Goal: Transaction & Acquisition: Book appointment/travel/reservation

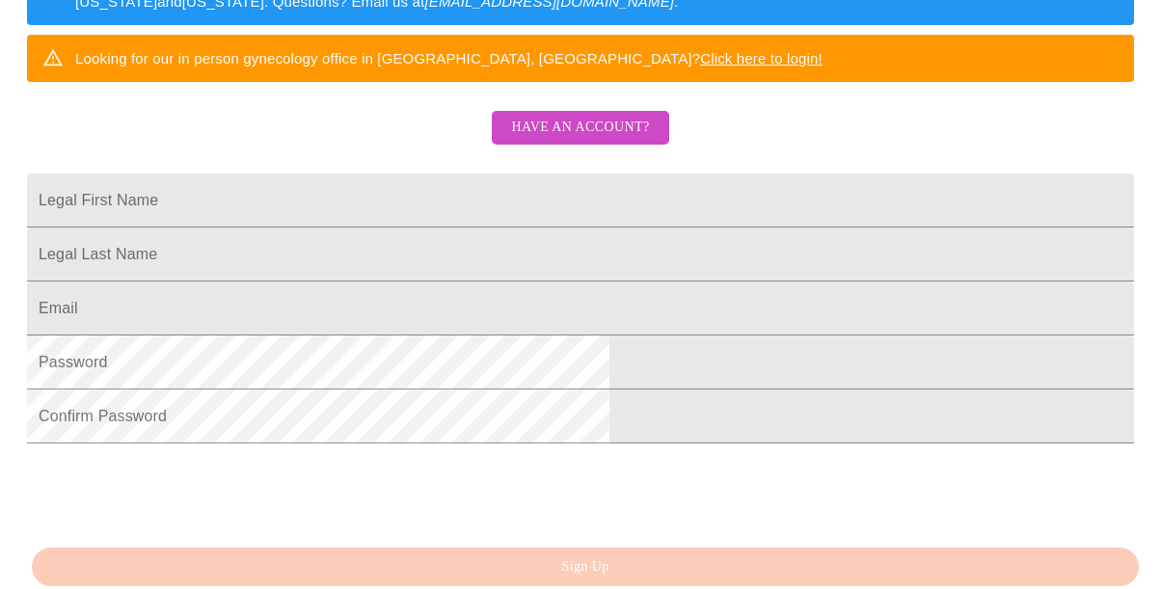
scroll to position [386, 0]
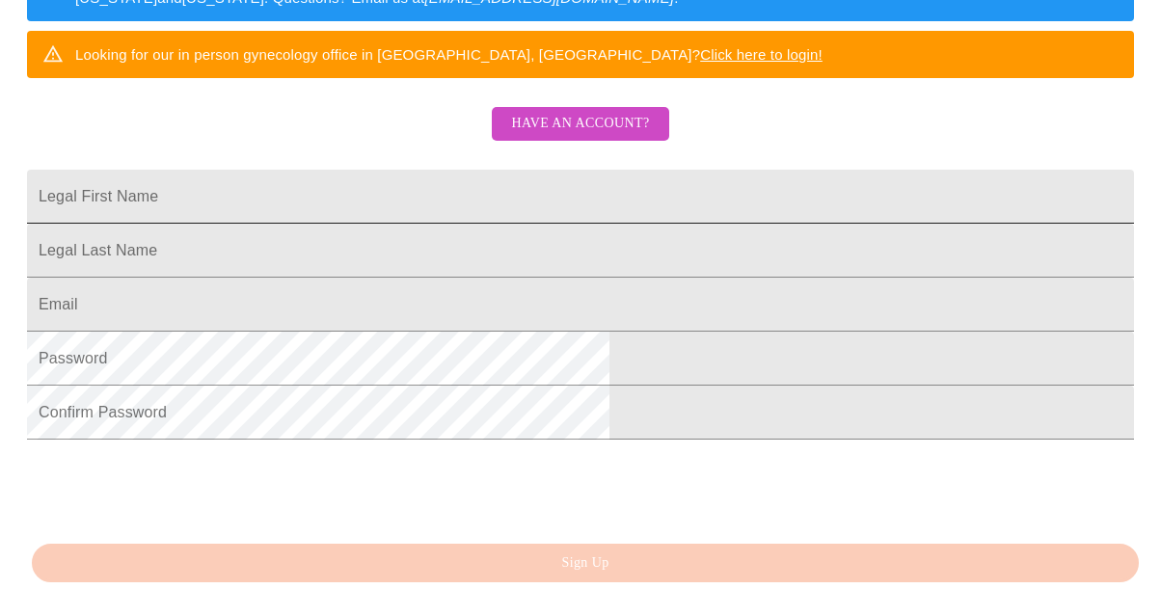
click at [426, 224] on input "Legal First Name" at bounding box center [580, 197] width 1107 height 54
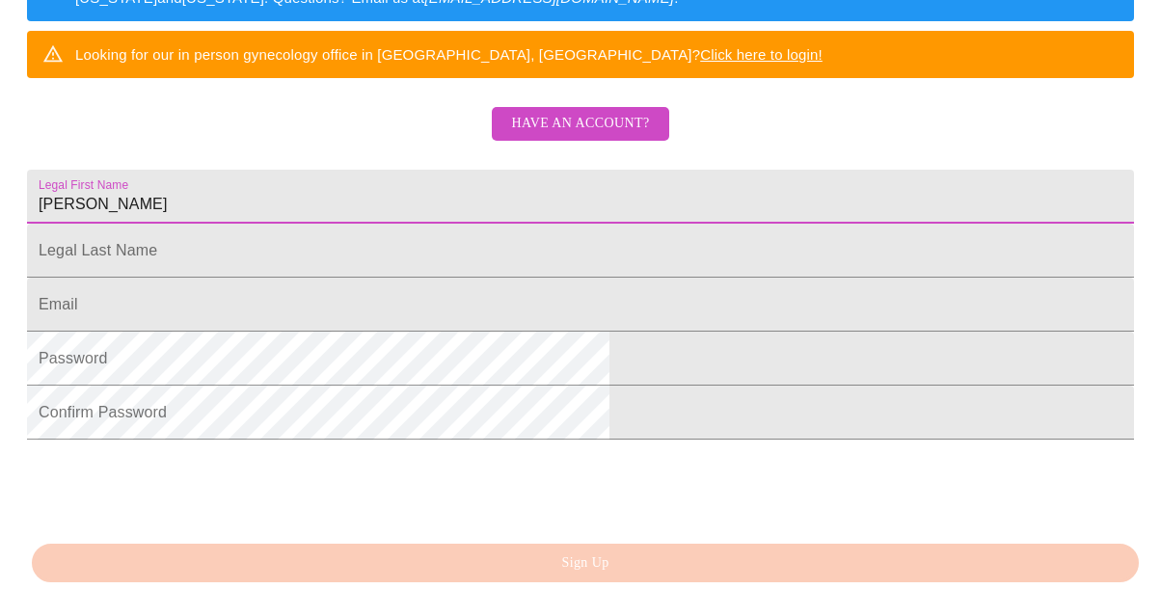
type input "[PERSON_NAME]"
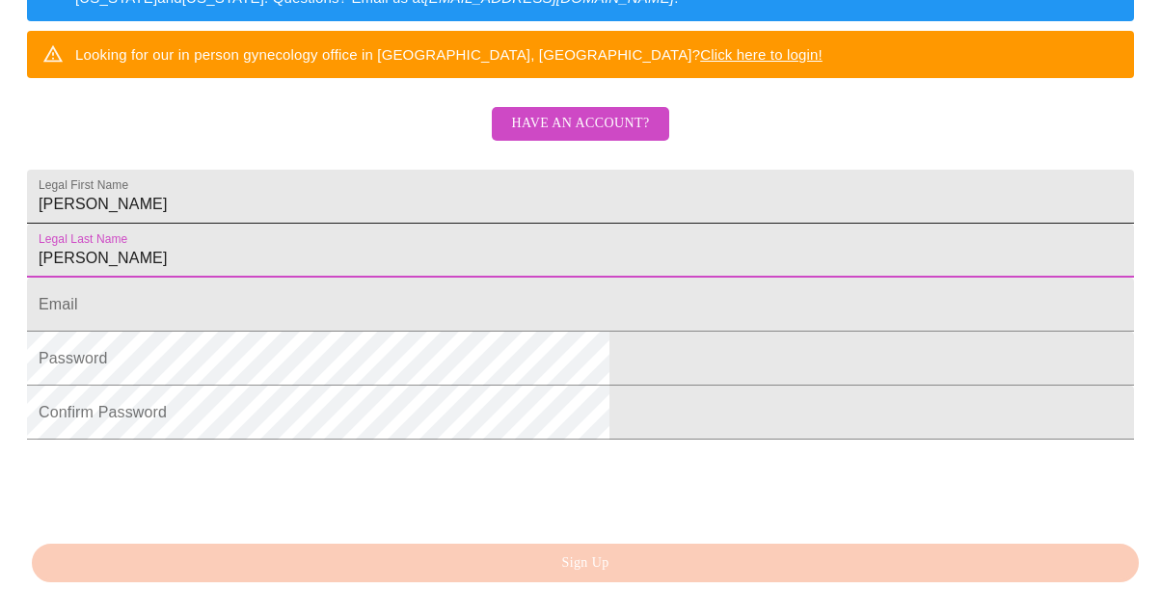
type input "Jones"
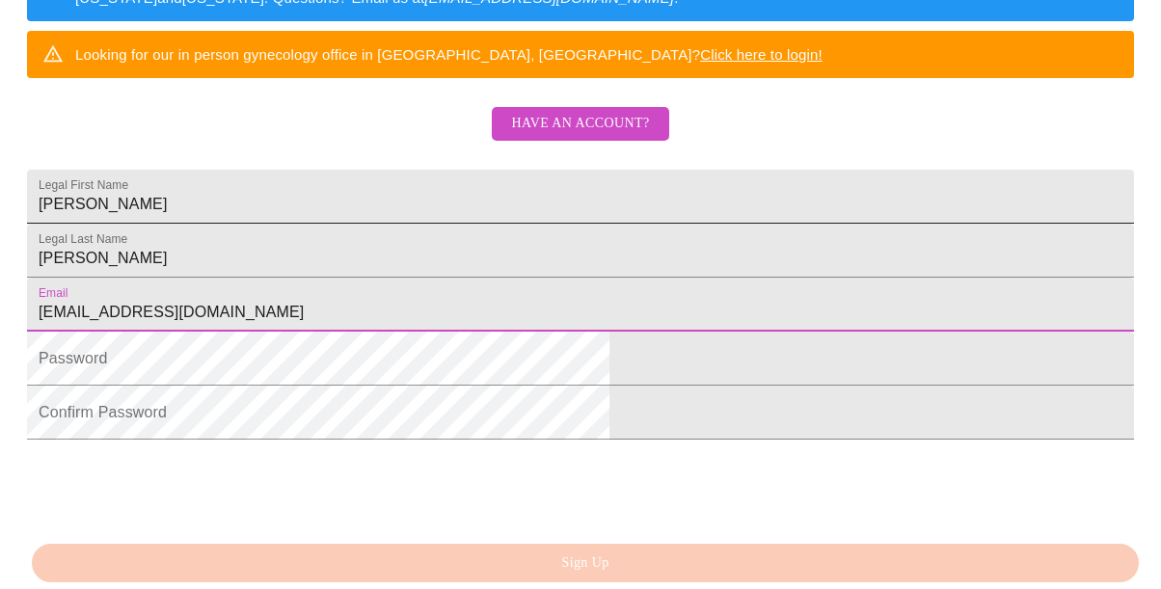
type input "flygirl1973@yahoo.com"
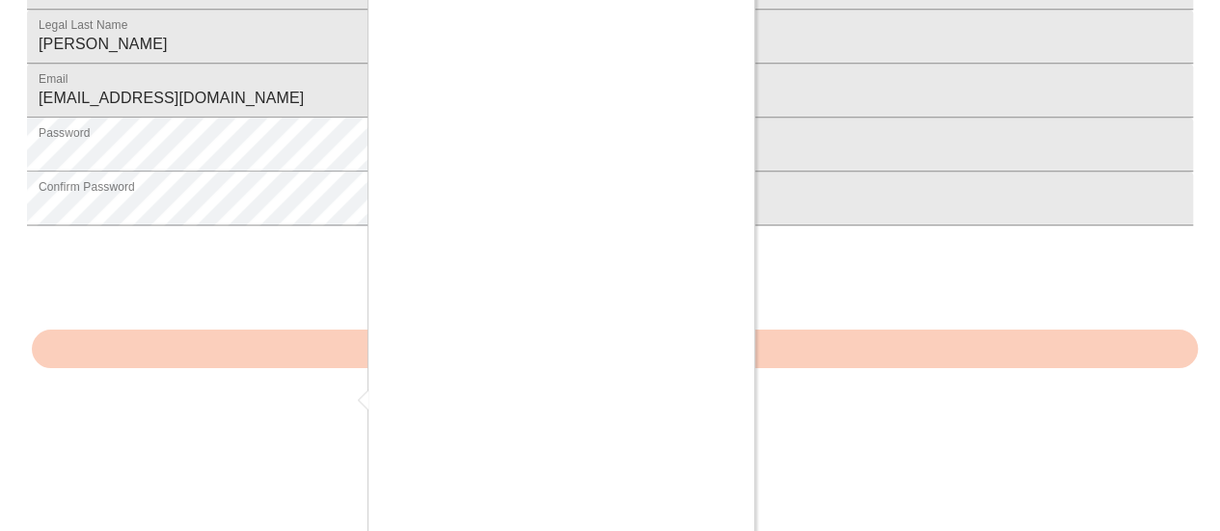
scroll to position [613, 0]
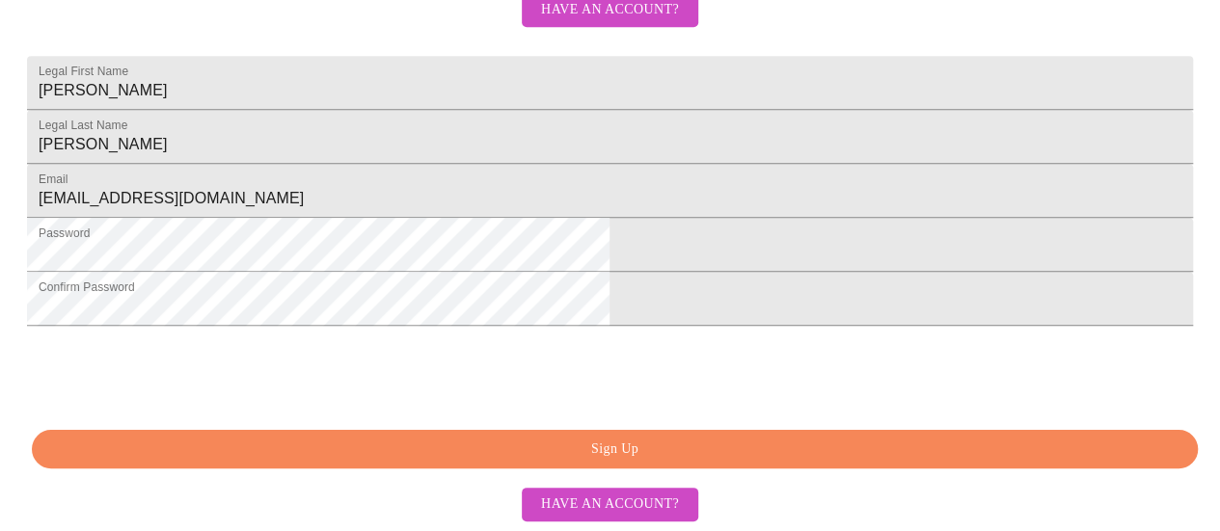
click at [658, 452] on span "Sign Up" at bounding box center [615, 450] width 1122 height 24
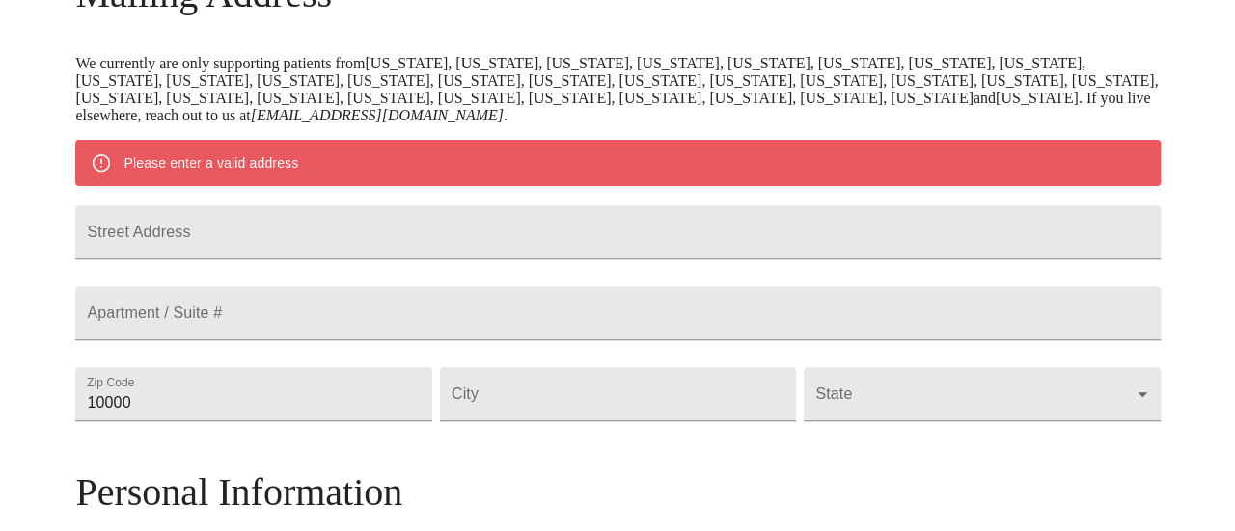
scroll to position [345, 0]
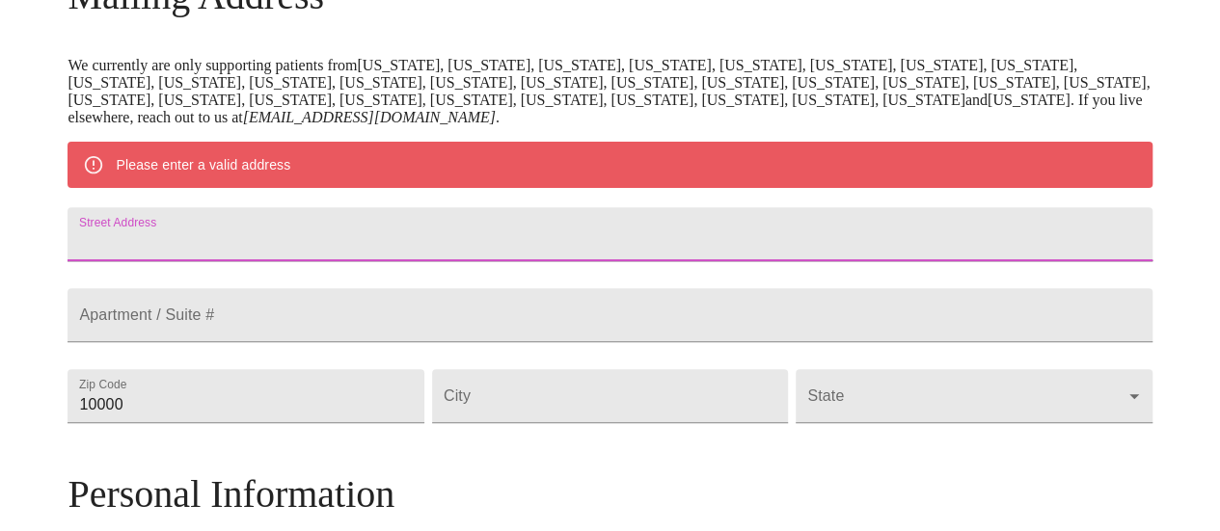
click at [397, 231] on input "Street Address" at bounding box center [610, 234] width 1084 height 54
type input "4320 Loma Del Norte"
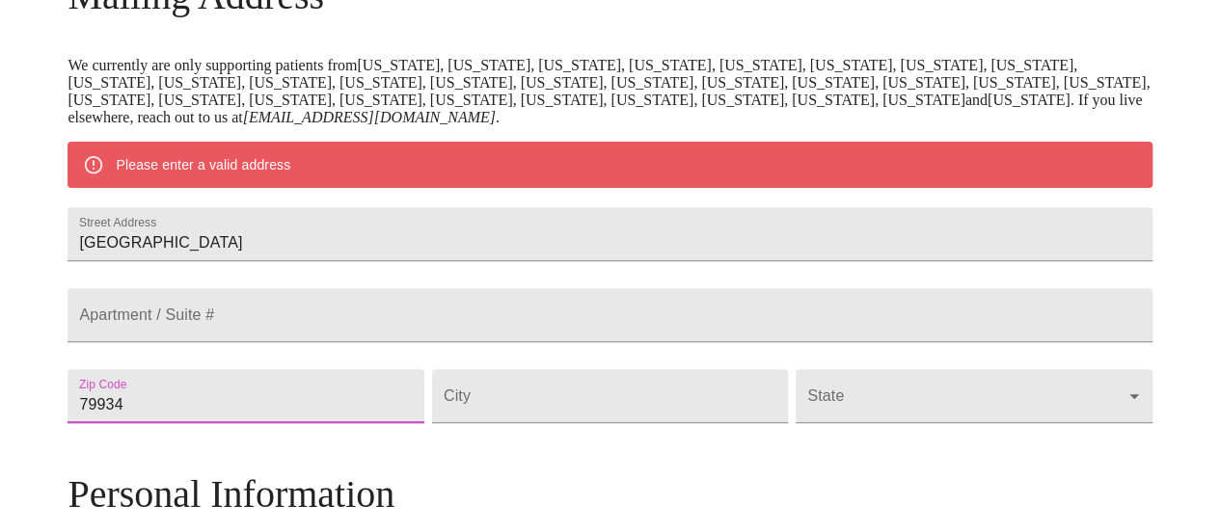
type input "79934"
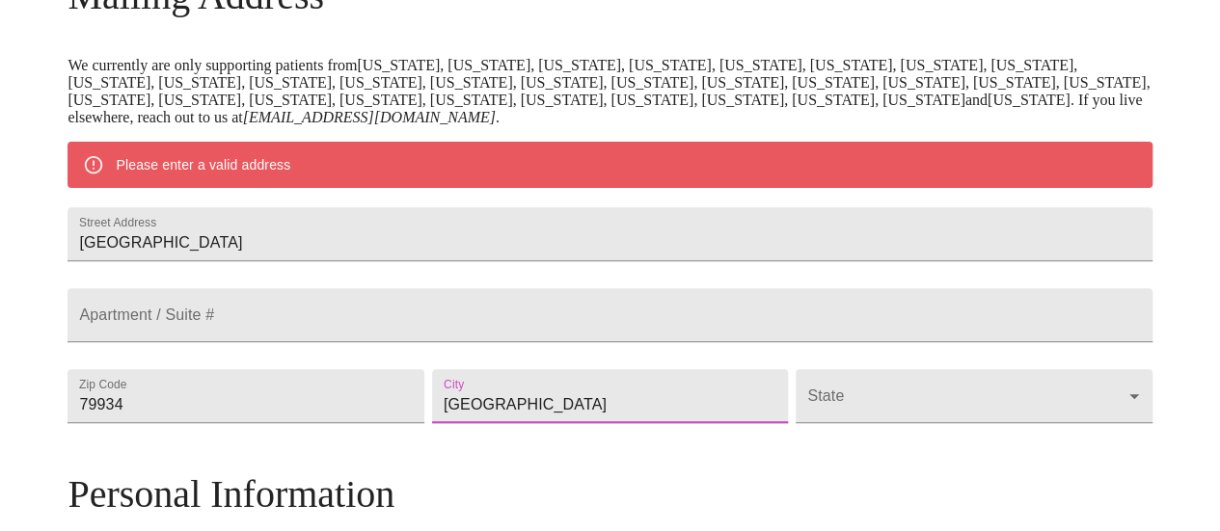
type input "El Paso"
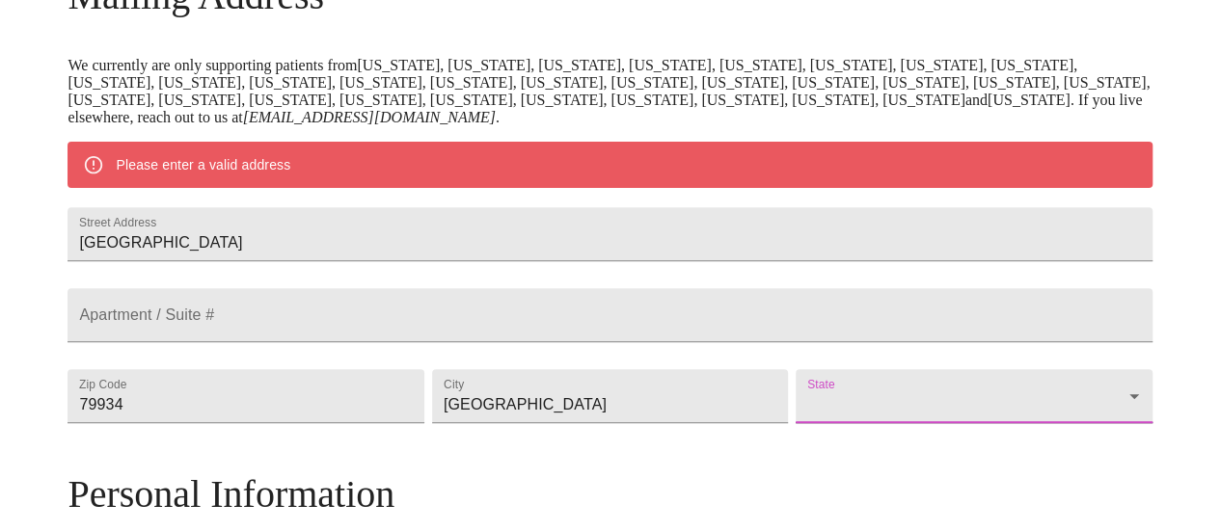
click at [1000, 450] on body "MyMenopauseRx Welcome to MyMenopauseRx Since it's your first time here, you'll …" at bounding box center [610, 422] width 1205 height 1521
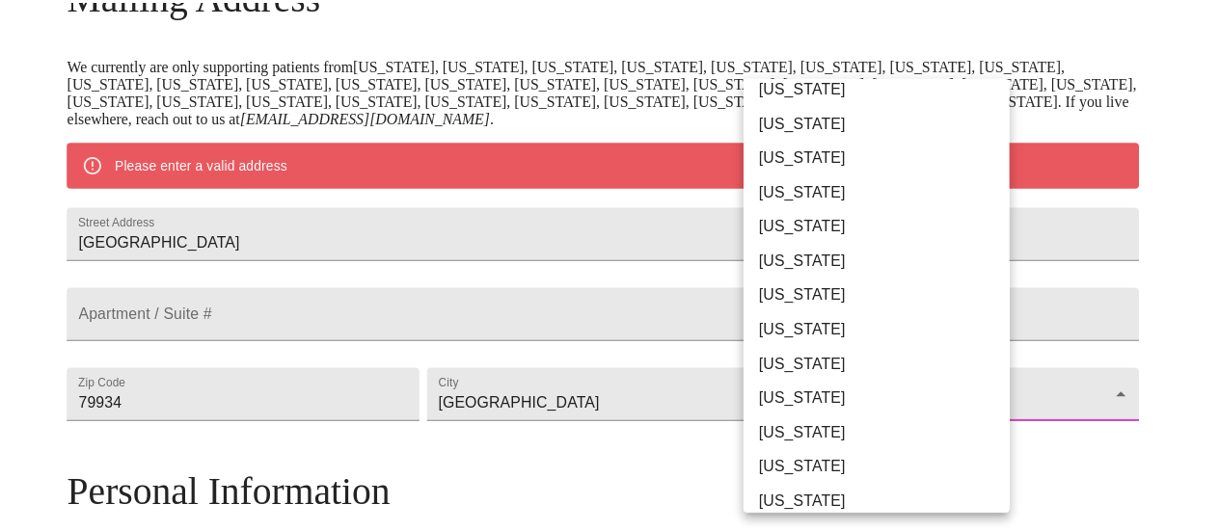
scroll to position [1061, 0]
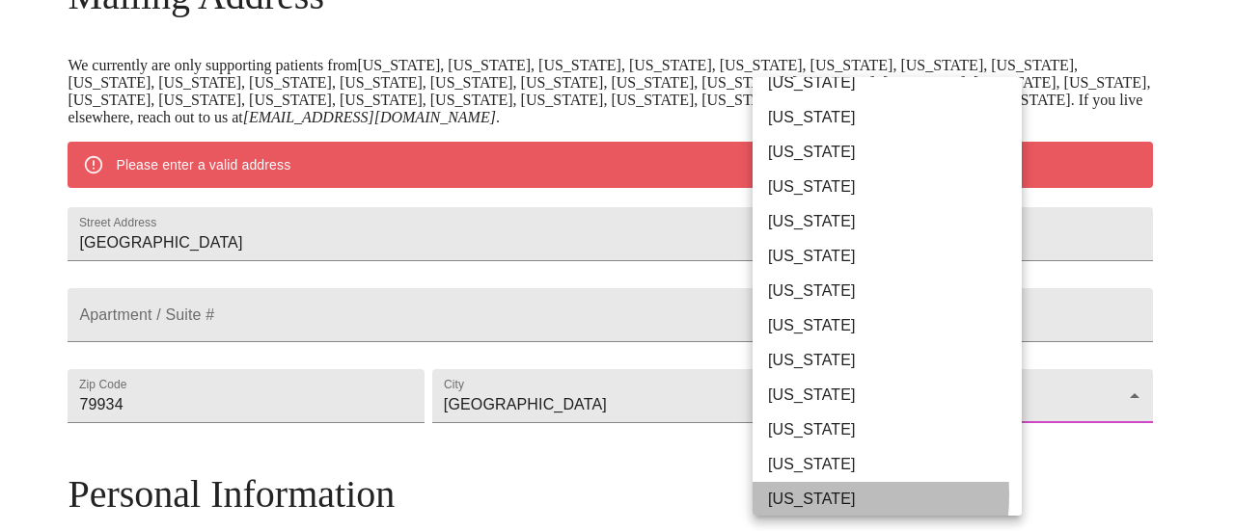
click at [787, 496] on li "Texas" at bounding box center [894, 499] width 284 height 35
type input "Texas"
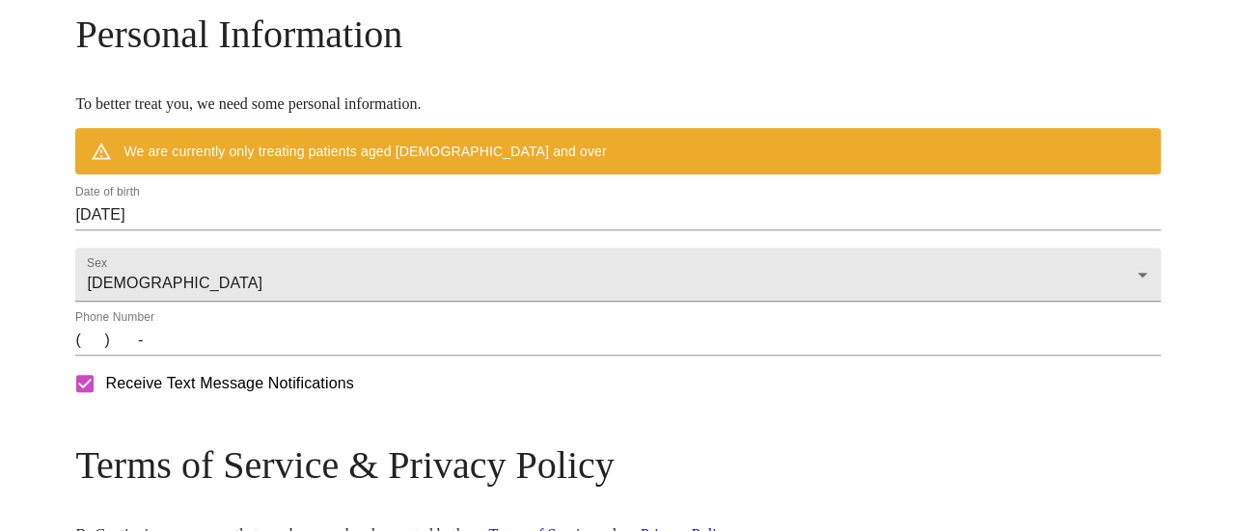
scroll to position [731, 0]
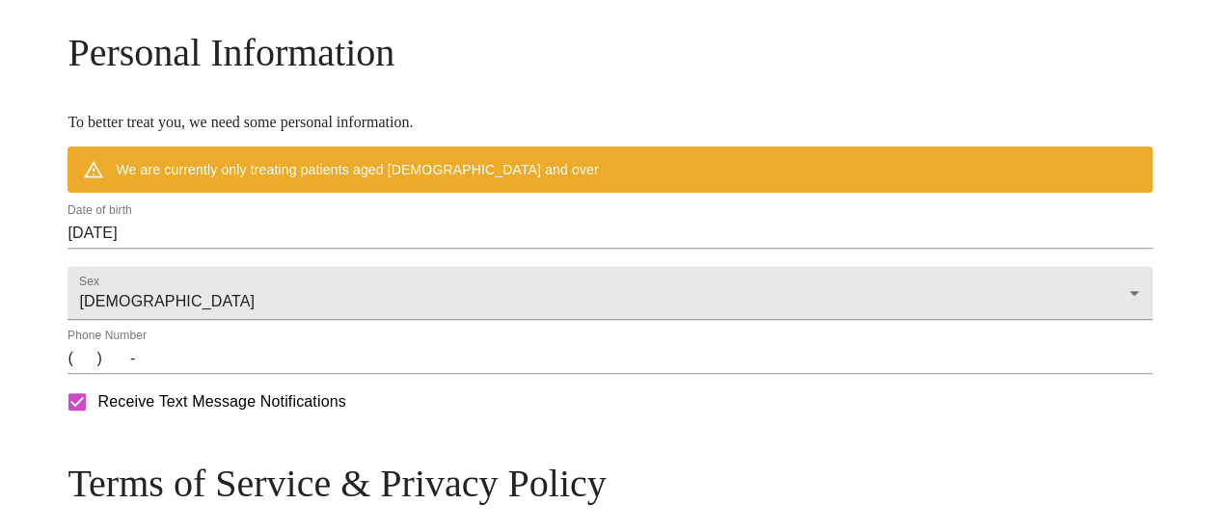
click at [231, 249] on input "08/29/2025" at bounding box center [610, 233] width 1084 height 31
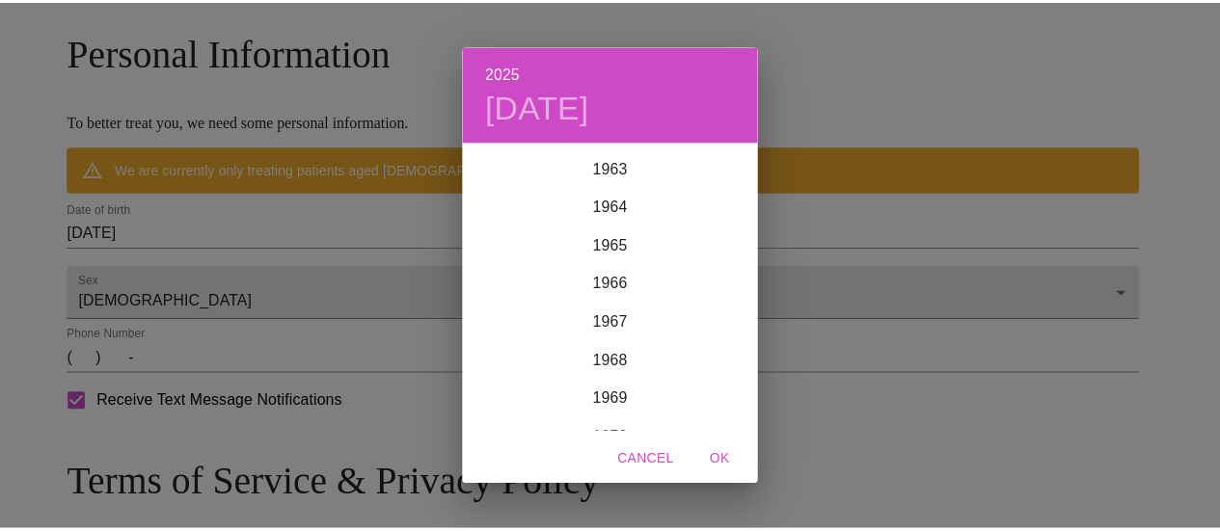
scroll to position [2639, 0]
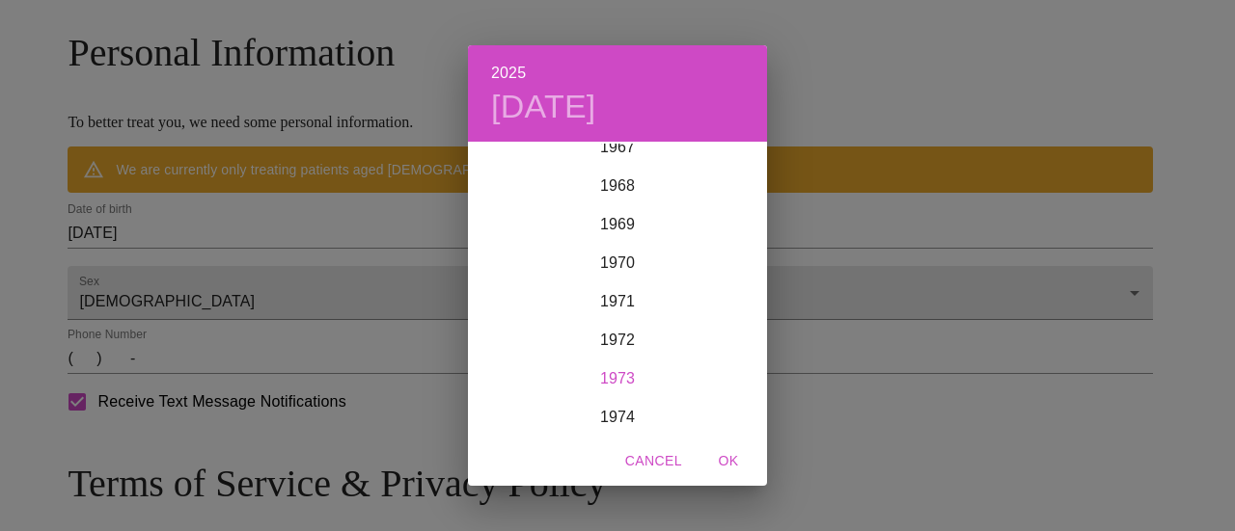
click at [600, 373] on div "1973" at bounding box center [617, 379] width 299 height 39
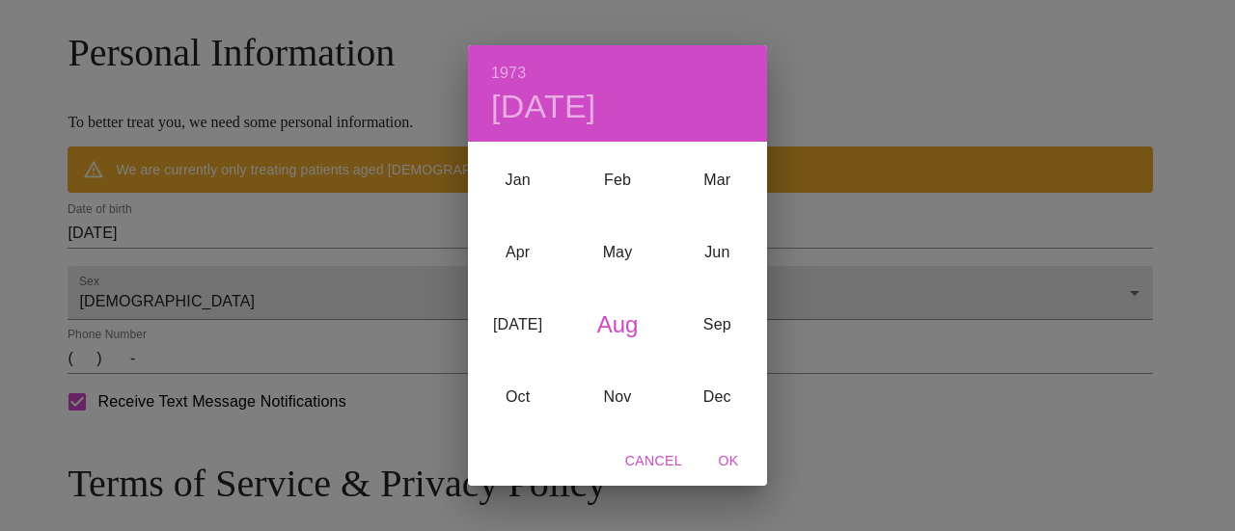
click at [627, 323] on div "Aug" at bounding box center [616, 324] width 99 height 72
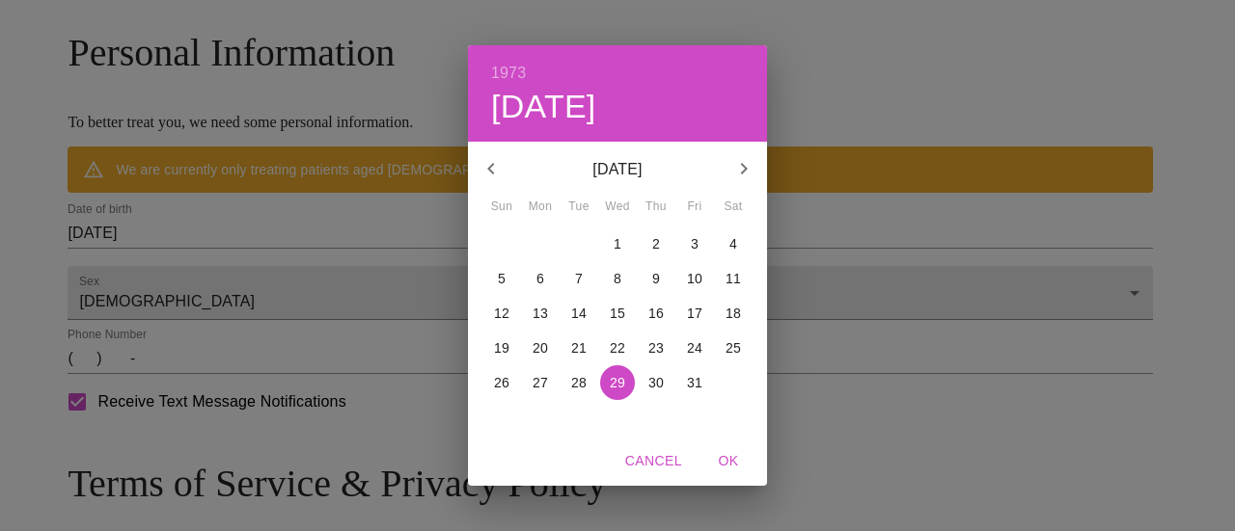
click at [615, 244] on p "1" at bounding box center [617, 243] width 8 height 19
click at [727, 461] on span "OK" at bounding box center [728, 461] width 46 height 24
type input "08/01/1973"
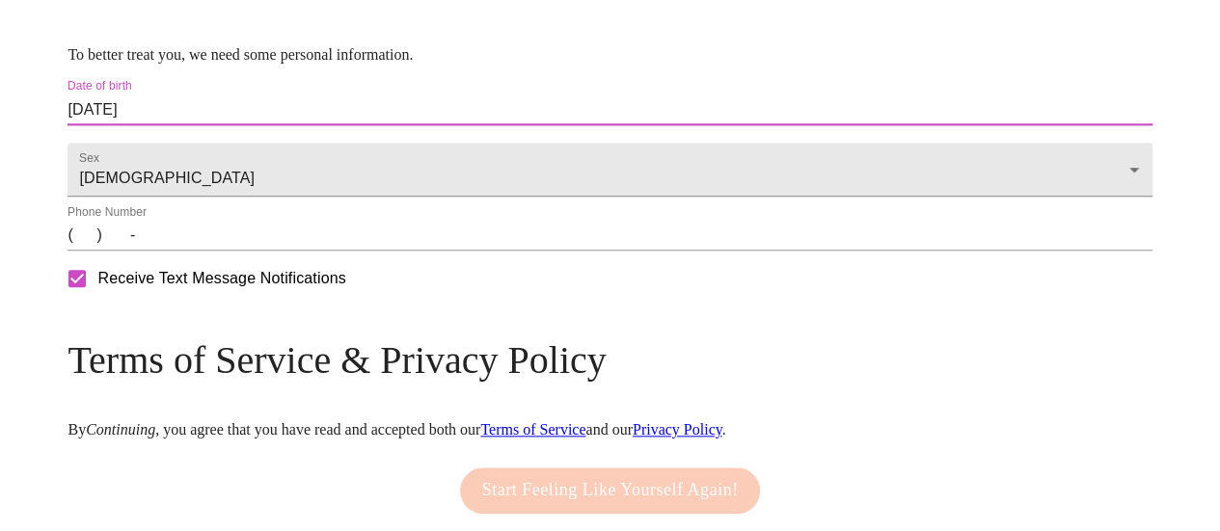
scroll to position [828, 0]
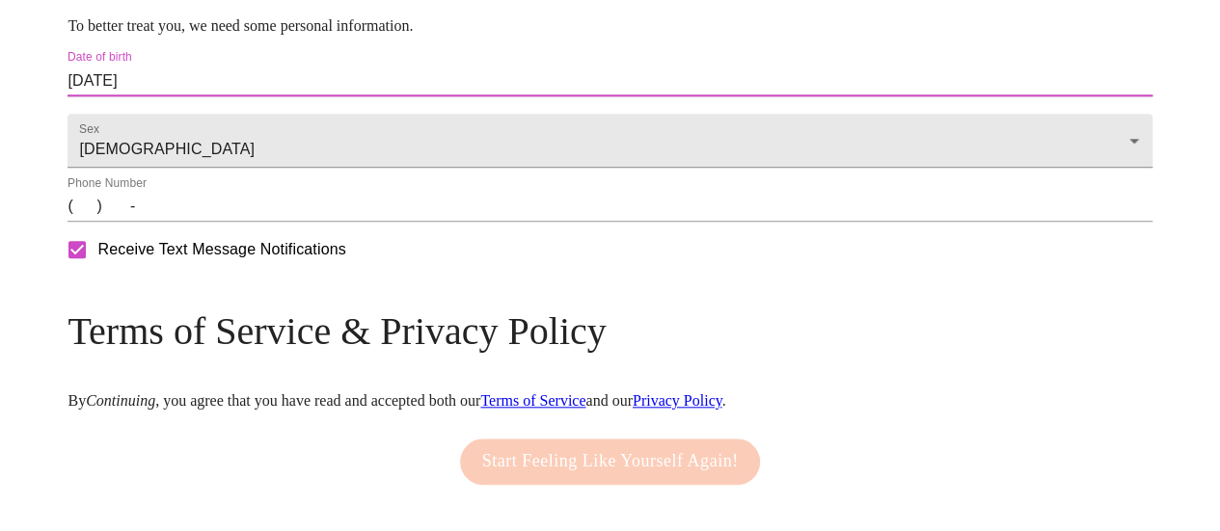
click at [210, 222] on input "(   )    -" at bounding box center [610, 206] width 1084 height 31
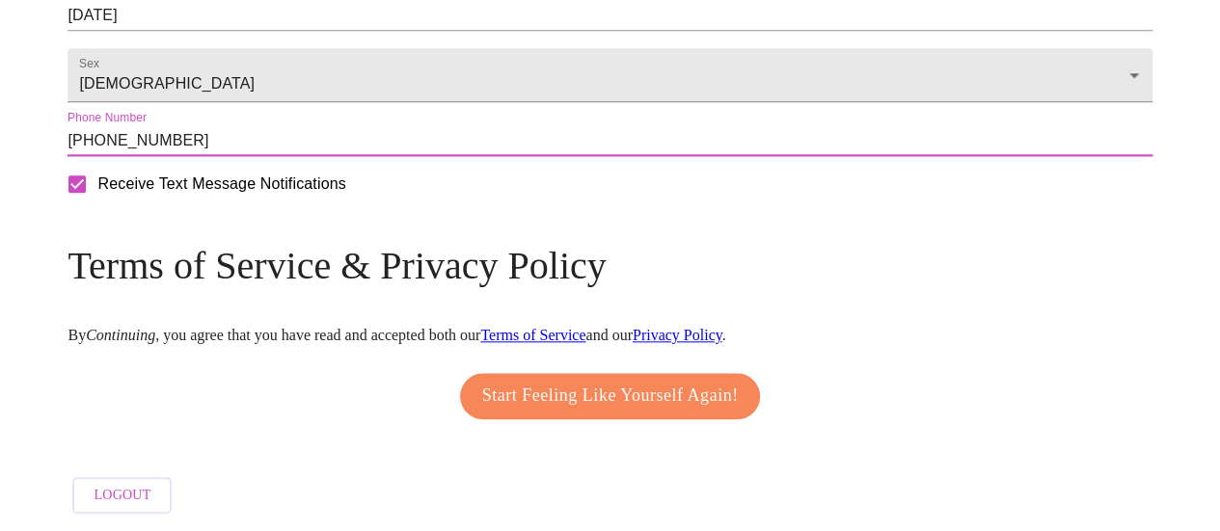
scroll to position [951, 0]
type input "(334) 520-6368"
click at [596, 389] on span "Start Feeling Like Yourself Again!" at bounding box center [610, 396] width 257 height 31
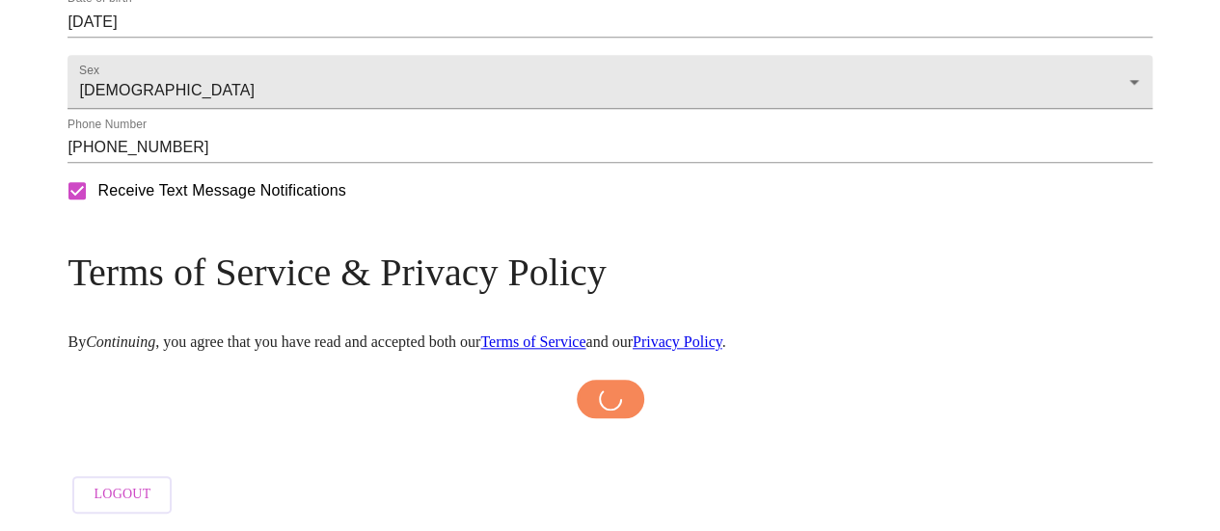
scroll to position [944, 0]
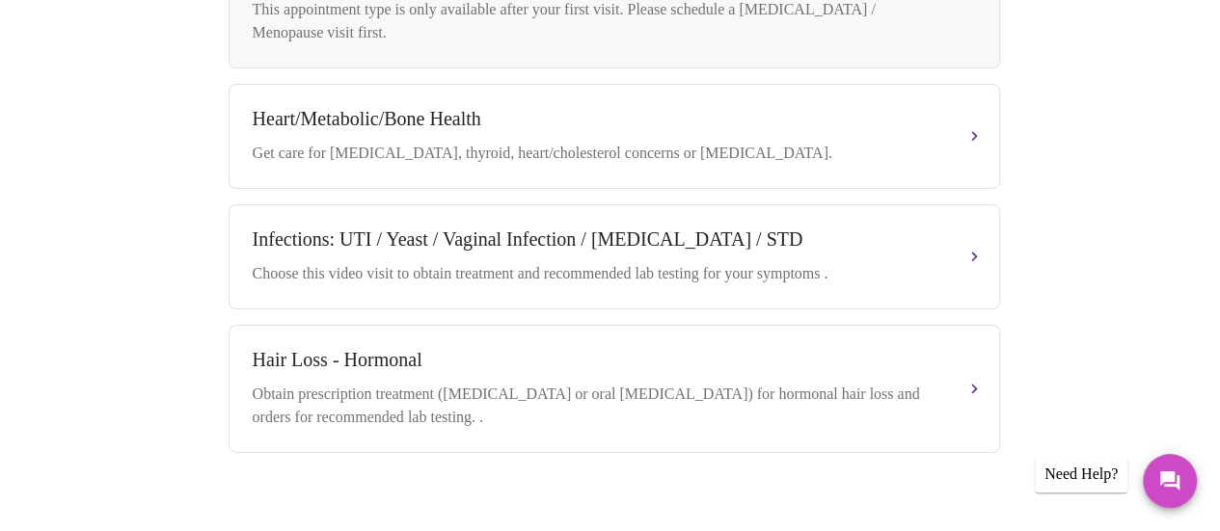
scroll to position [1122, 0]
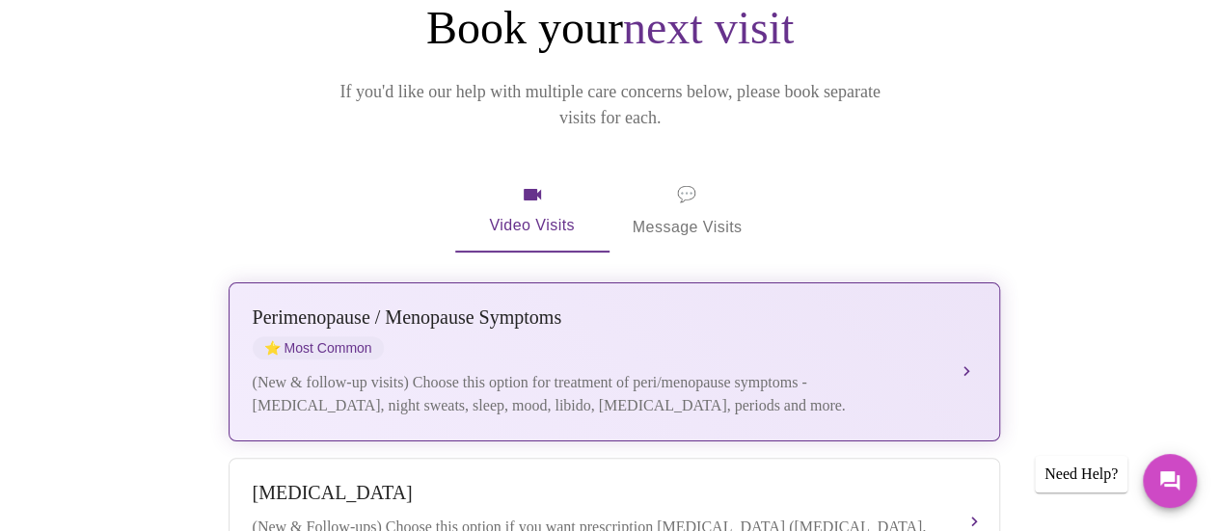
click at [885, 307] on div "Perimenopause / Menopause Symptoms ⭐ Most Common (New & follow-up visits) Choos…" at bounding box center [614, 362] width 723 height 111
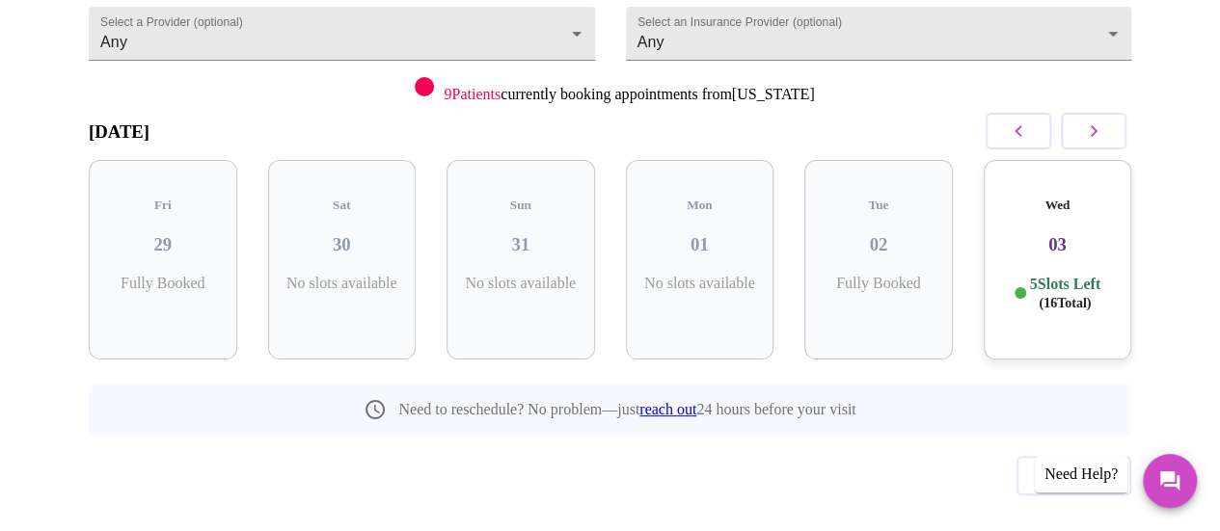
click at [1063, 234] on h3 "03" at bounding box center [1058, 244] width 118 height 21
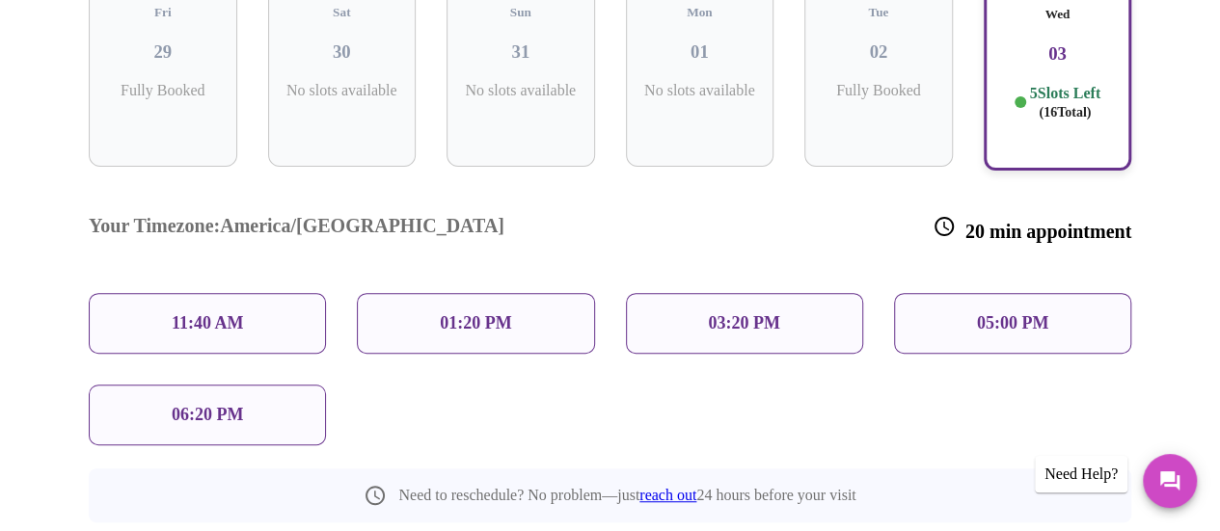
scroll to position [322, 0]
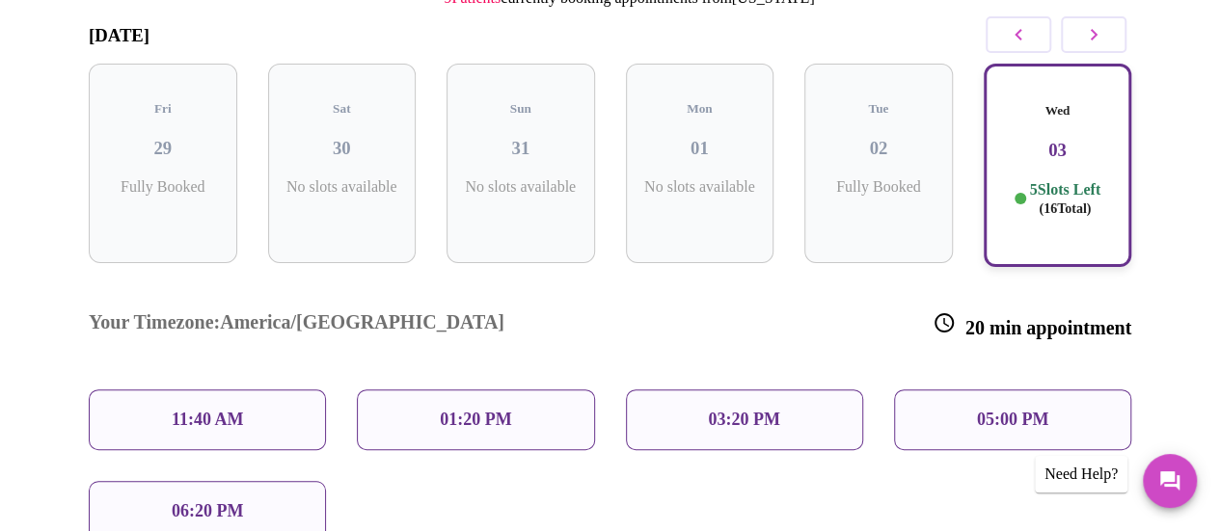
click at [972, 390] on div "05:00 PM" at bounding box center [1012, 420] width 237 height 61
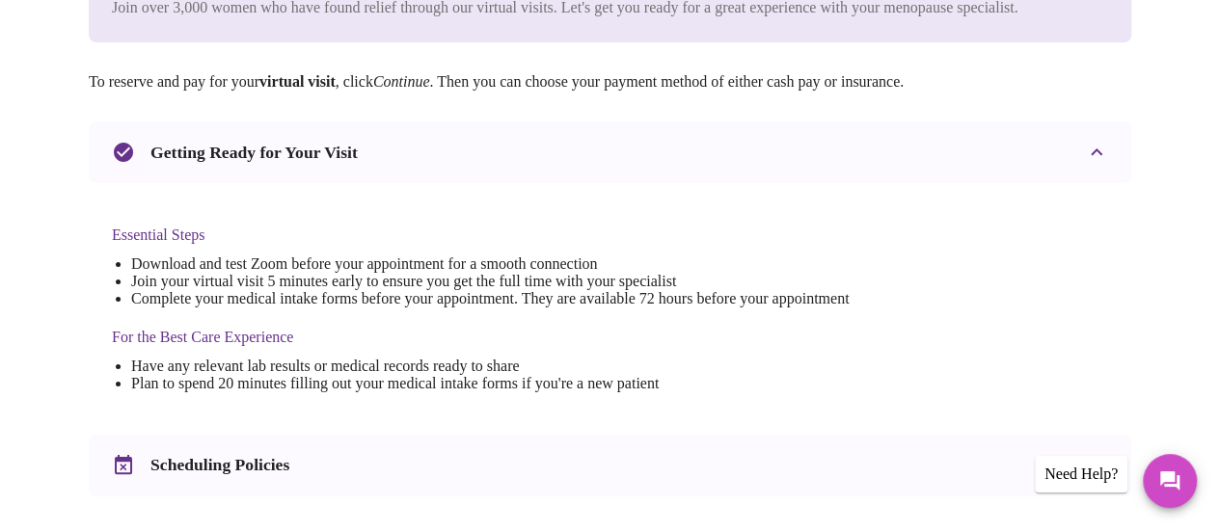
scroll to position [96, 0]
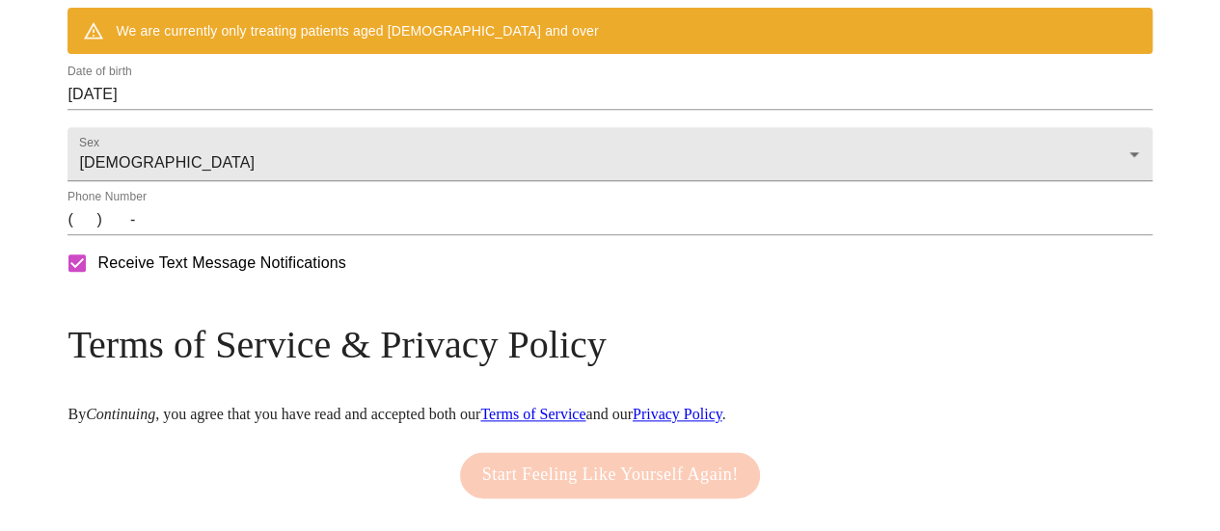
scroll to position [1020, 0]
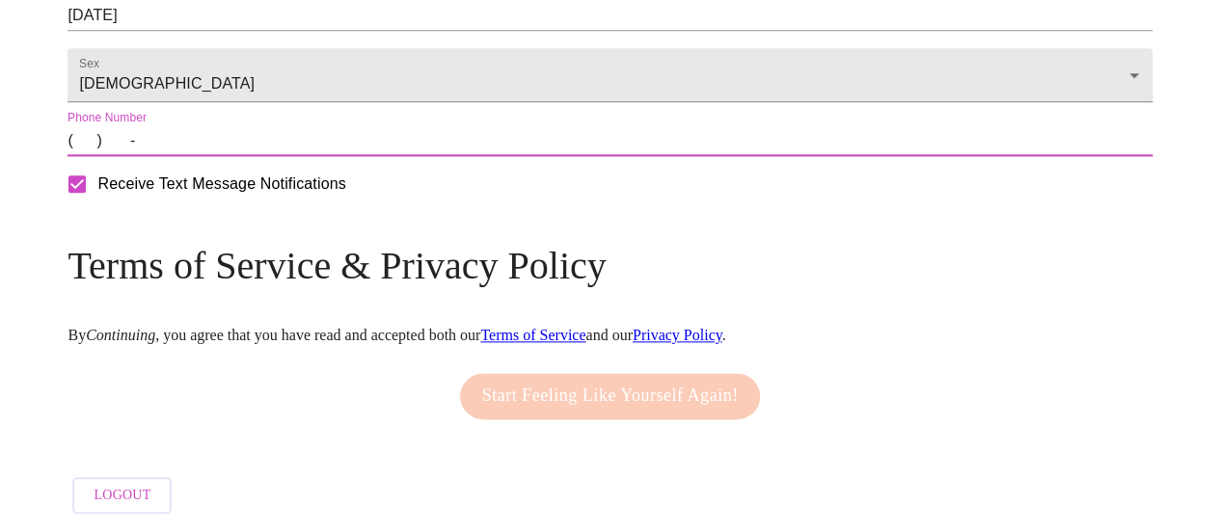
drag, startPoint x: 227, startPoint y: 189, endPoint x: 518, endPoint y: 181, distance: 291.4
click at [252, 156] on input "(   )    -" at bounding box center [610, 140] width 1084 height 31
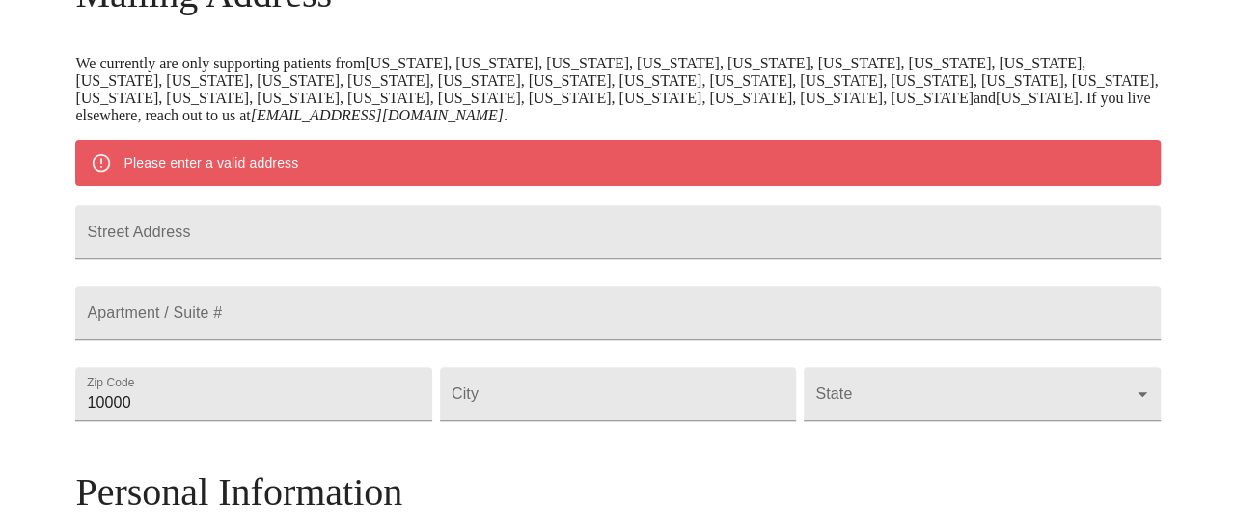
scroll to position [345, 0]
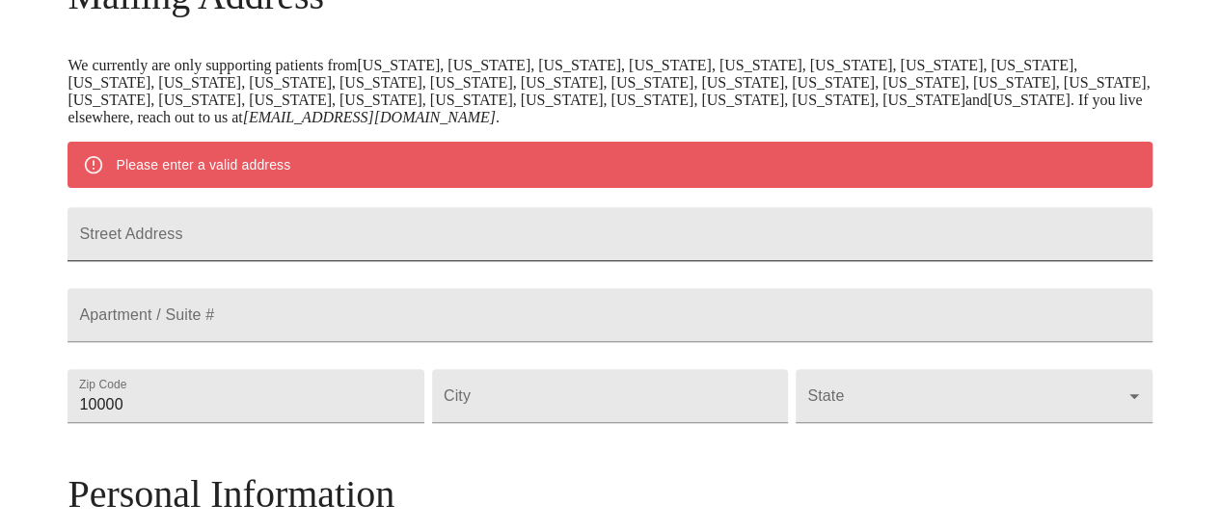
type input "(334) 520-6368"
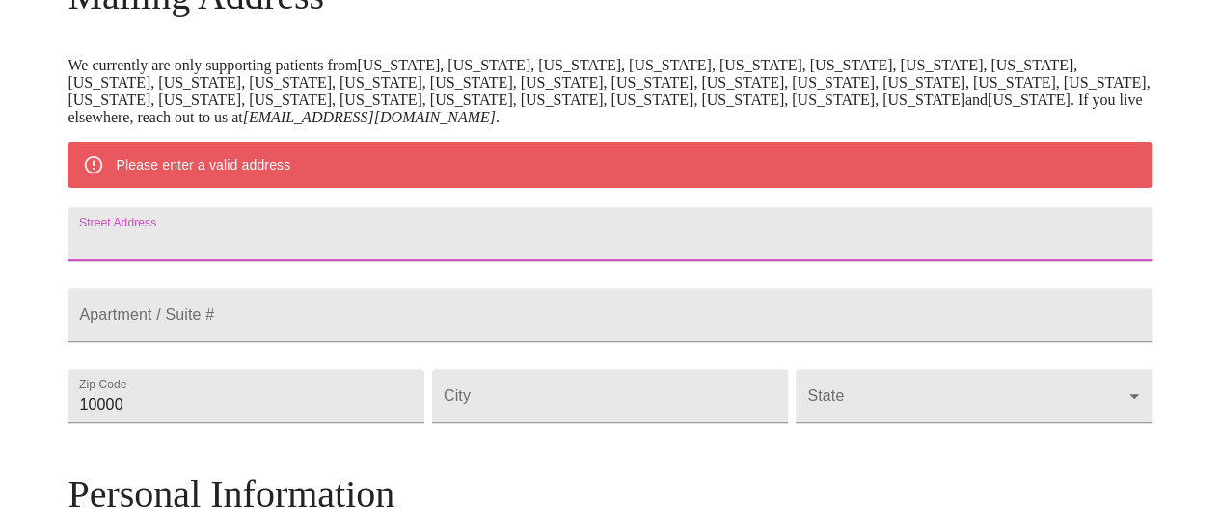
drag, startPoint x: 473, startPoint y: 248, endPoint x: 1215, endPoint y: 263, distance: 742.8
click at [477, 248] on input "Street Address" at bounding box center [610, 234] width 1084 height 54
type input "4320 Loma Del Norte"
click at [408, 423] on input "10000" at bounding box center [246, 396] width 356 height 54
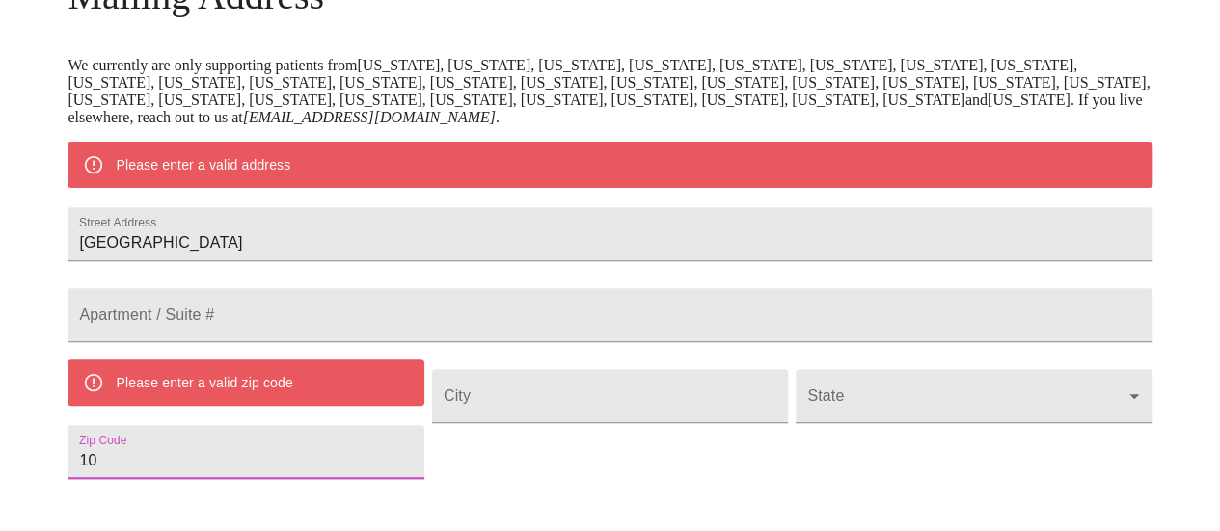
type input "1"
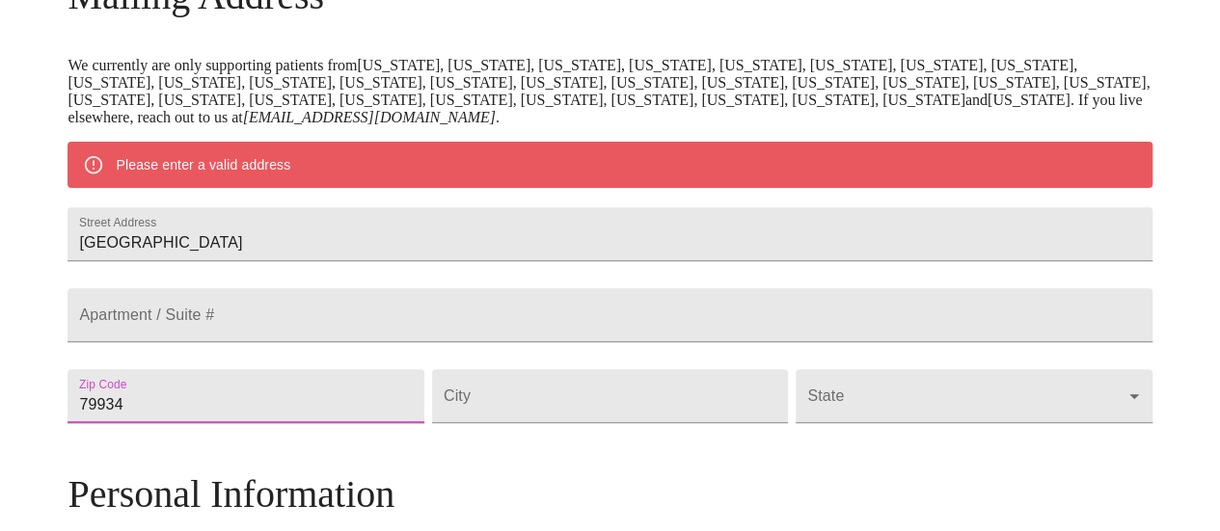
type input "79934"
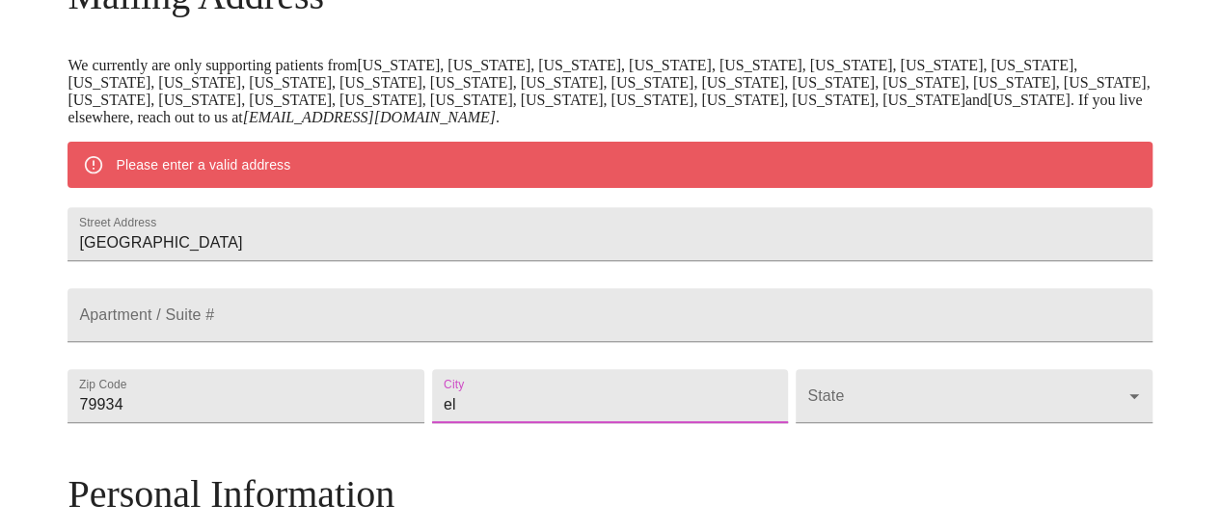
type input "e"
type input "El Paso"
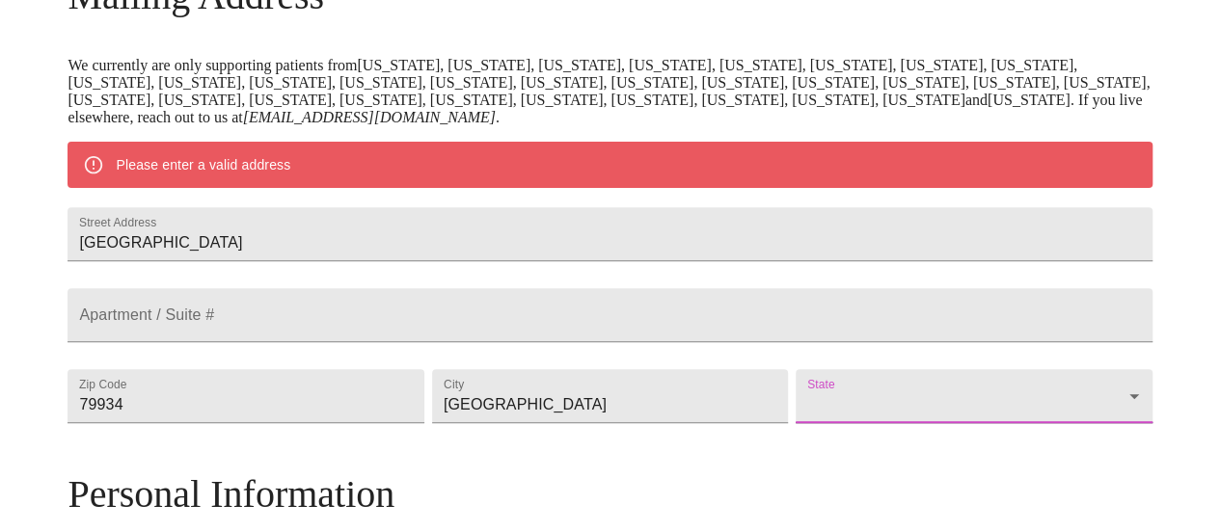
click at [1003, 438] on body "MyMenopauseRx Welcome to MyMenopauseRx Since it's your first time here, you'll …" at bounding box center [610, 422] width 1205 height 1521
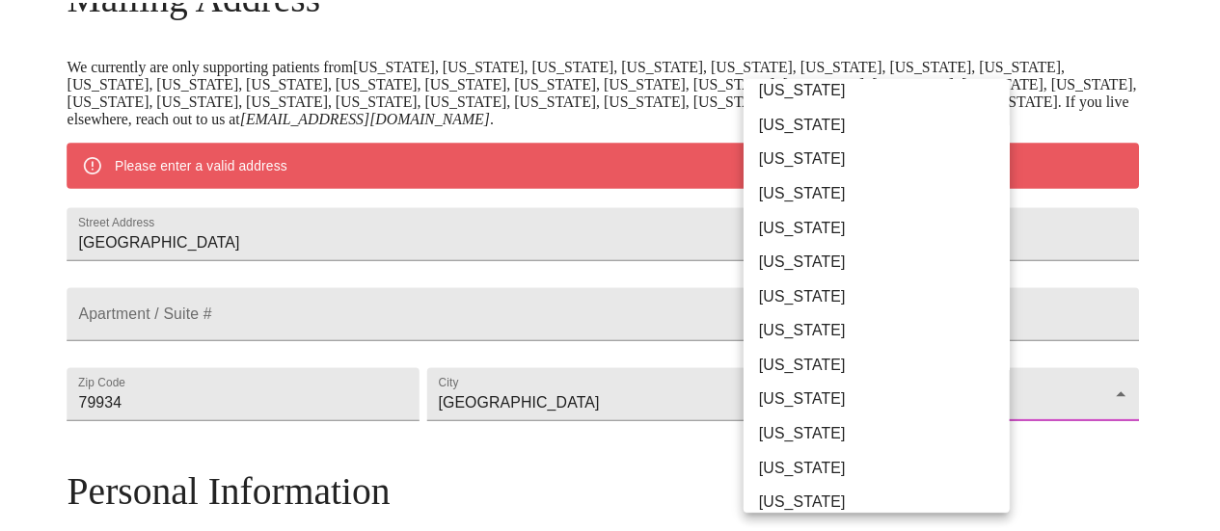
scroll to position [1312, 0]
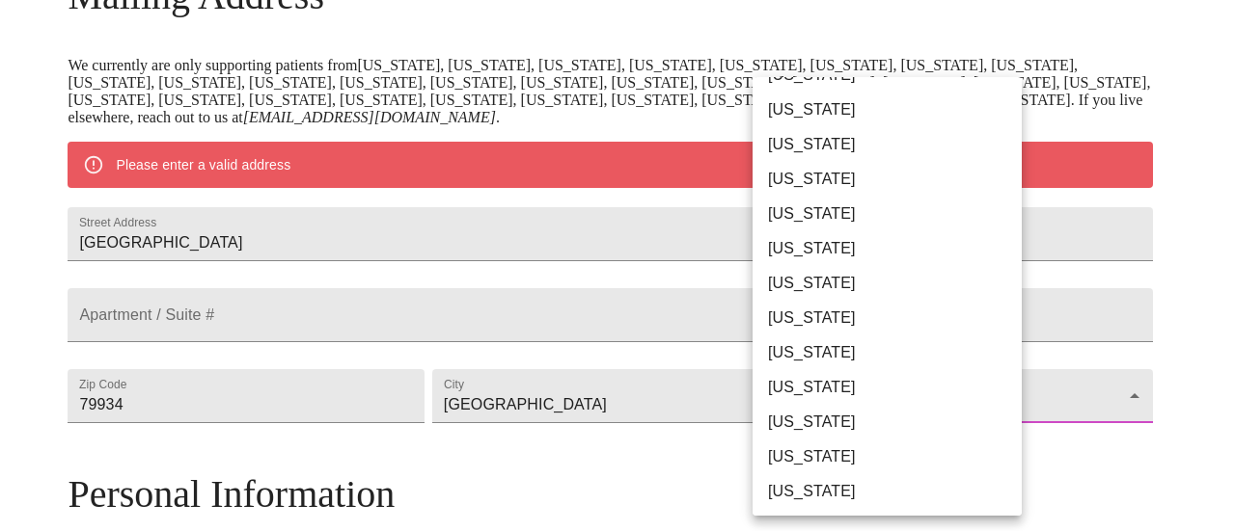
click at [796, 237] on li "Texas" at bounding box center [894, 248] width 284 height 35
type input "Texas"
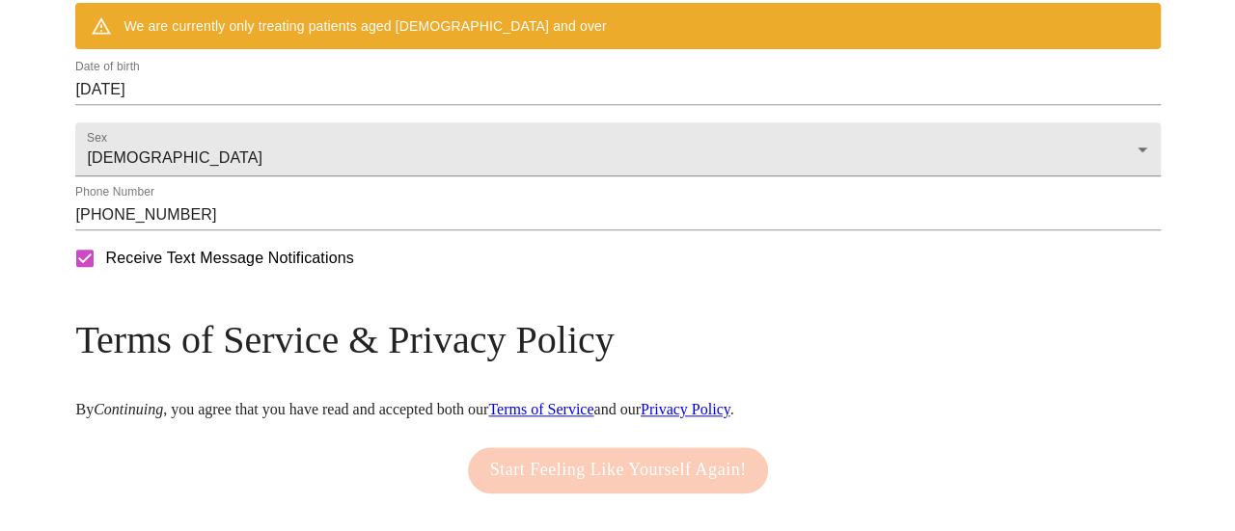
scroll to position [924, 0]
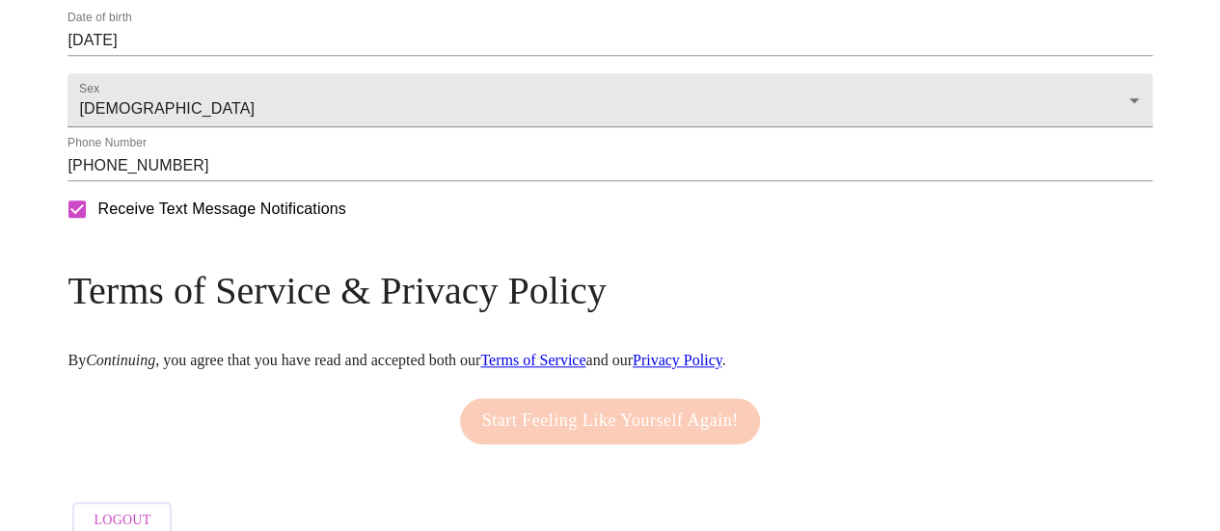
click at [132, 23] on label "Date of birth" at bounding box center [100, 18] width 65 height 12
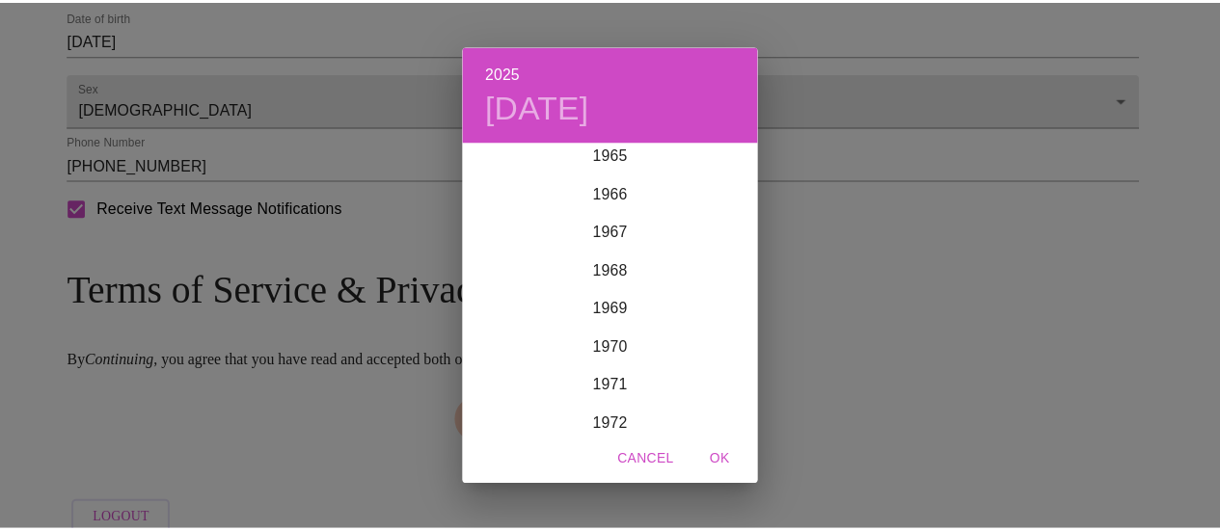
scroll to position [2843, 0]
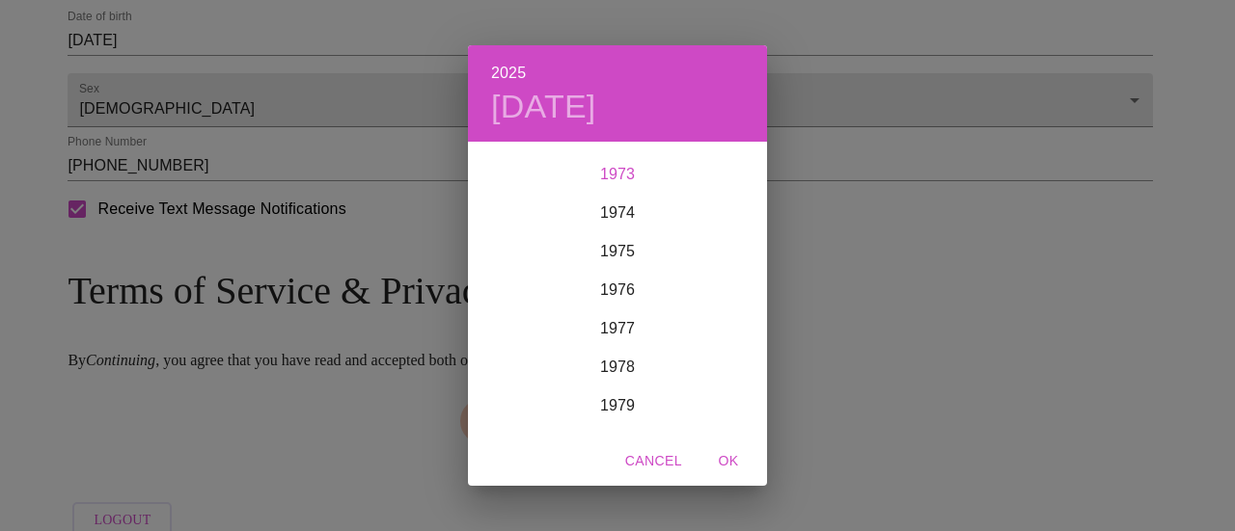
click at [616, 176] on div "1973" at bounding box center [617, 174] width 299 height 39
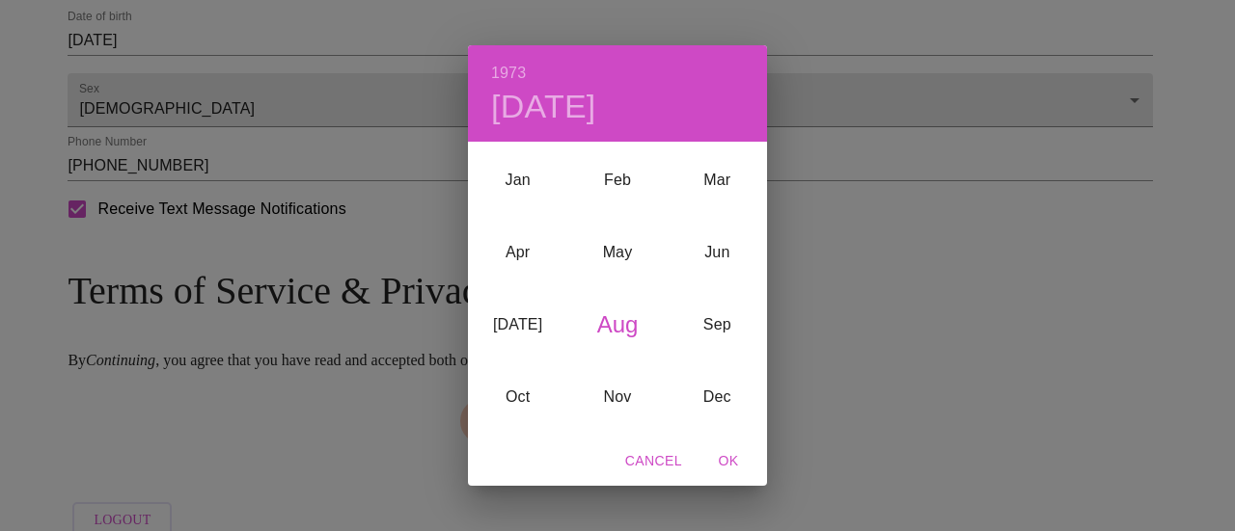
click at [620, 318] on div "Aug" at bounding box center [616, 324] width 99 height 72
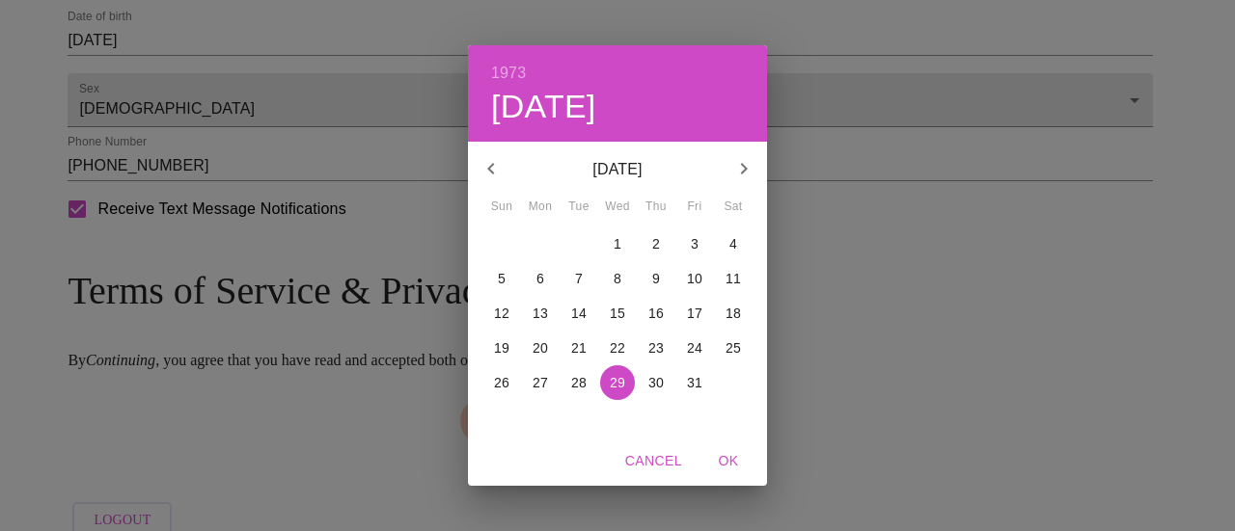
click at [623, 244] on span "1" at bounding box center [617, 243] width 35 height 19
click at [726, 464] on span "OK" at bounding box center [728, 461] width 46 height 24
type input "08/01/1973"
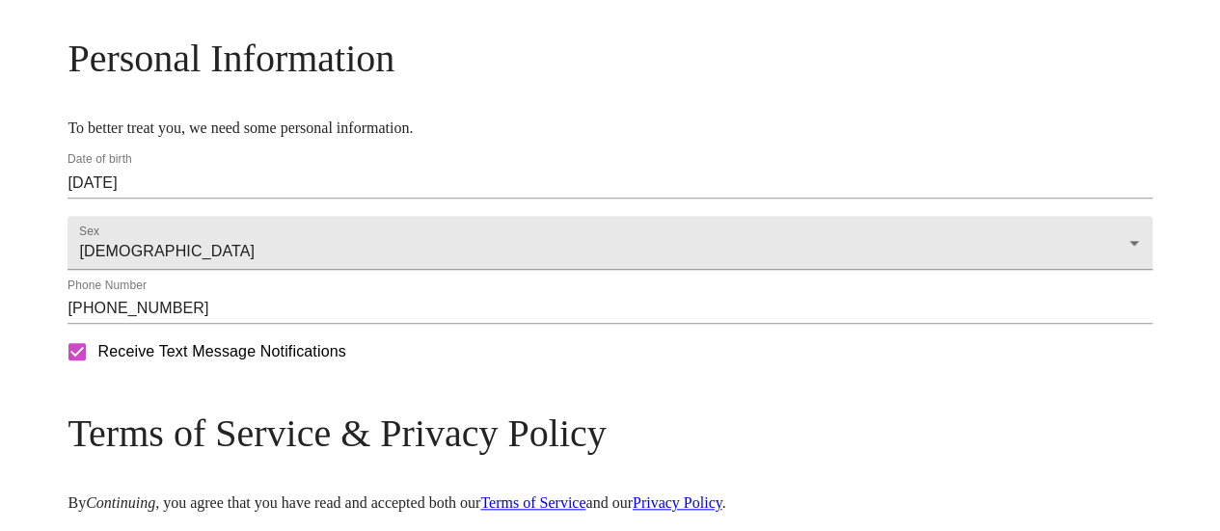
scroll to position [924, 0]
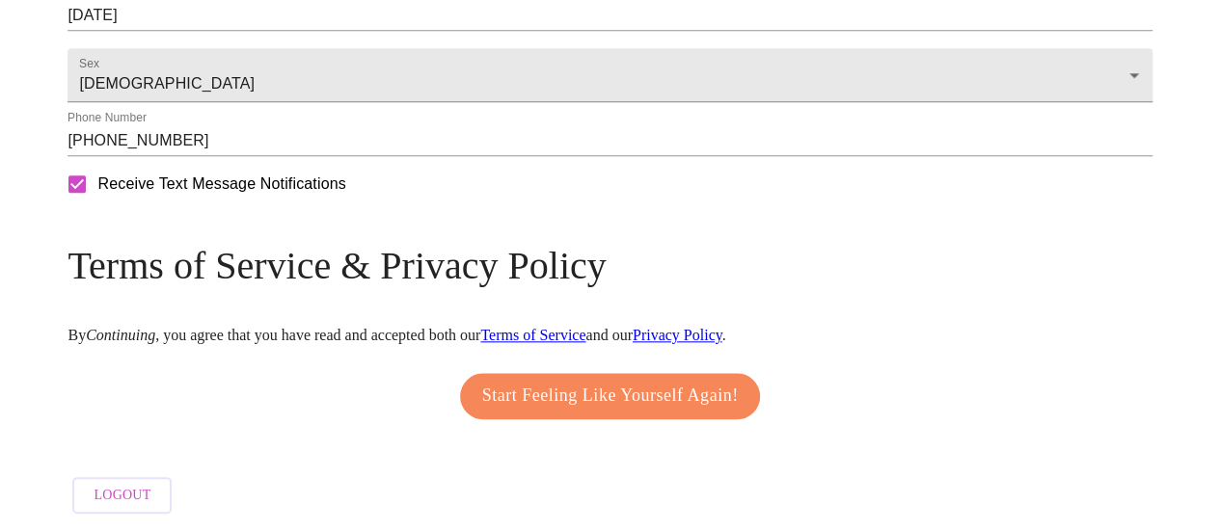
click at [617, 402] on span "Start Feeling Like Yourself Again!" at bounding box center [610, 396] width 257 height 31
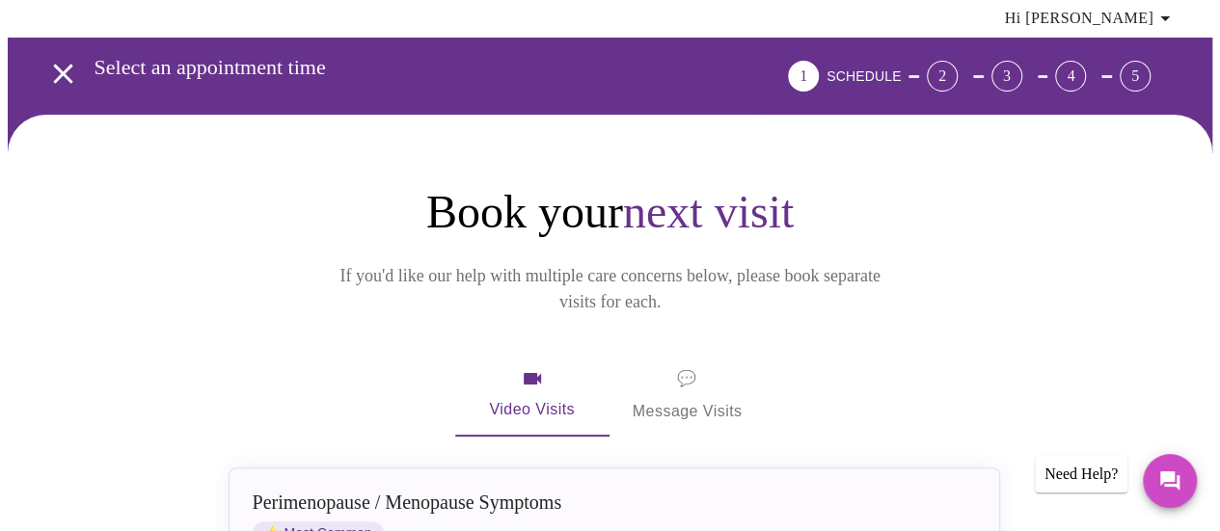
scroll to position [289, 0]
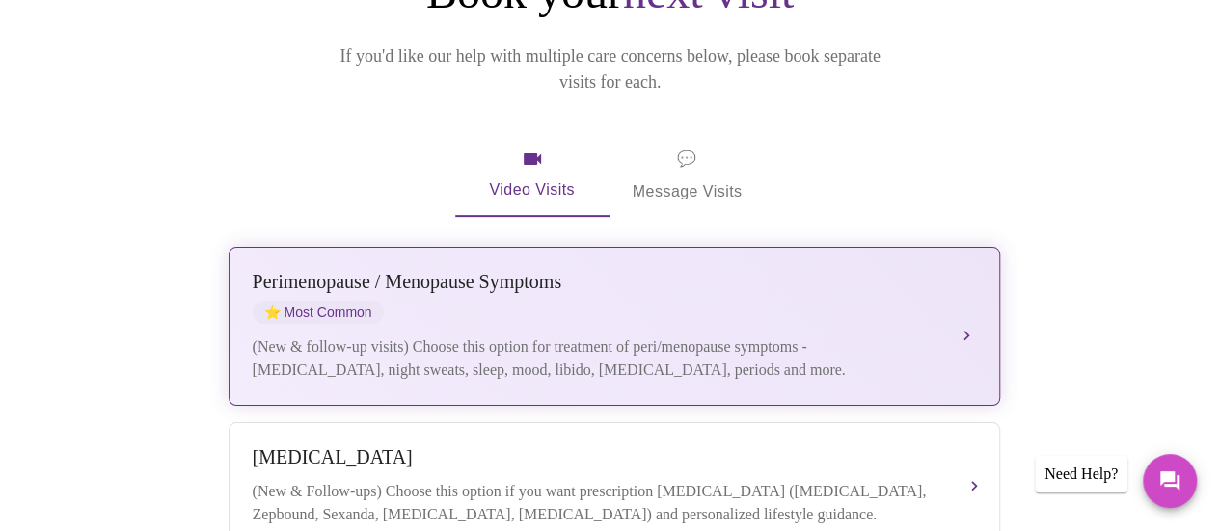
click at [914, 271] on div "Perimenopause / Menopause Symptoms ⭐ Most Common" at bounding box center [595, 297] width 685 height 53
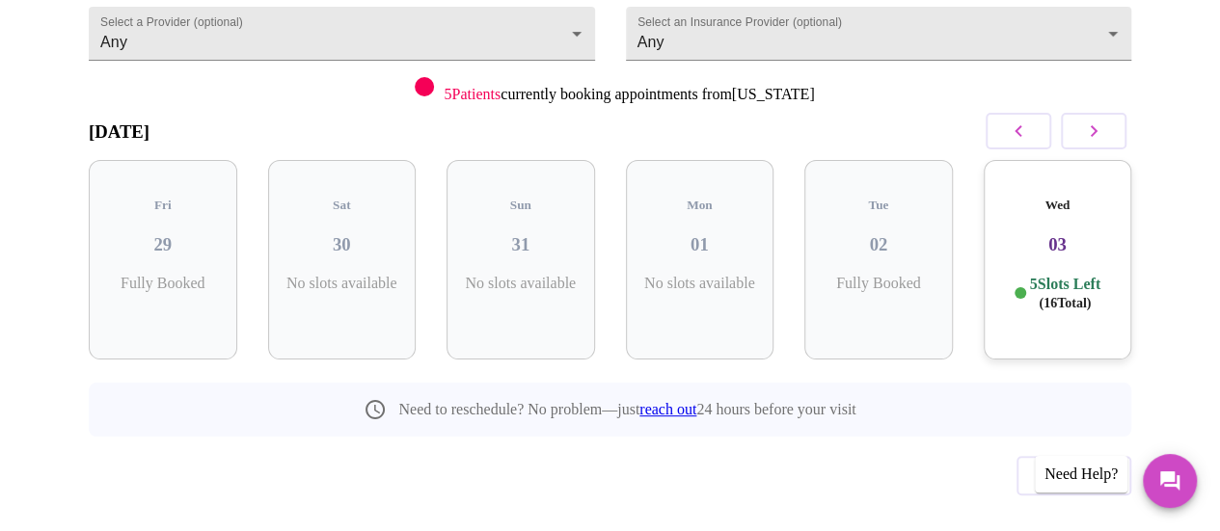
click at [1109, 234] on h3 "03" at bounding box center [1058, 244] width 118 height 21
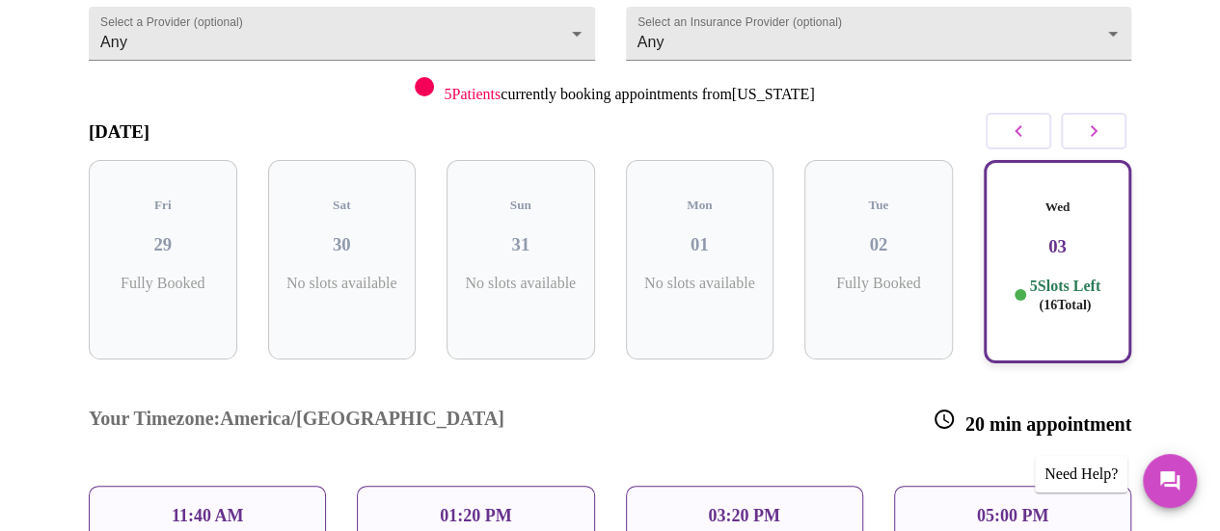
scroll to position [322, 0]
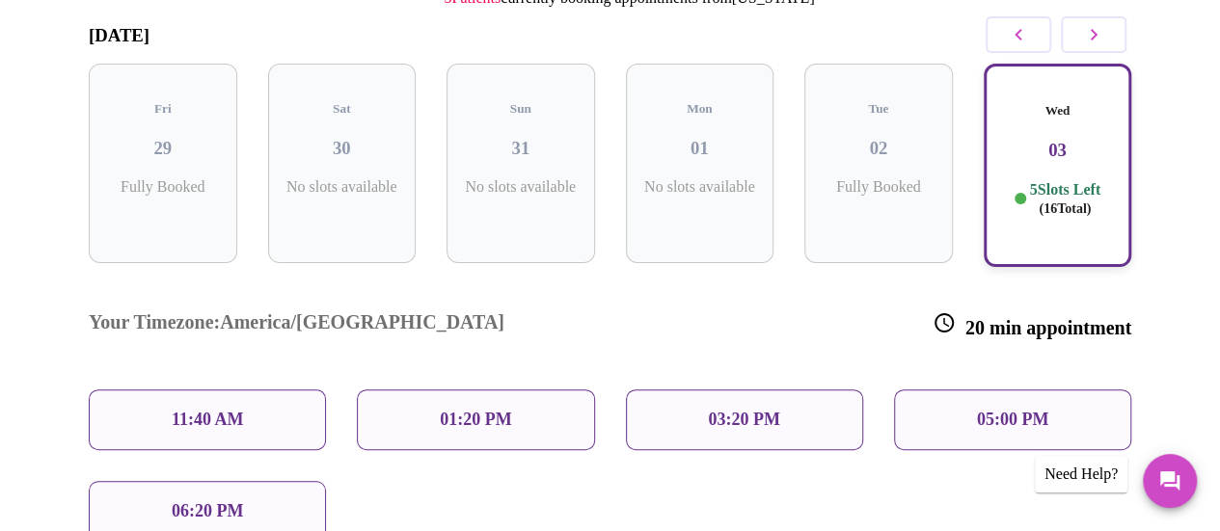
click at [172, 410] on p "11:40 AM" at bounding box center [208, 420] width 72 height 20
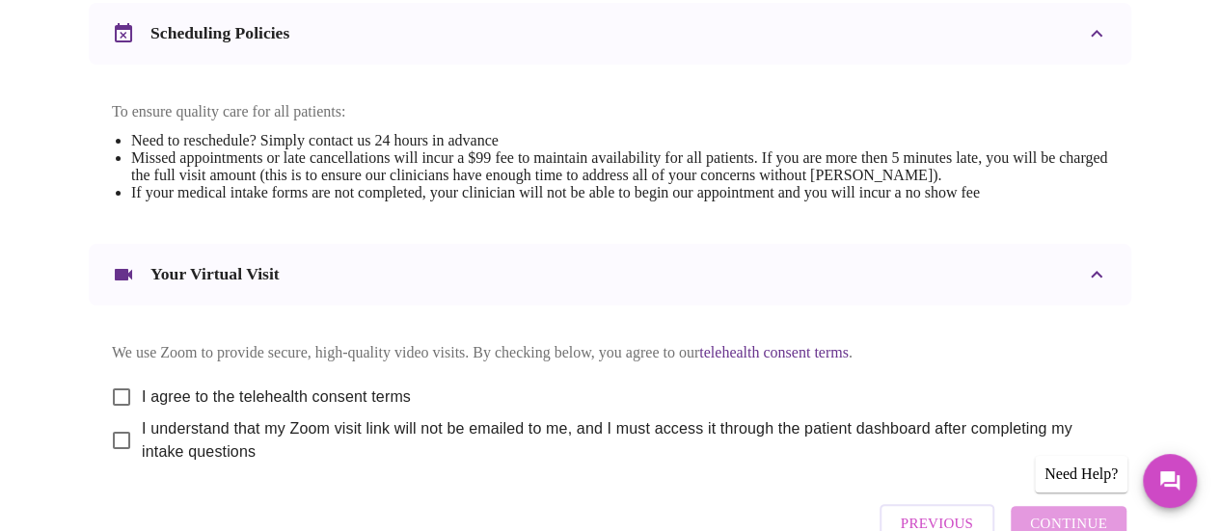
scroll to position [868, 0]
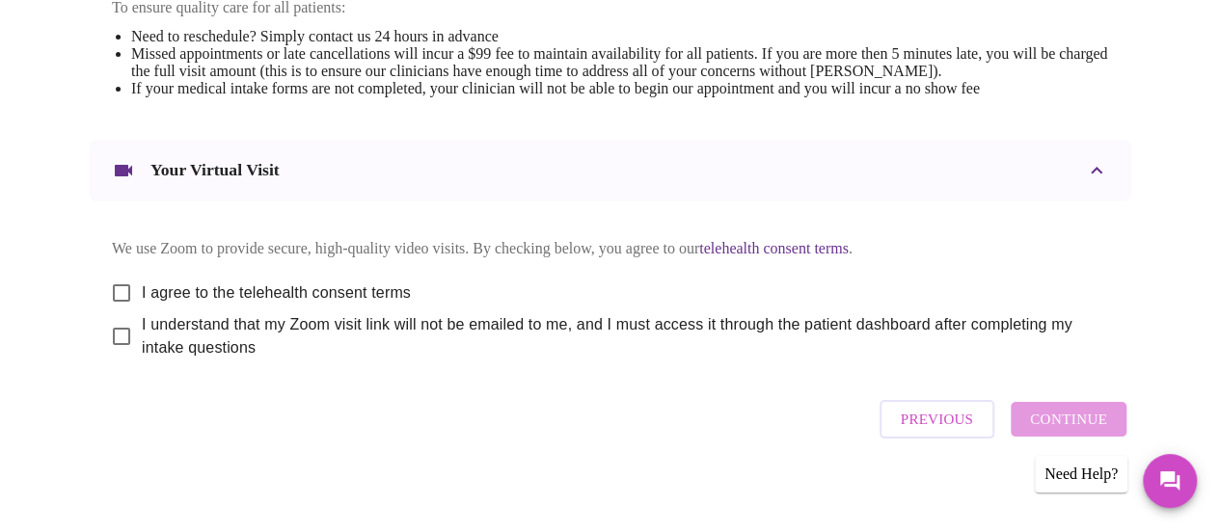
click at [115, 274] on input "I agree to the telehealth consent terms" at bounding box center [121, 293] width 41 height 41
checkbox input "true"
click at [112, 325] on input "I understand that my Zoom visit link will not be emailed to me, and I must acce…" at bounding box center [121, 336] width 41 height 41
checkbox input "true"
click at [1071, 415] on span "Continue" at bounding box center [1068, 419] width 77 height 25
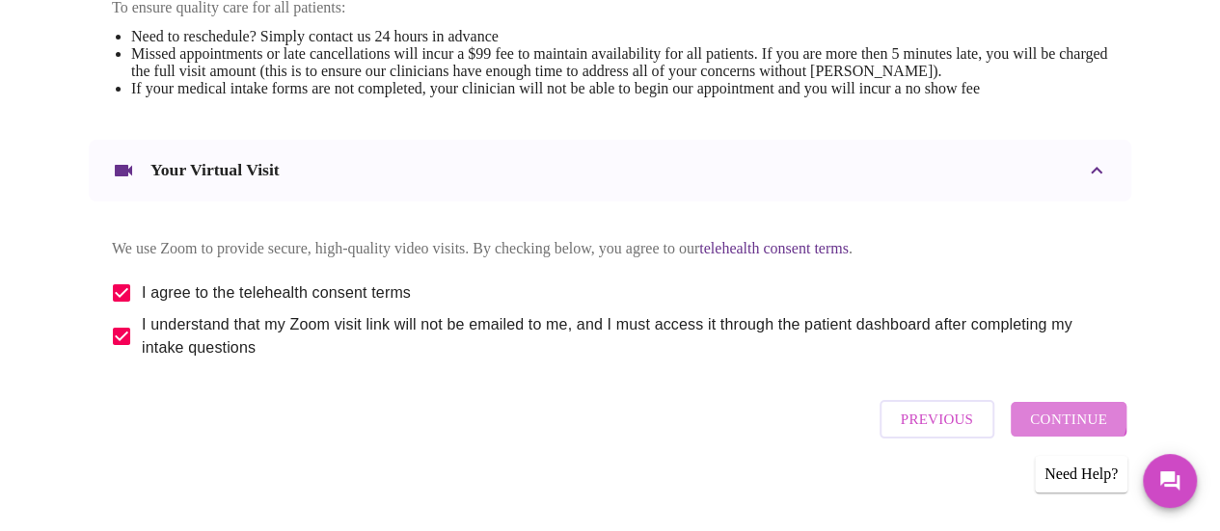
scroll to position [289, 0]
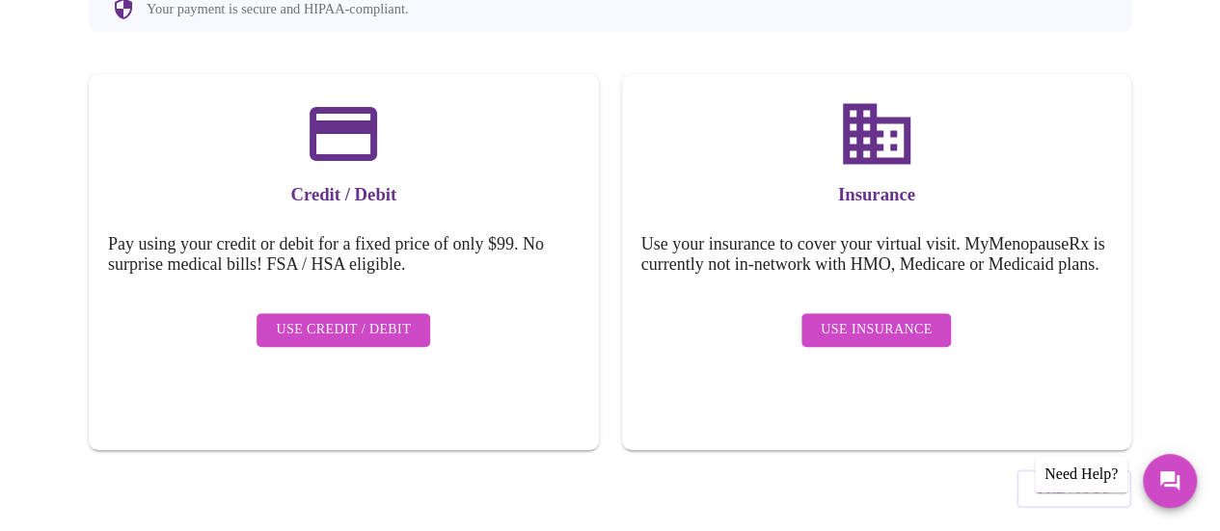
click at [841, 318] on span "Use Insurance" at bounding box center [876, 330] width 111 height 24
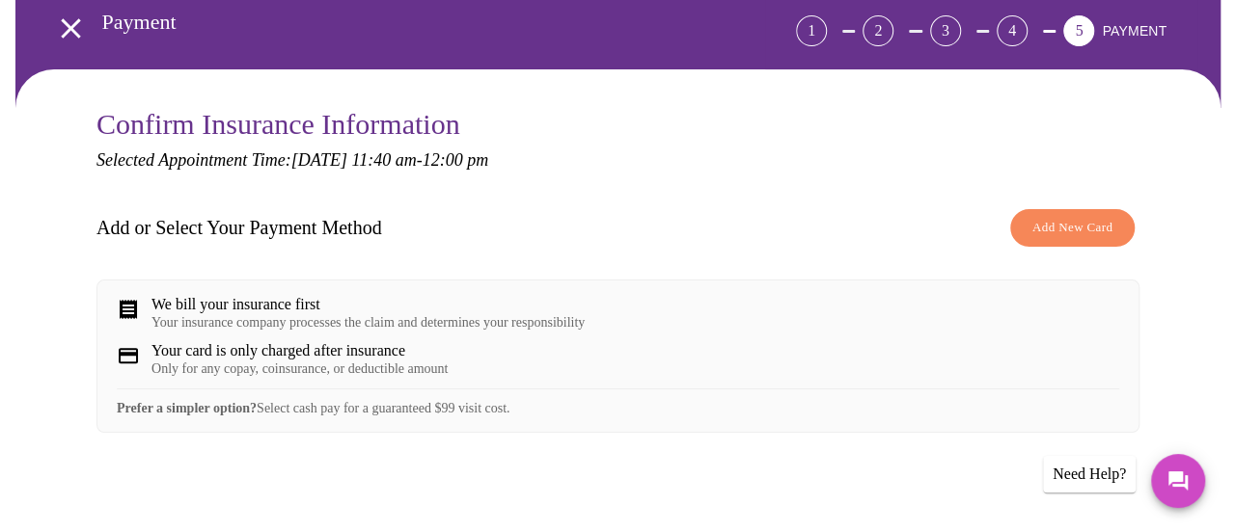
scroll to position [96, 0]
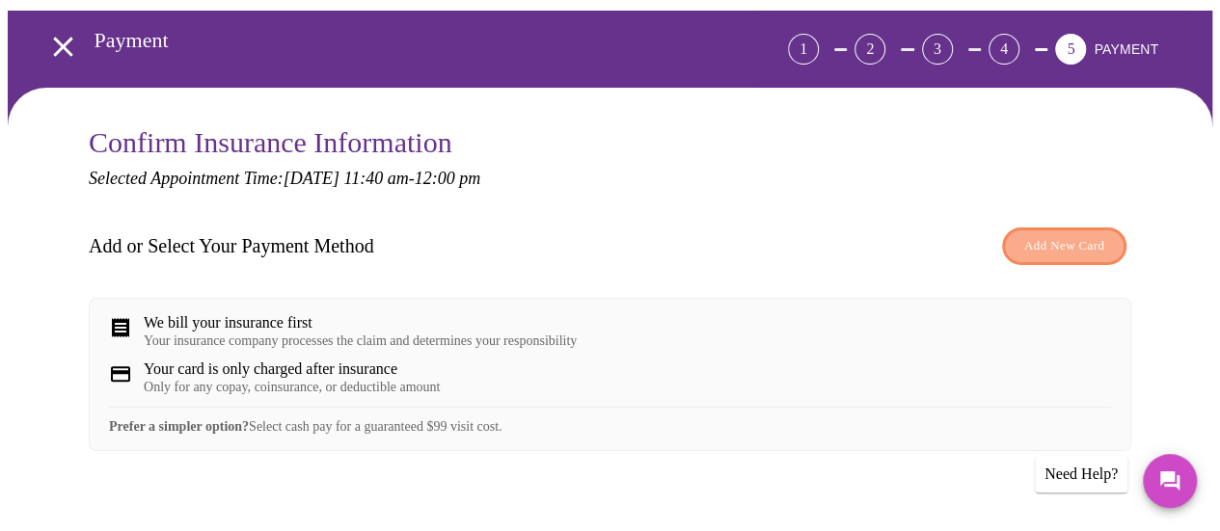
click at [1055, 235] on span "Add New Card" at bounding box center [1064, 246] width 80 height 22
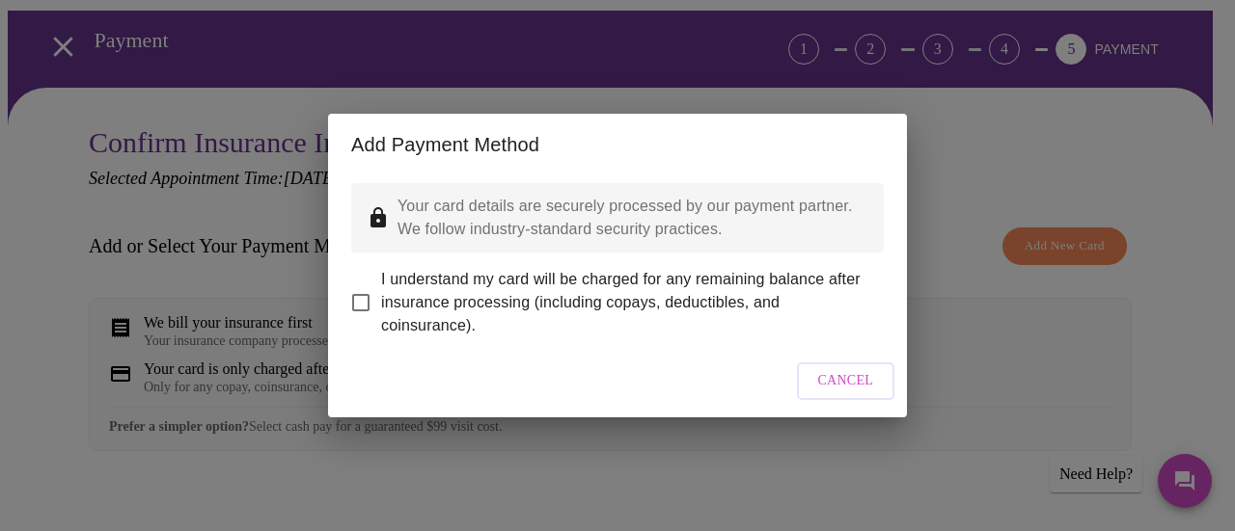
click at [357, 285] on input "I understand my card will be charged for any remaining balance after insurance …" at bounding box center [360, 303] width 41 height 41
checkbox input "true"
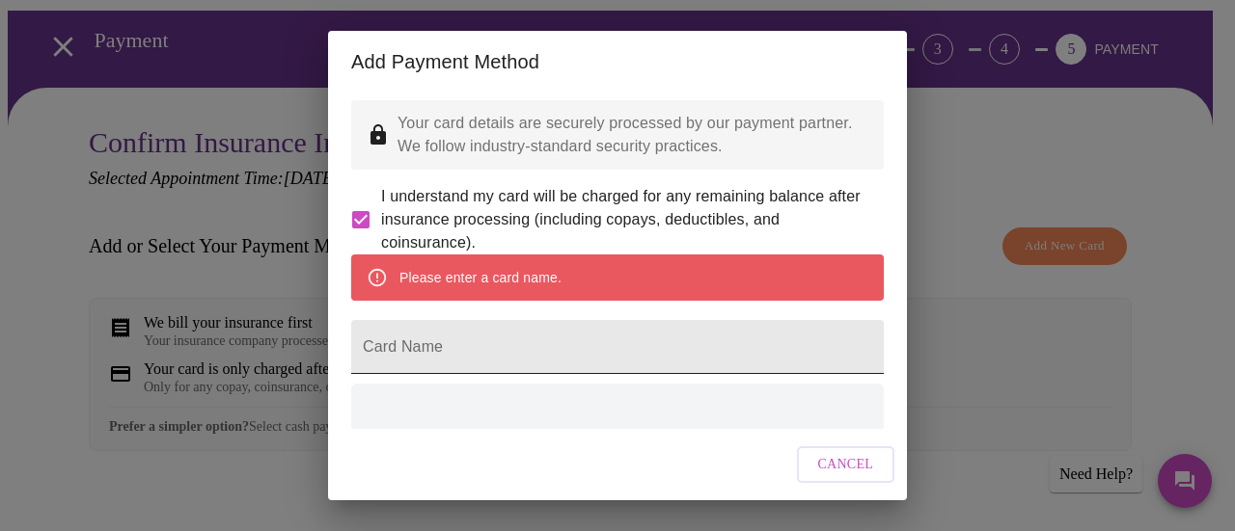
click at [469, 374] on input "Card Name" at bounding box center [617, 347] width 532 height 54
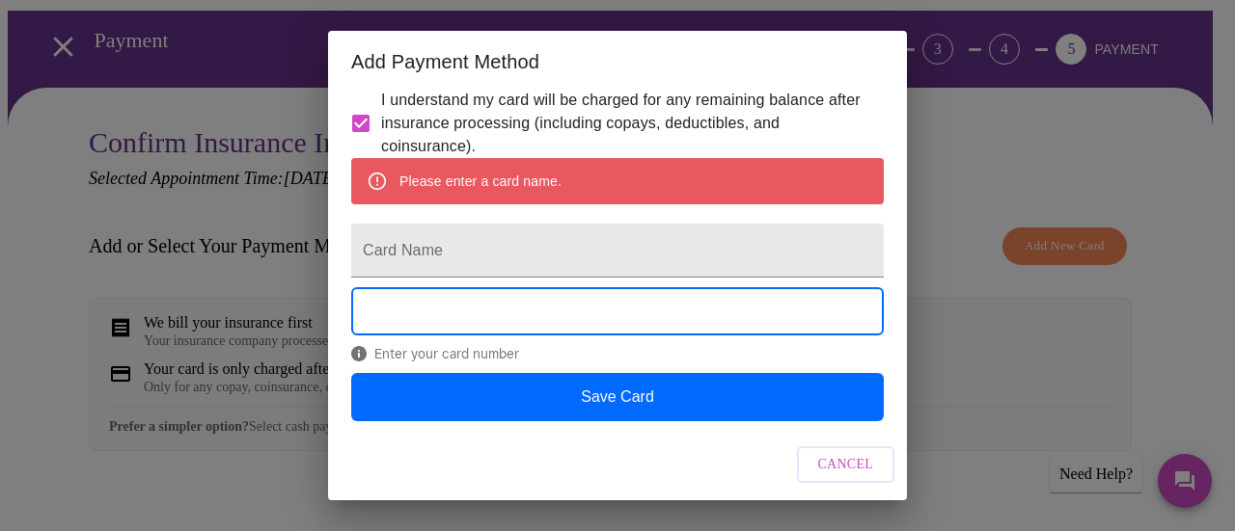
scroll to position [147, 0]
drag, startPoint x: 461, startPoint y: 236, endPoint x: 476, endPoint y: 236, distance: 15.4
click at [465, 236] on input "Card Name" at bounding box center [617, 251] width 532 height 54
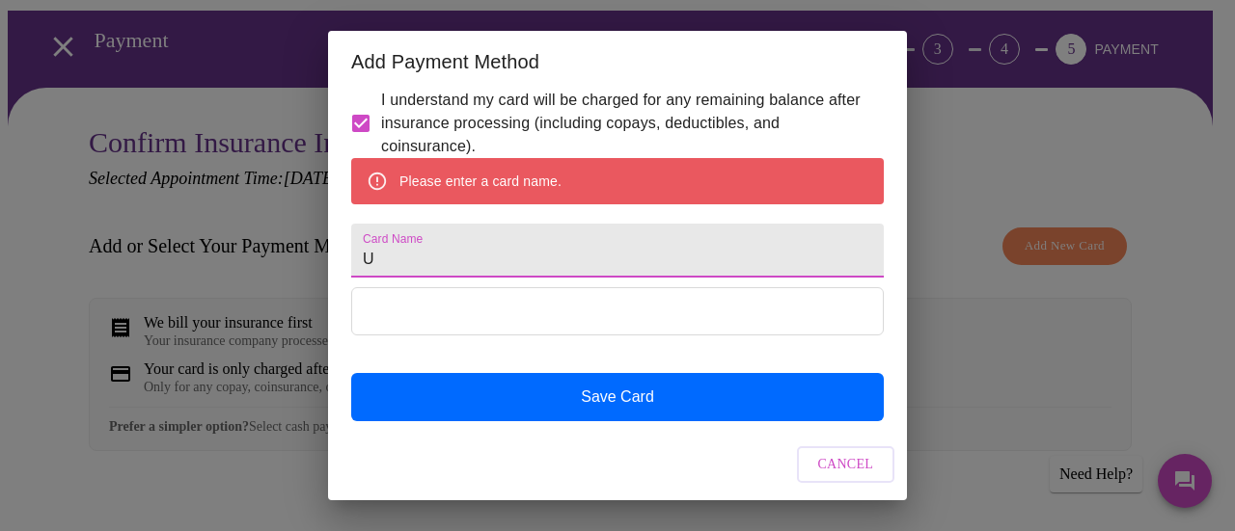
scroll to position [91, 0]
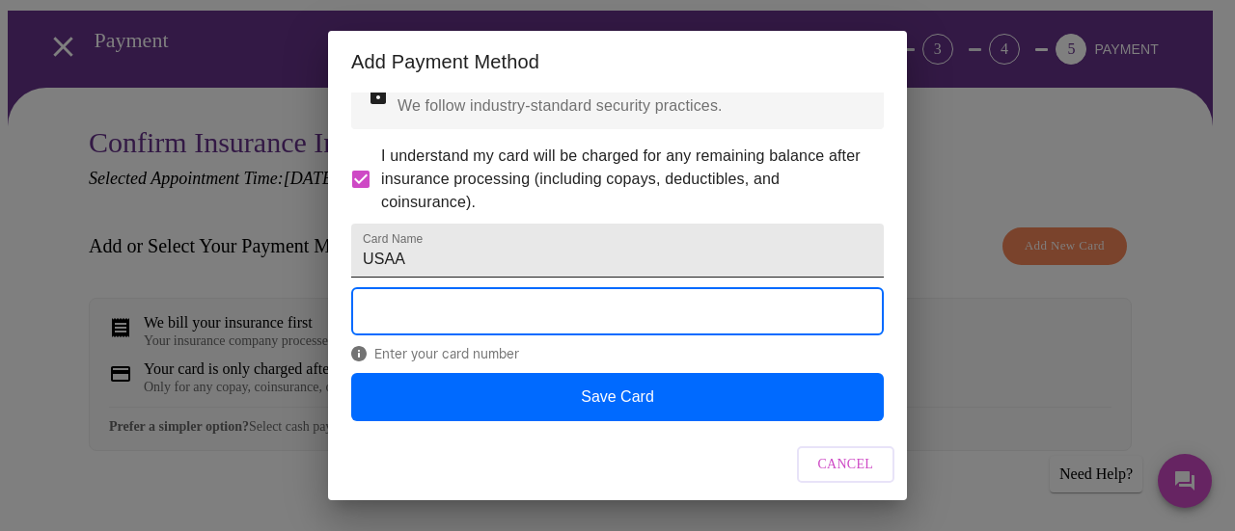
click at [495, 235] on input "USAA" at bounding box center [617, 251] width 532 height 54
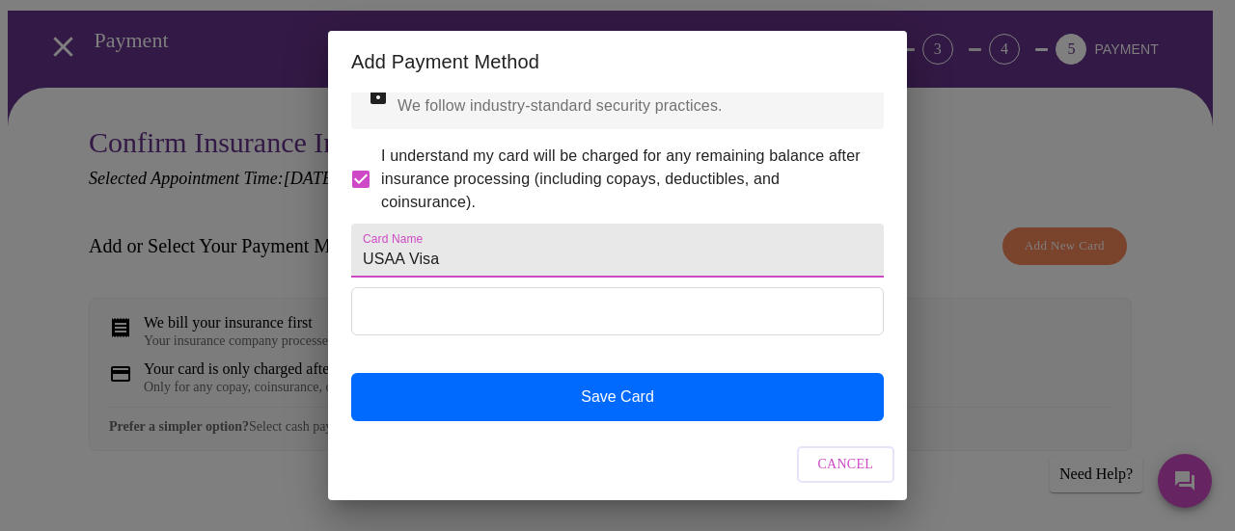
type input "USAA Visa"
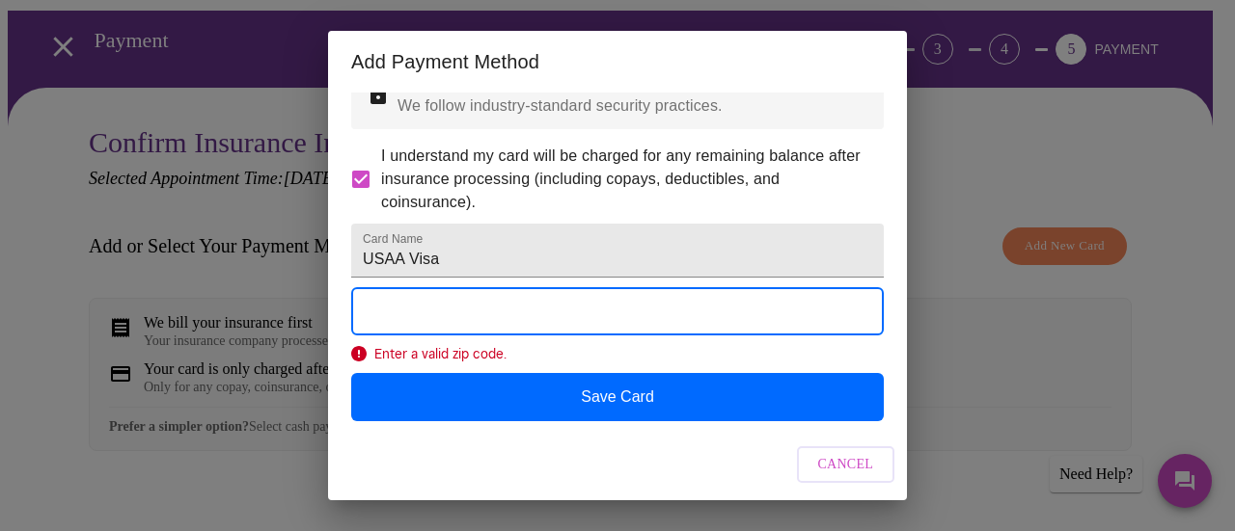
click at [502, 351] on span "Enter a valid zip code." at bounding box center [617, 353] width 532 height 15
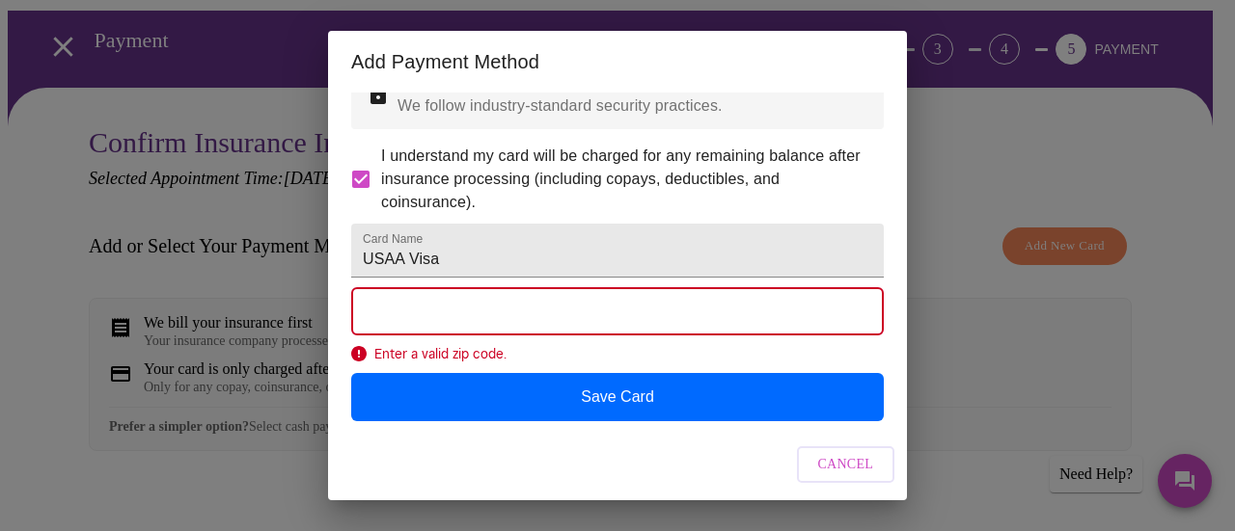
click at [483, 354] on span "Enter a valid zip code." at bounding box center [617, 353] width 532 height 15
click at [395, 346] on span "Enter a valid zip code." at bounding box center [617, 353] width 532 height 15
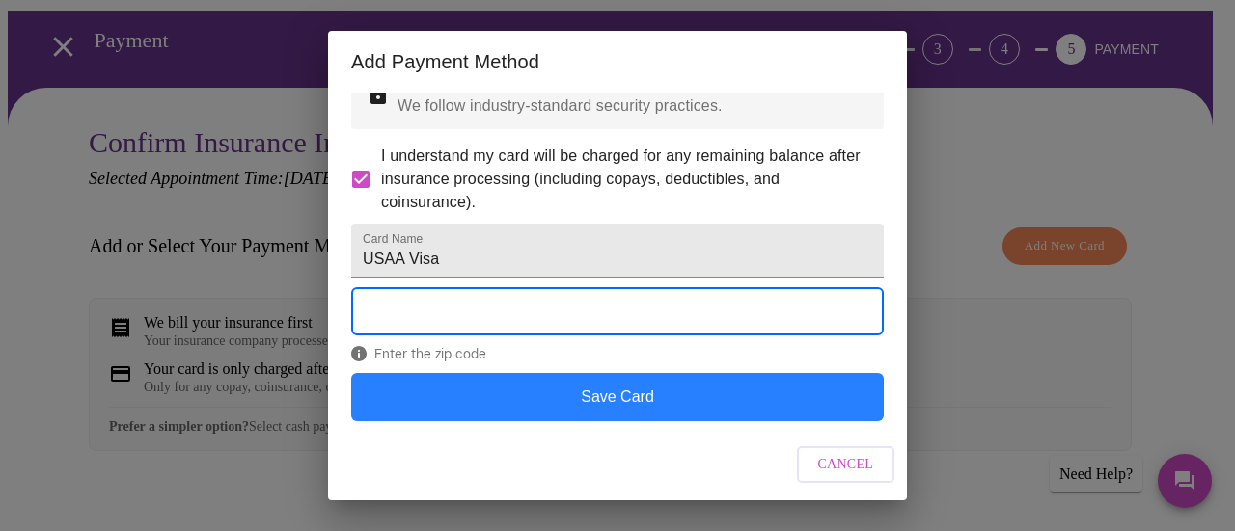
click at [669, 391] on button "Save Card" at bounding box center [617, 397] width 532 height 48
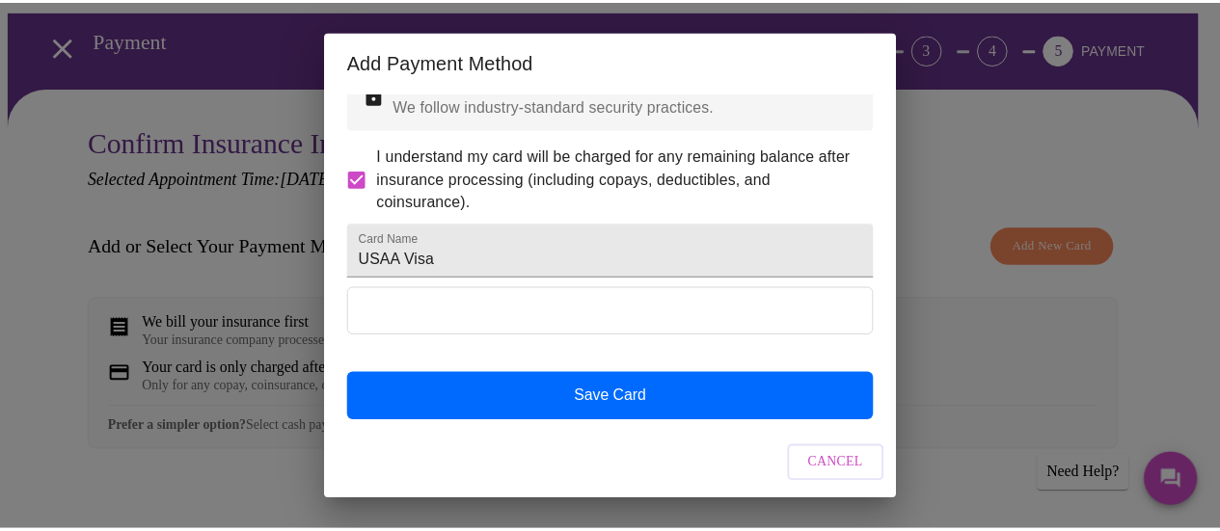
scroll to position [14, 0]
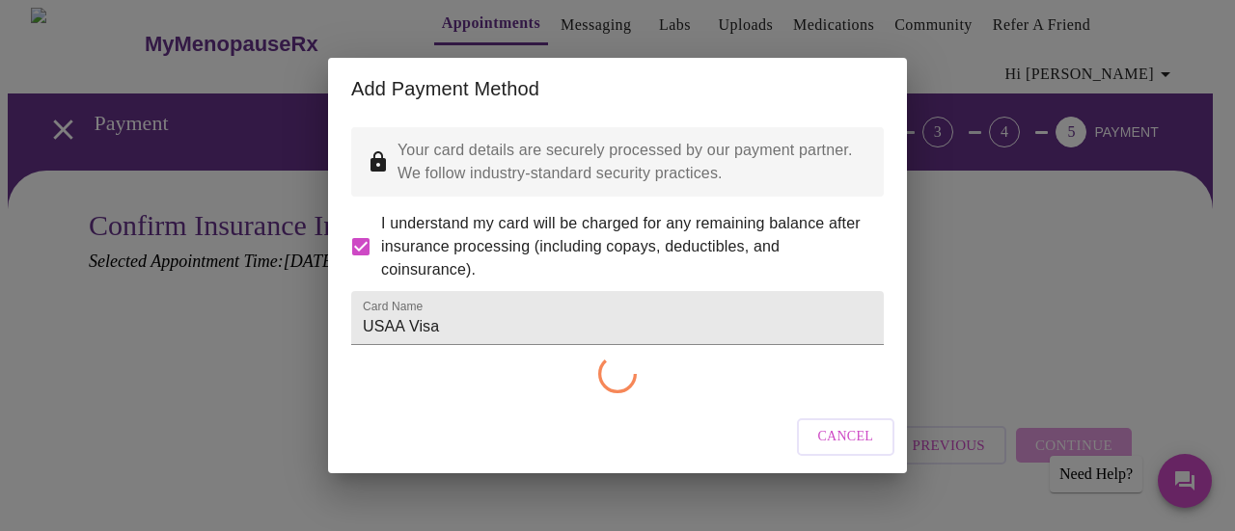
checkbox input "false"
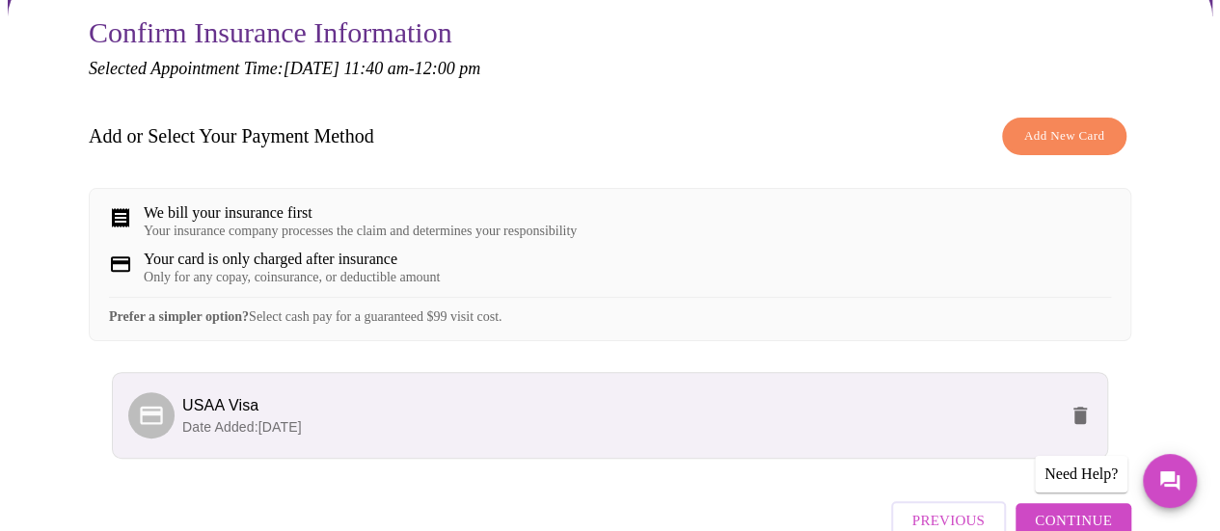
scroll to position [303, 0]
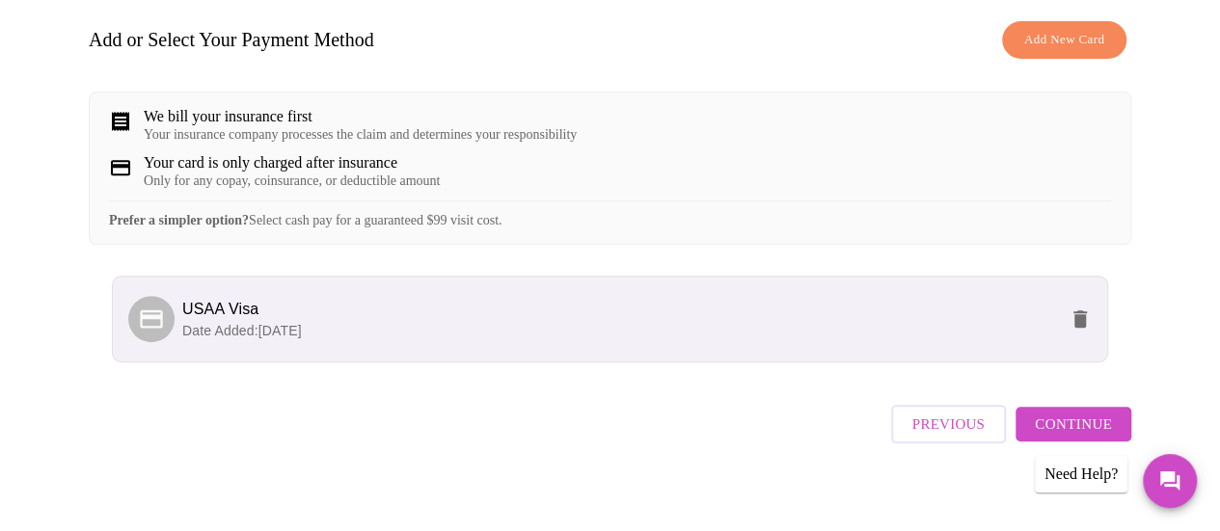
click at [1071, 415] on span "Continue" at bounding box center [1073, 424] width 77 height 25
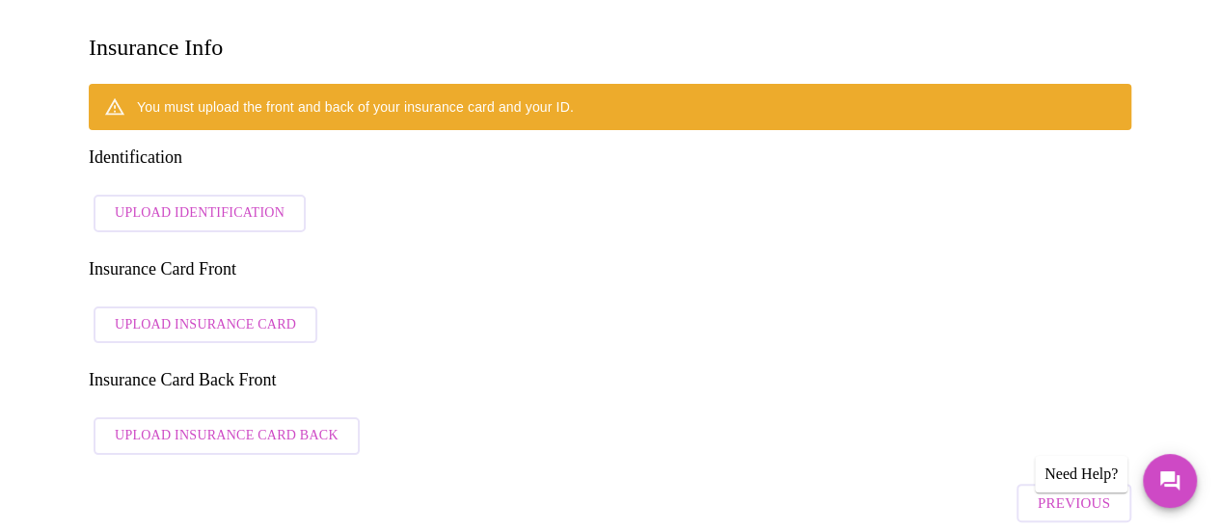
click at [192, 202] on span "Upload Identification" at bounding box center [200, 214] width 170 height 24
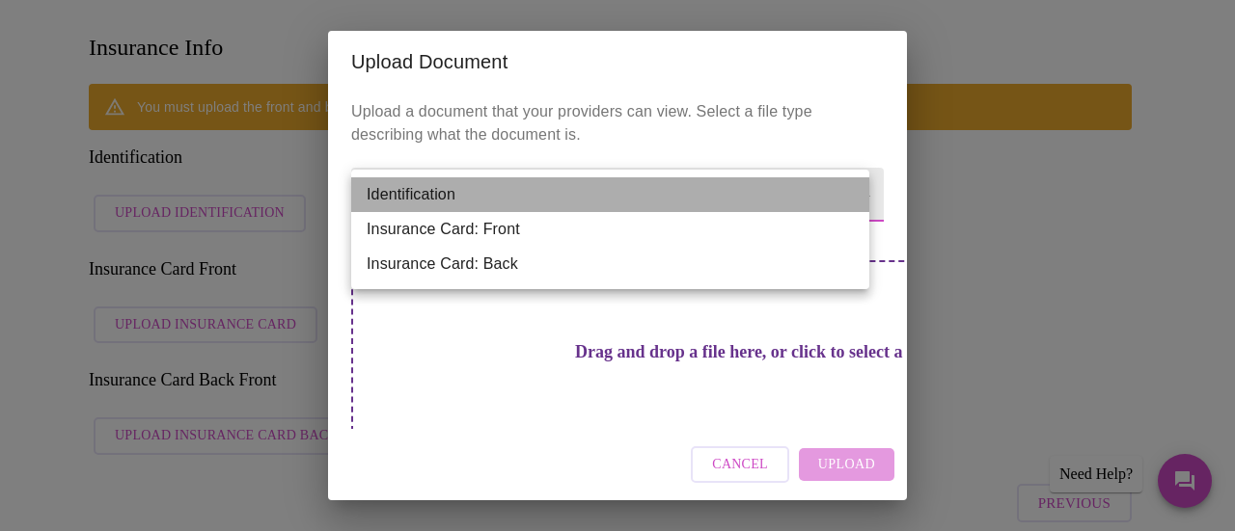
click at [848, 195] on li "Identification" at bounding box center [610, 194] width 518 height 35
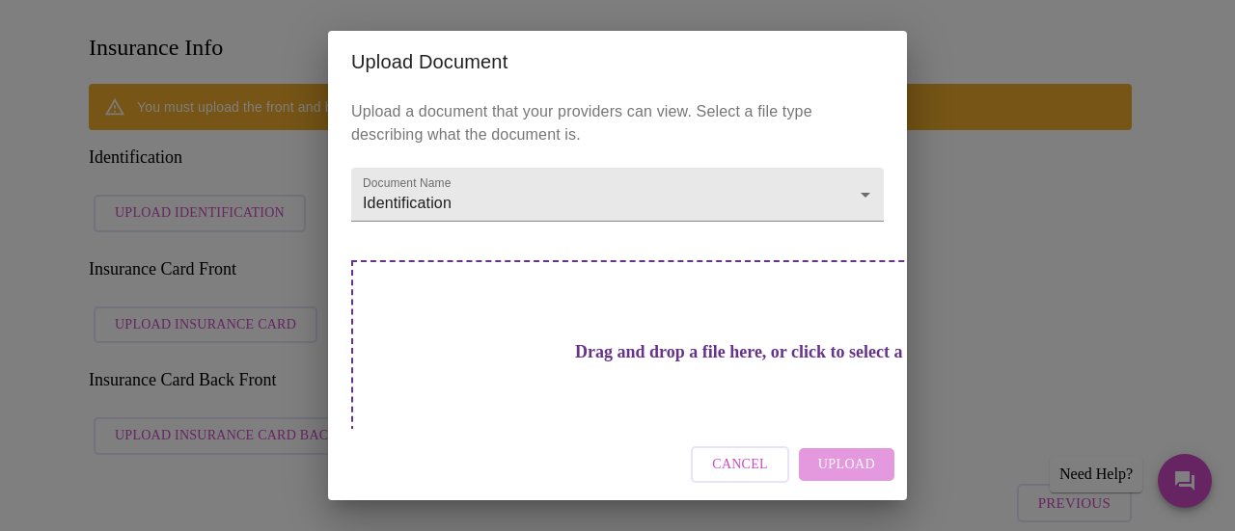
click at [855, 472] on div "Cancel Upload" at bounding box center [617, 465] width 579 height 72
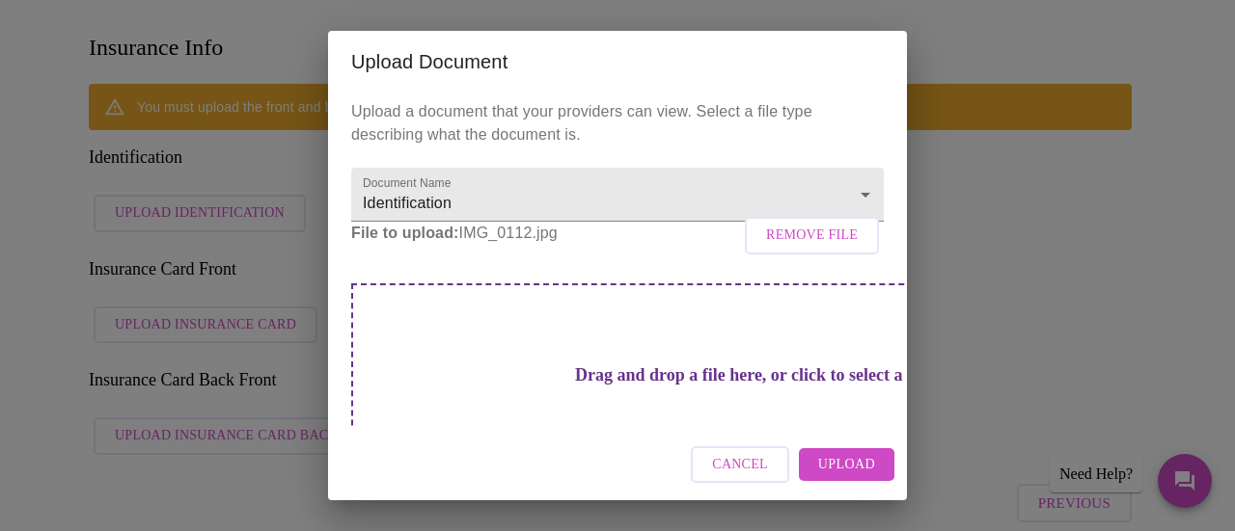
scroll to position [74, 0]
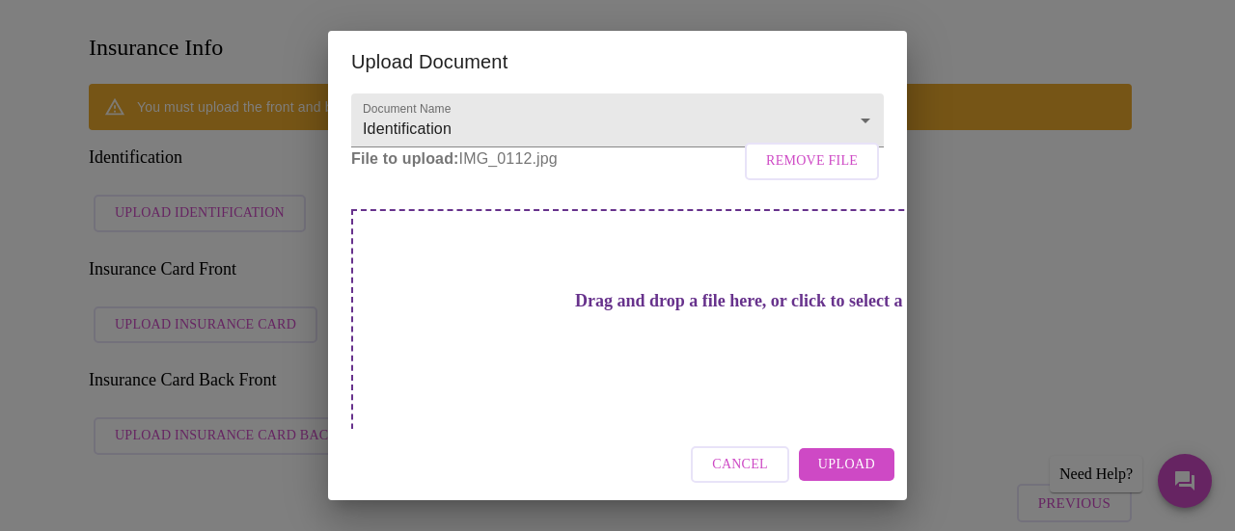
click at [859, 443] on div "Cancel Upload" at bounding box center [617, 465] width 579 height 72
click at [854, 465] on span "Upload" at bounding box center [846, 465] width 57 height 24
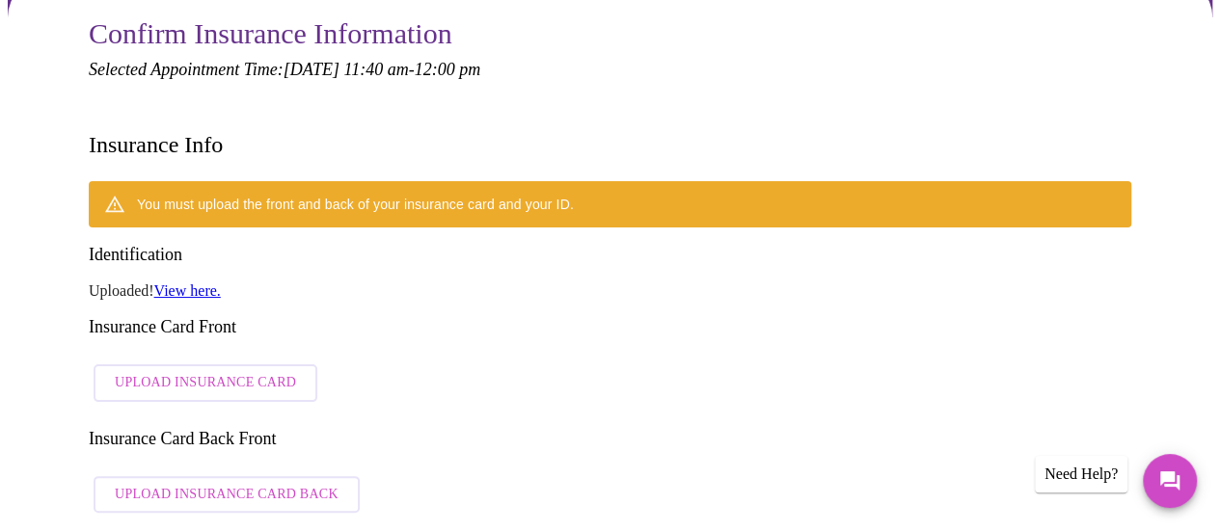
scroll to position [206, 0]
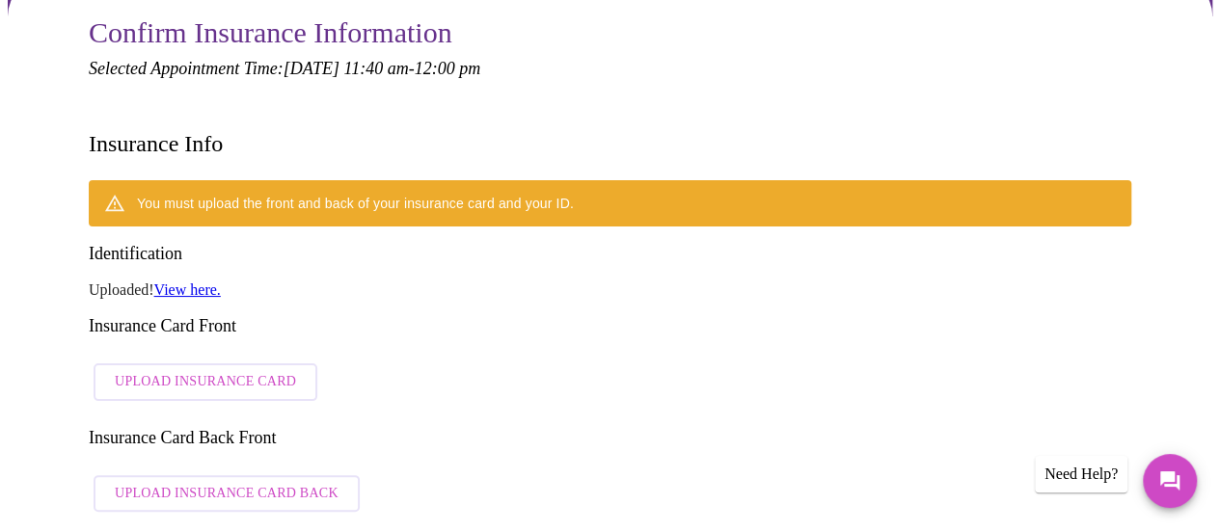
click at [191, 282] on link "View here." at bounding box center [187, 290] width 67 height 16
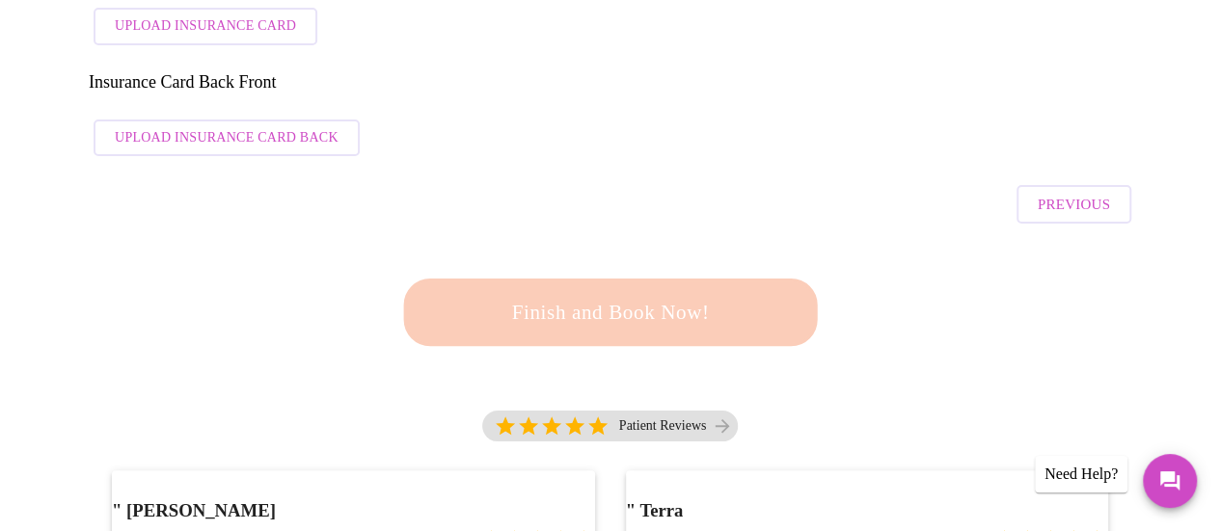
scroll to position [592, 0]
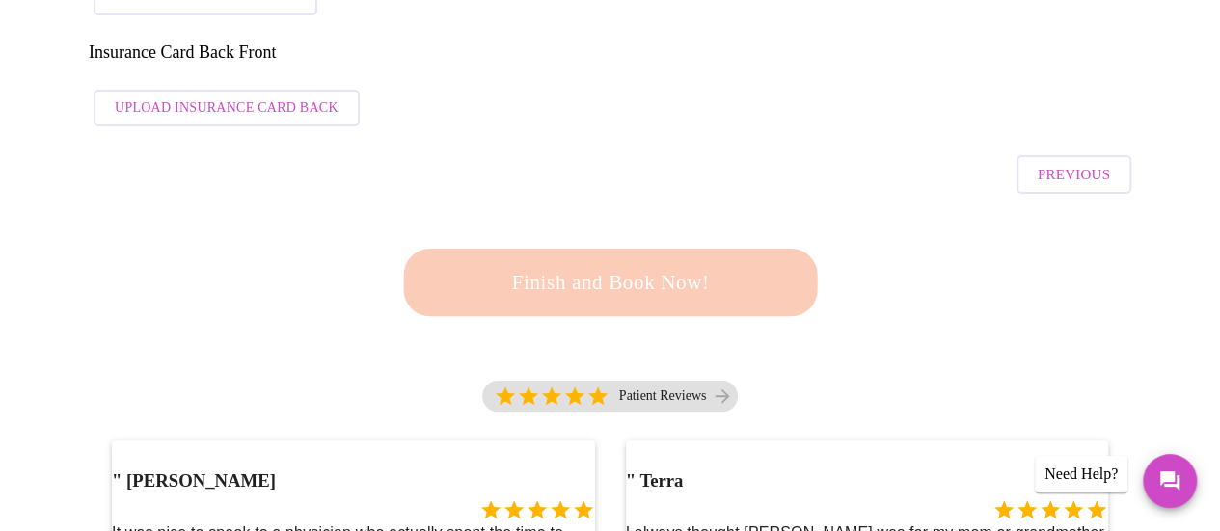
click at [634, 223] on div "Finish and Book Now!" at bounding box center [609, 283] width 425 height 120
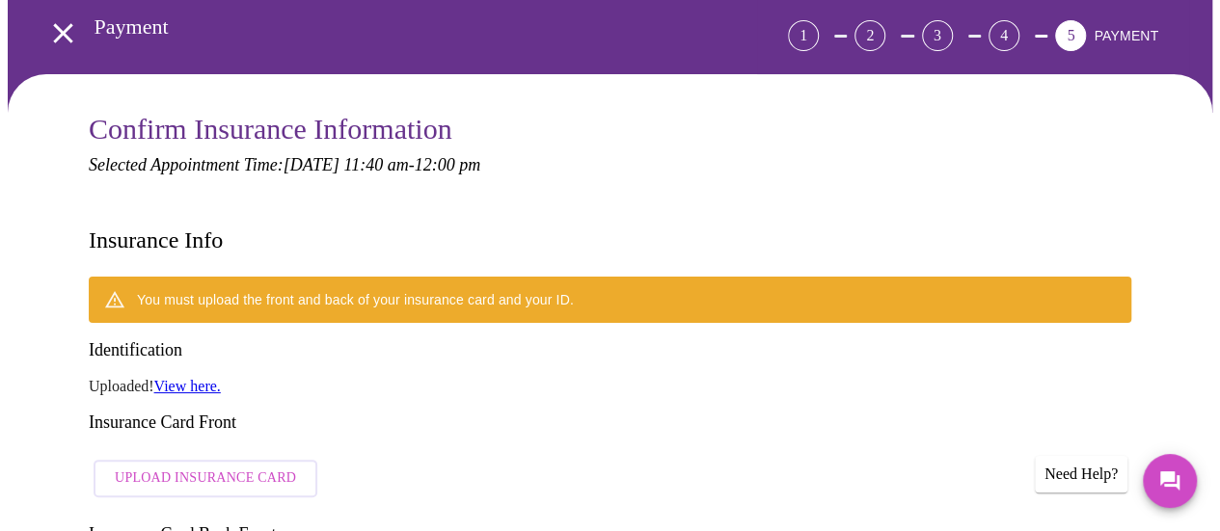
scroll to position [206, 0]
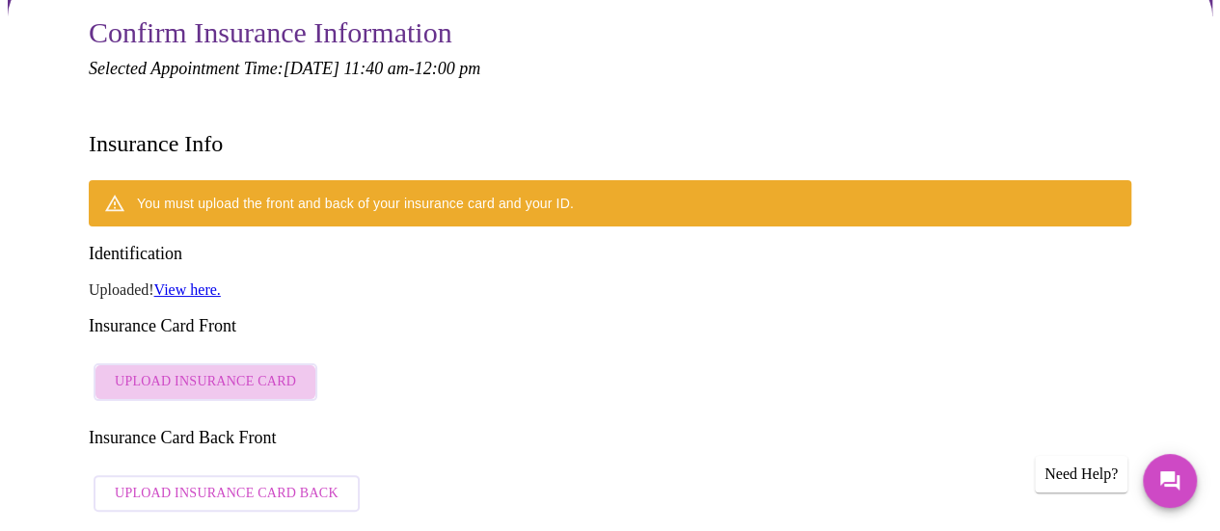
click at [210, 370] on span "Upload Insurance Card" at bounding box center [205, 382] width 181 height 24
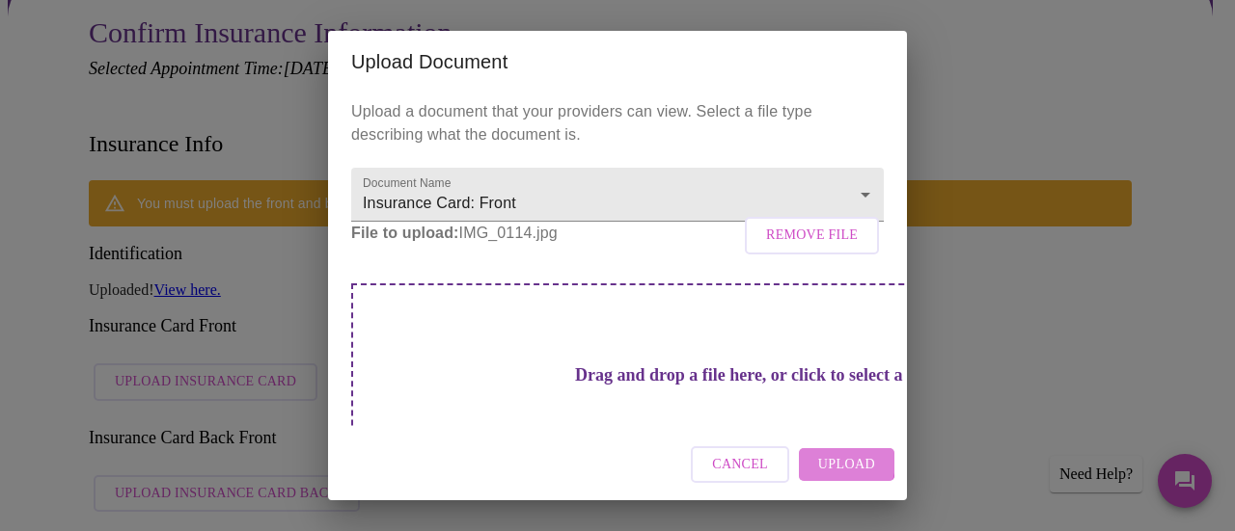
click at [829, 462] on span "Upload" at bounding box center [846, 465] width 57 height 24
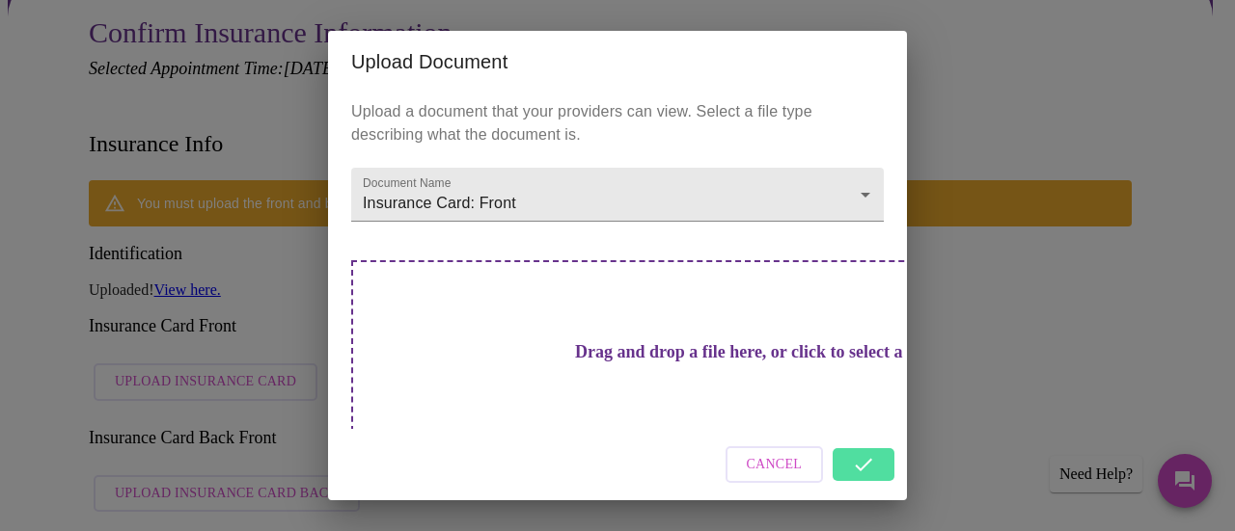
click at [860, 467] on div "Cancel" at bounding box center [617, 465] width 579 height 72
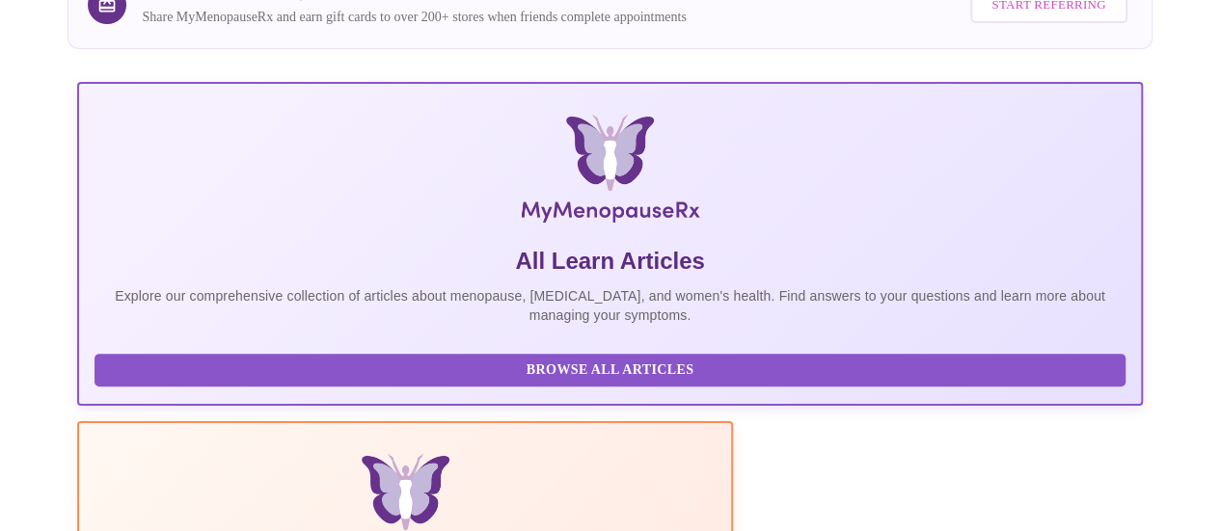
scroll to position [193, 0]
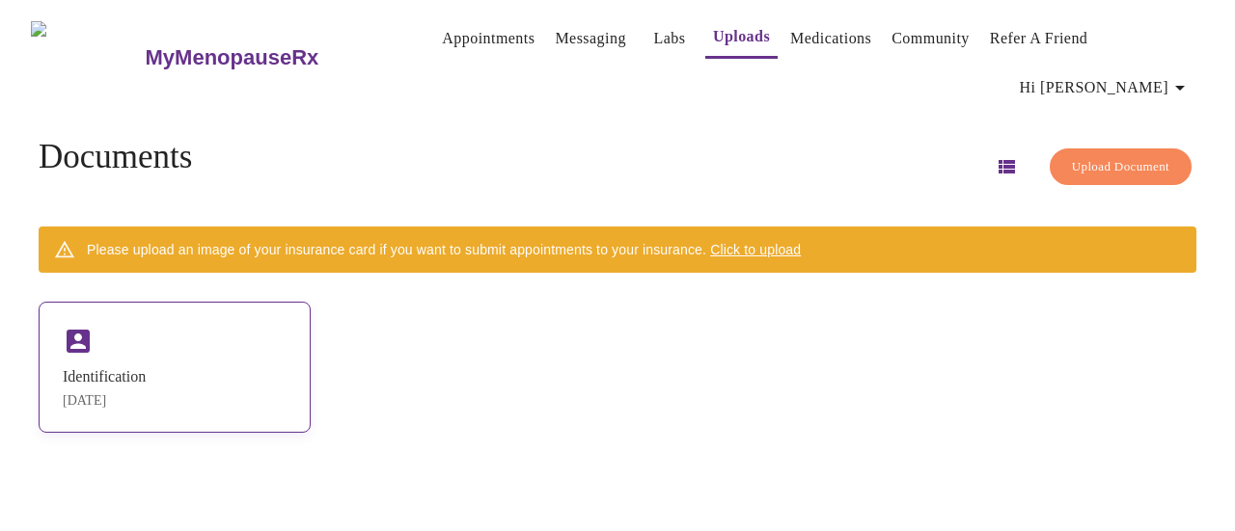
click at [102, 327] on div "Identification [DATE]" at bounding box center [175, 367] width 272 height 131
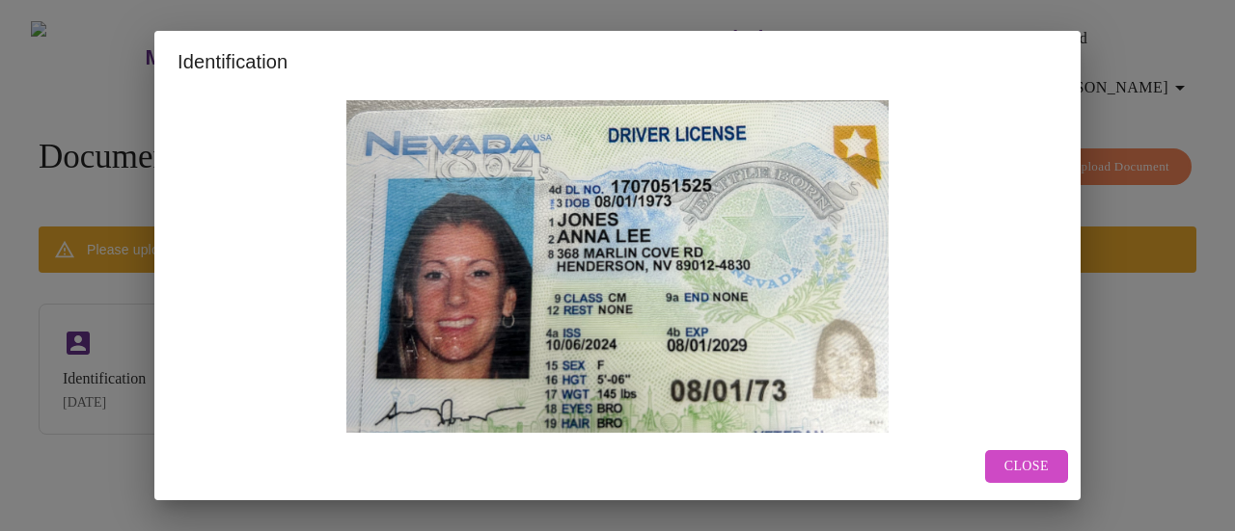
scroll to position [47, 0]
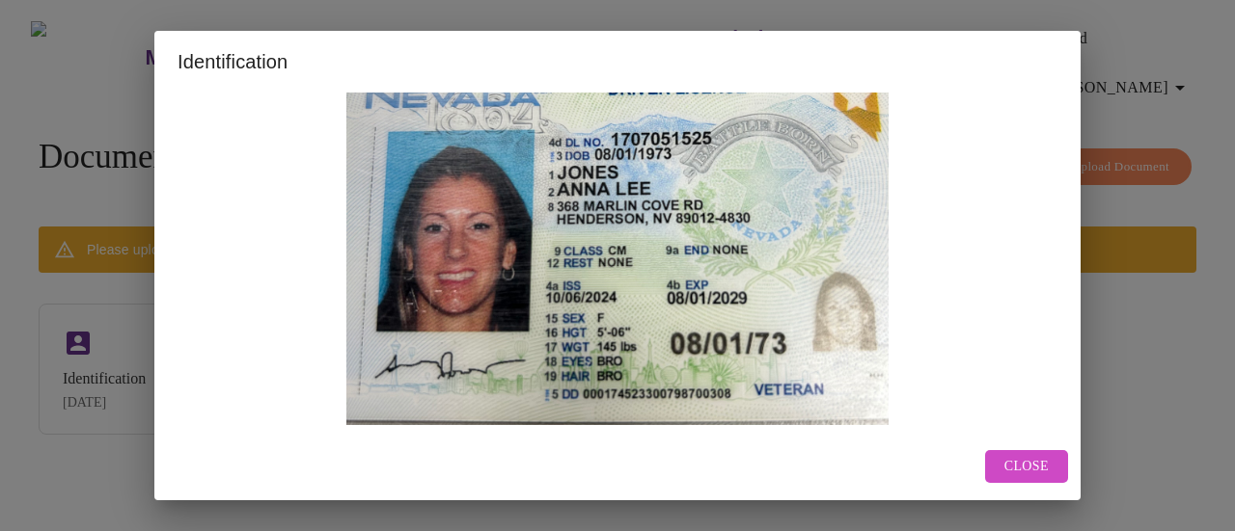
click at [1022, 461] on span "Close" at bounding box center [1026, 467] width 44 height 24
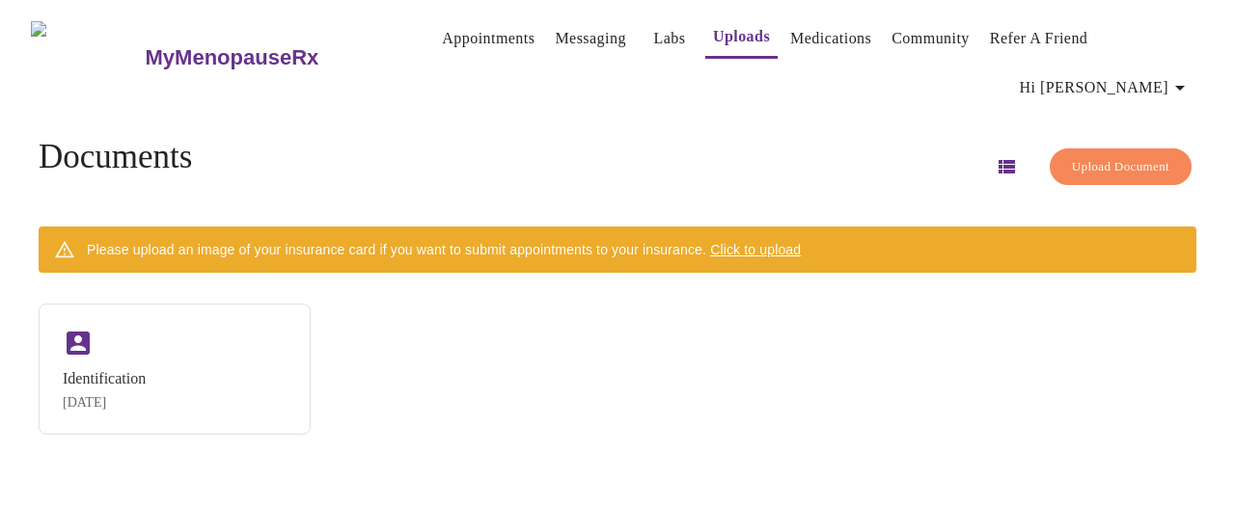
click at [799, 242] on span "Click to upload" at bounding box center [755, 249] width 91 height 15
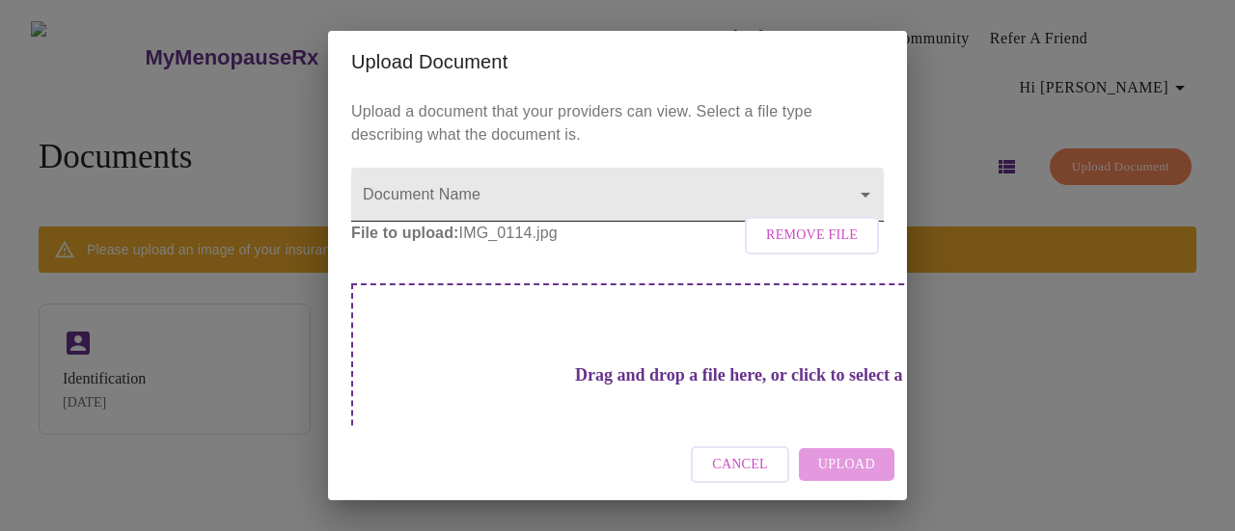
click at [490, 190] on body "MyMenopauseRx Appointments Messaging Labs Uploads Medications Community Refer a…" at bounding box center [617, 273] width 1219 height 531
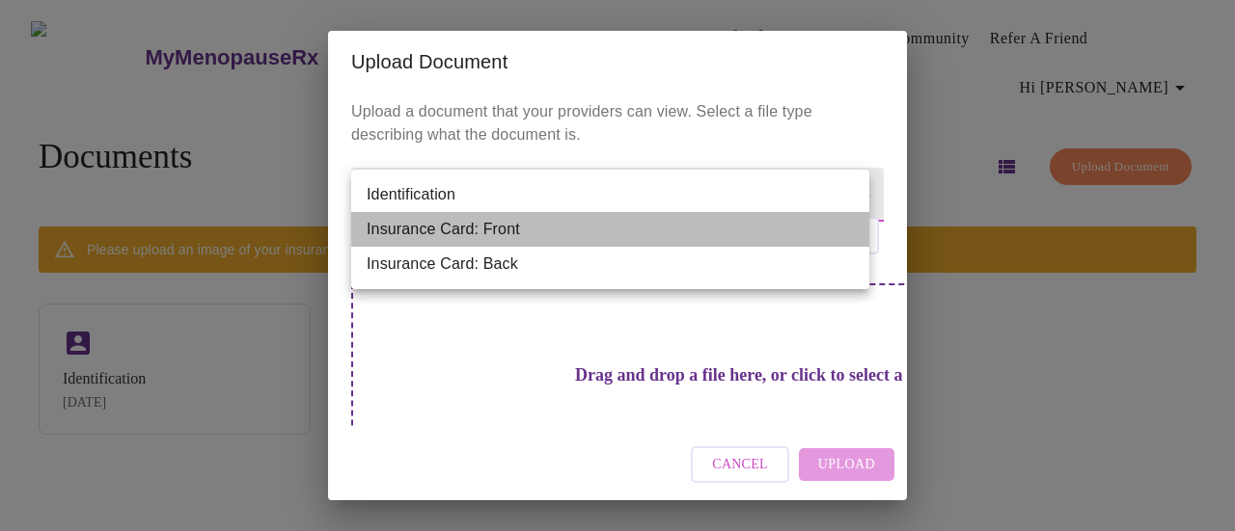
click at [511, 231] on li "Insurance Card: Front" at bounding box center [610, 229] width 518 height 35
type input "Insurance Card: Front"
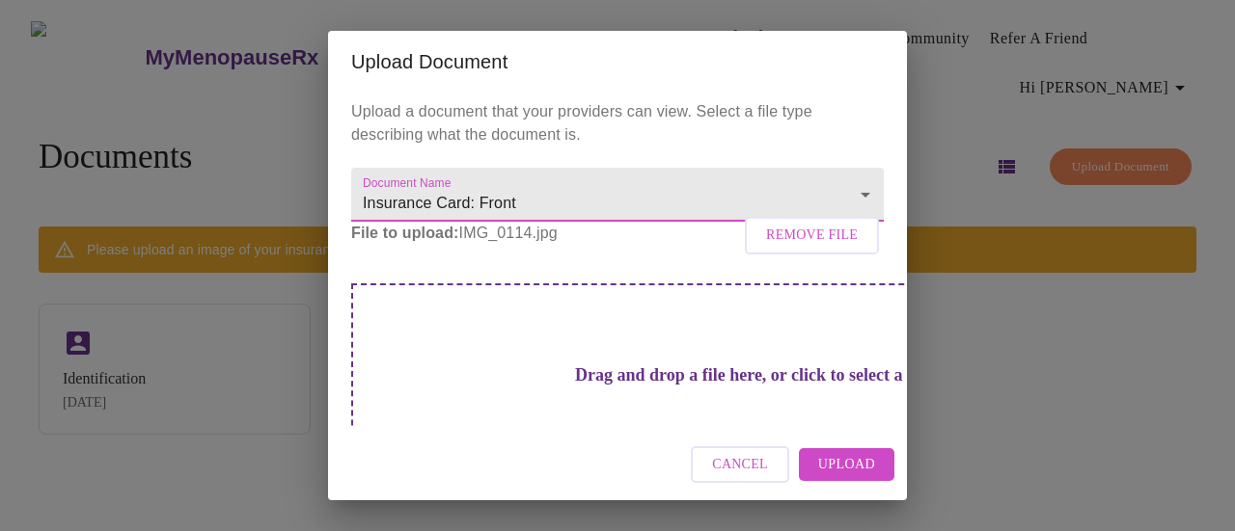
click at [855, 465] on span "Upload" at bounding box center [846, 465] width 57 height 24
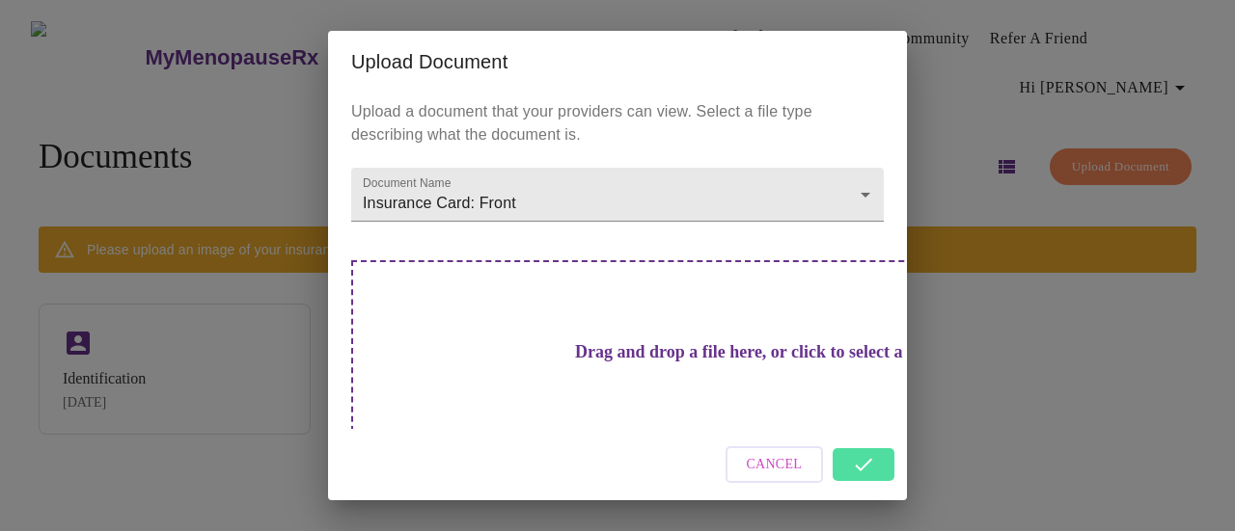
click at [857, 467] on div "Cancel" at bounding box center [617, 465] width 579 height 72
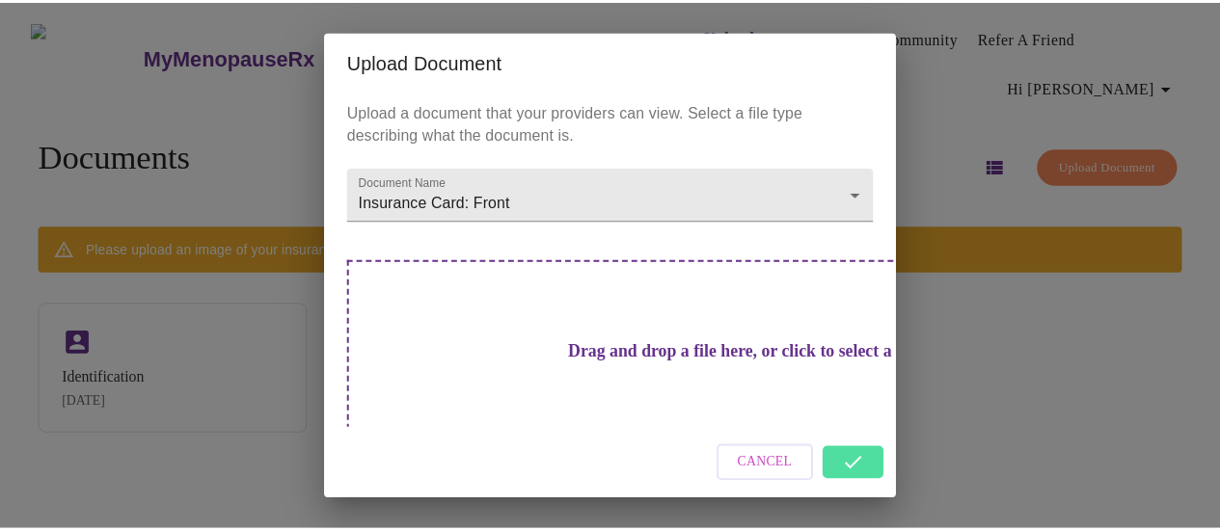
scroll to position [32, 0]
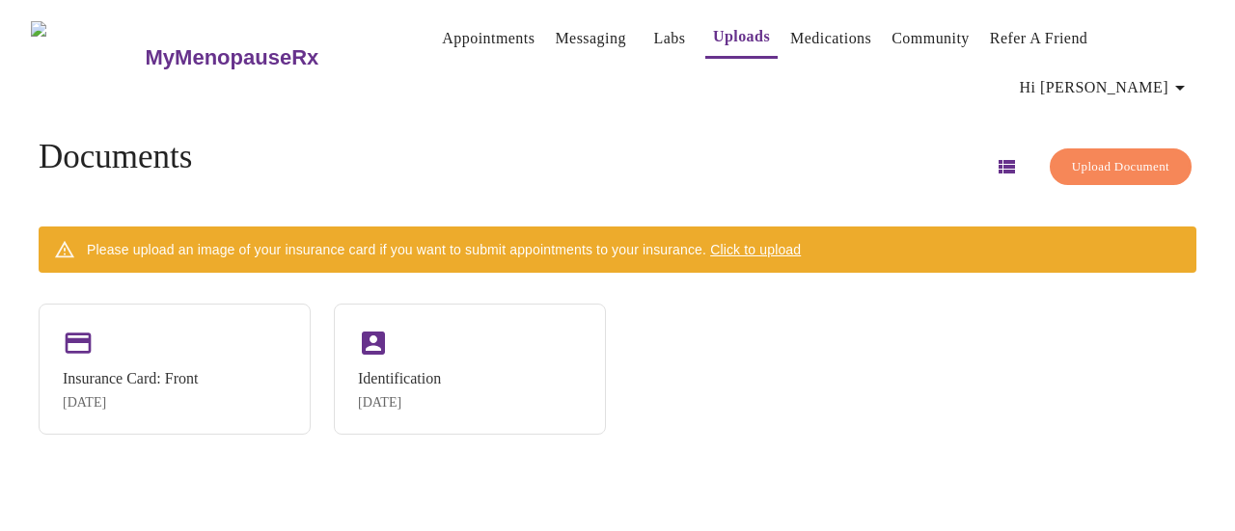
click at [793, 242] on span "Click to upload" at bounding box center [755, 249] width 91 height 15
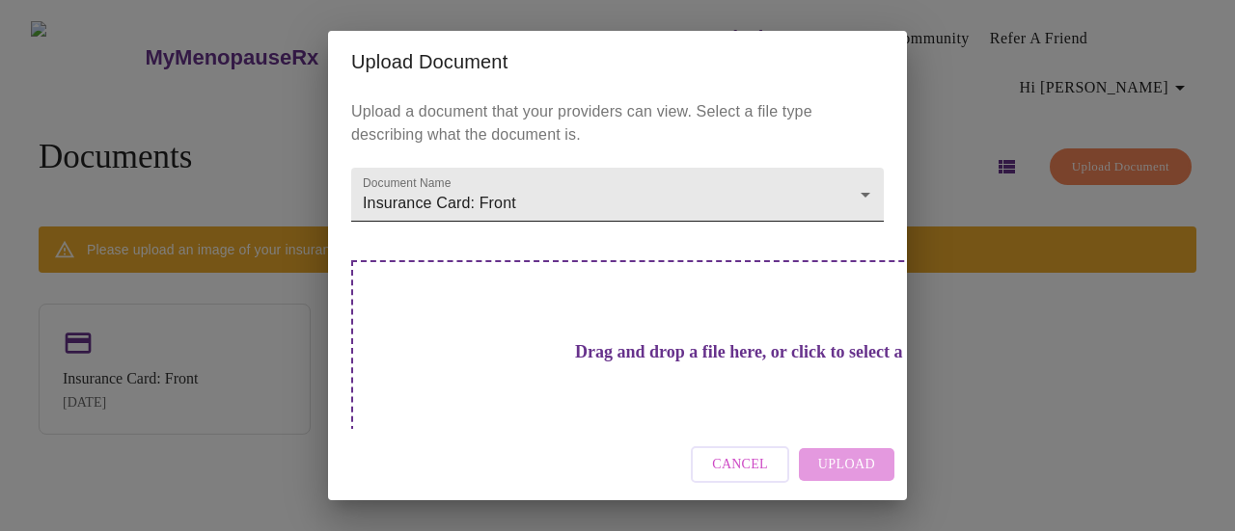
click at [847, 192] on body "MyMenopauseRx Appointments Messaging Labs Uploads Medications Community Refer a…" at bounding box center [617, 273] width 1219 height 531
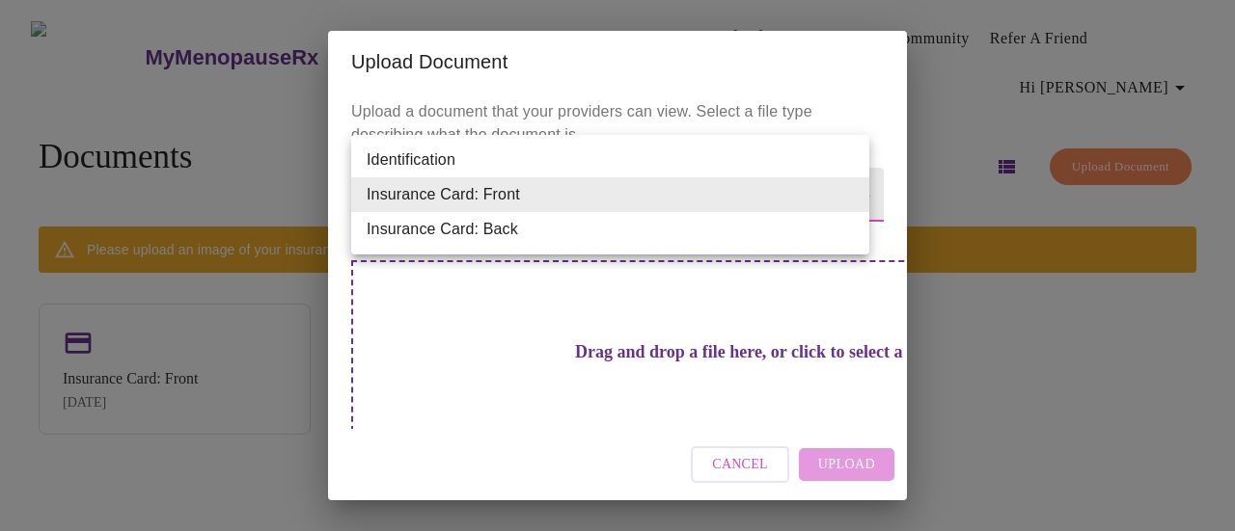
click at [486, 227] on li "Insurance Card: Back" at bounding box center [610, 229] width 518 height 35
type input "Insurance Card: Back"
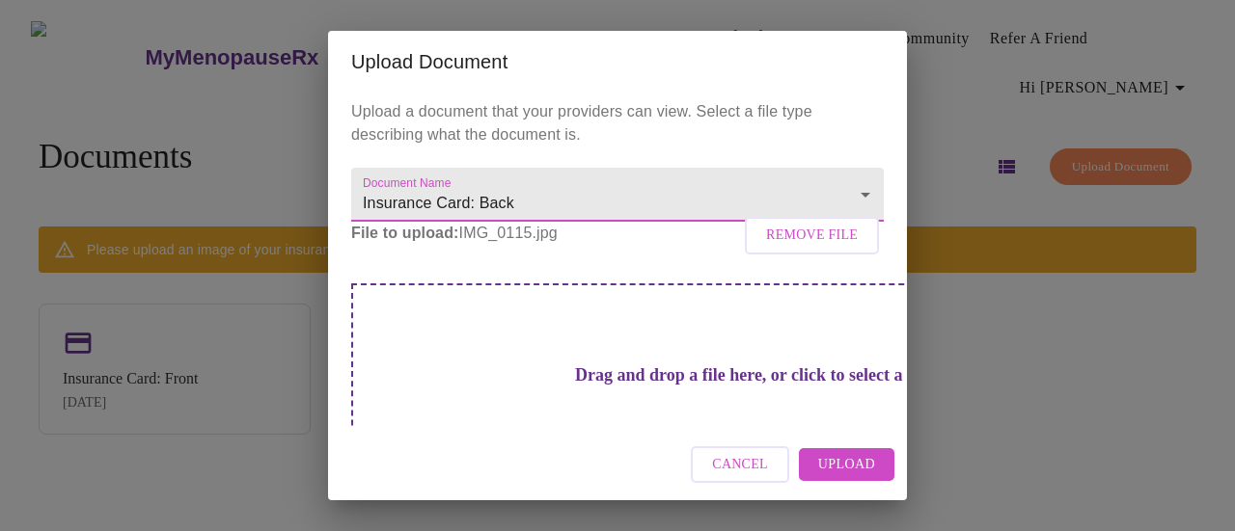
click at [863, 457] on span "Upload" at bounding box center [846, 465] width 57 height 24
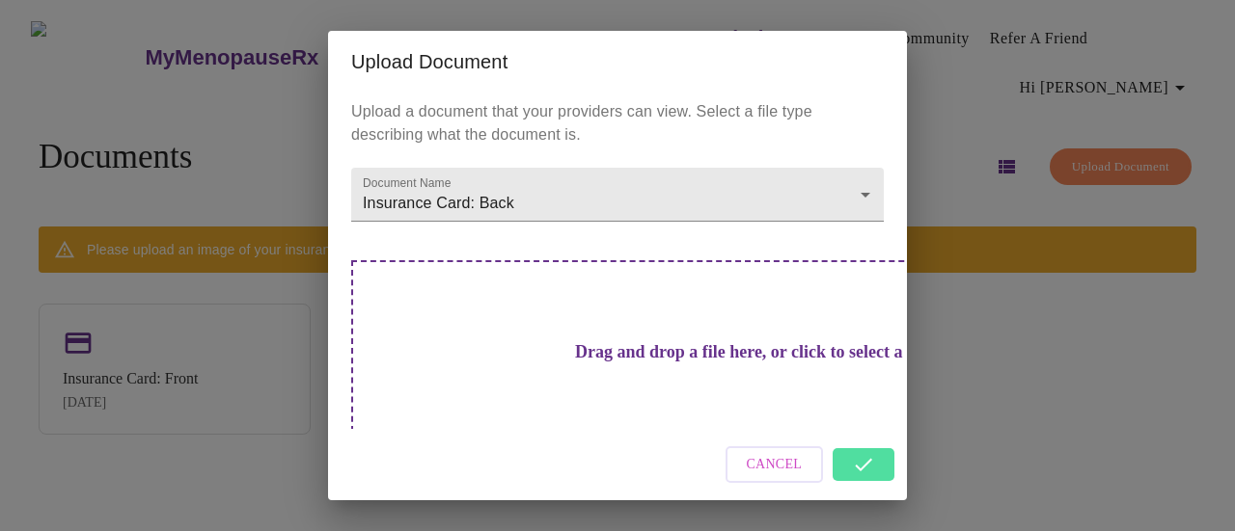
click at [1025, 285] on div "Upload Document Upload a document that your providers can view. Select a file t…" at bounding box center [617, 265] width 1235 height 531
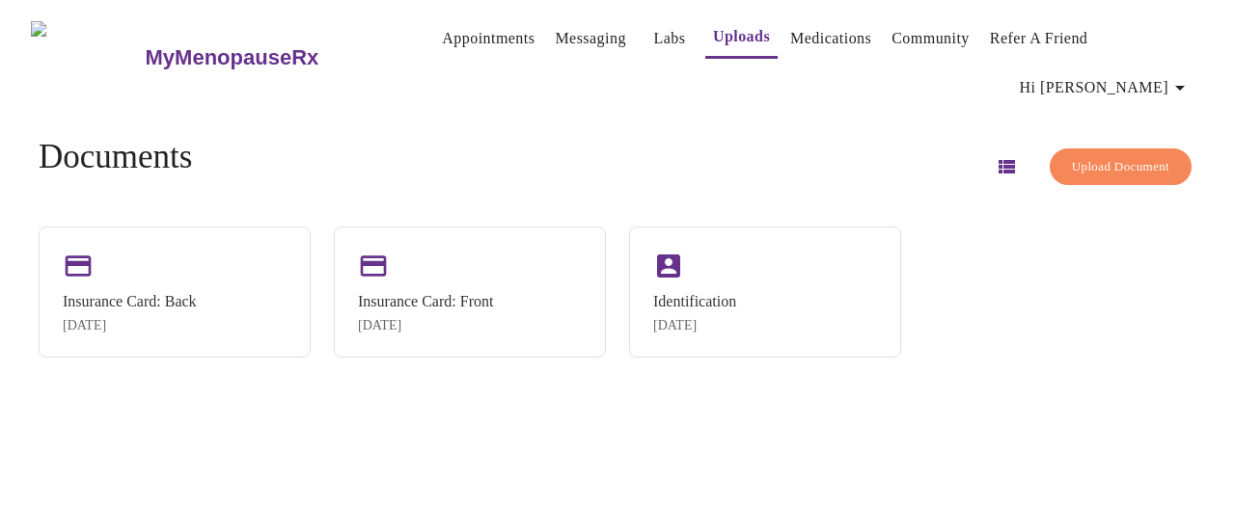
click at [834, 41] on link "Medications" at bounding box center [830, 38] width 81 height 27
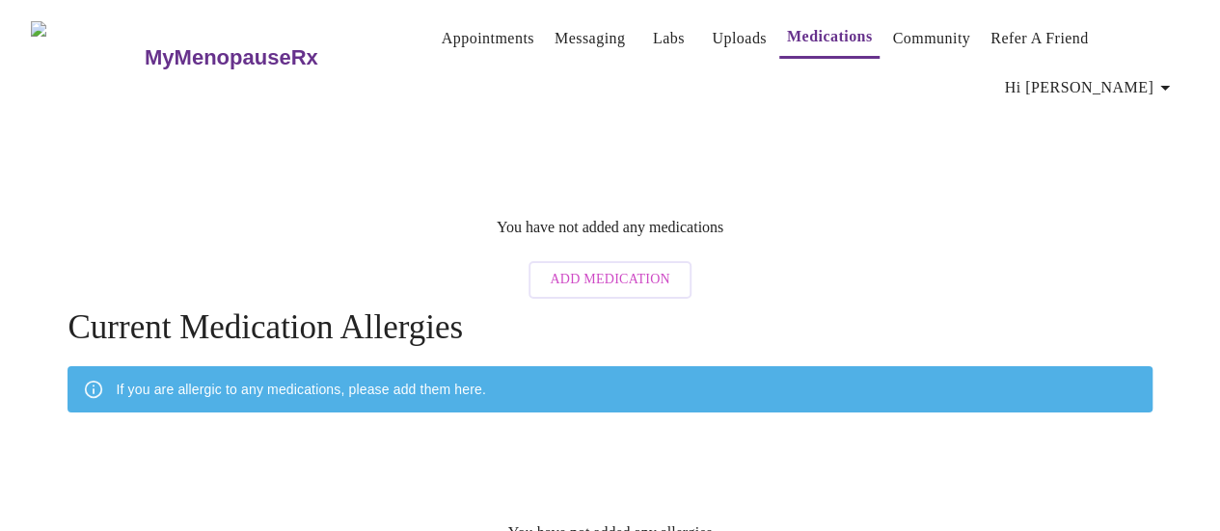
click at [924, 43] on link "Community" at bounding box center [931, 38] width 78 height 27
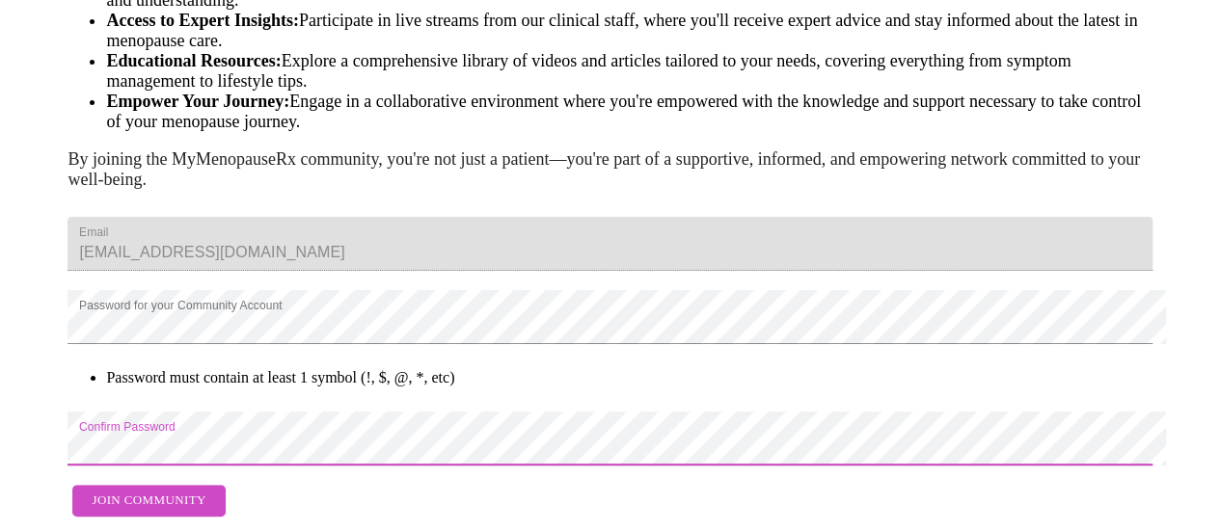
scroll to position [384, 0]
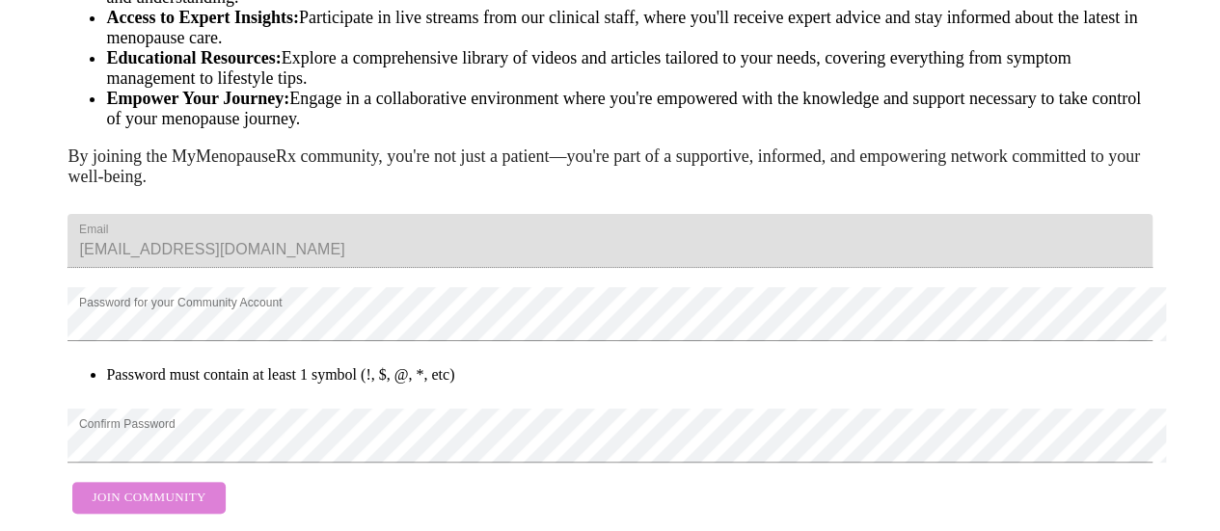
click at [153, 487] on span "Join Community" at bounding box center [149, 498] width 114 height 22
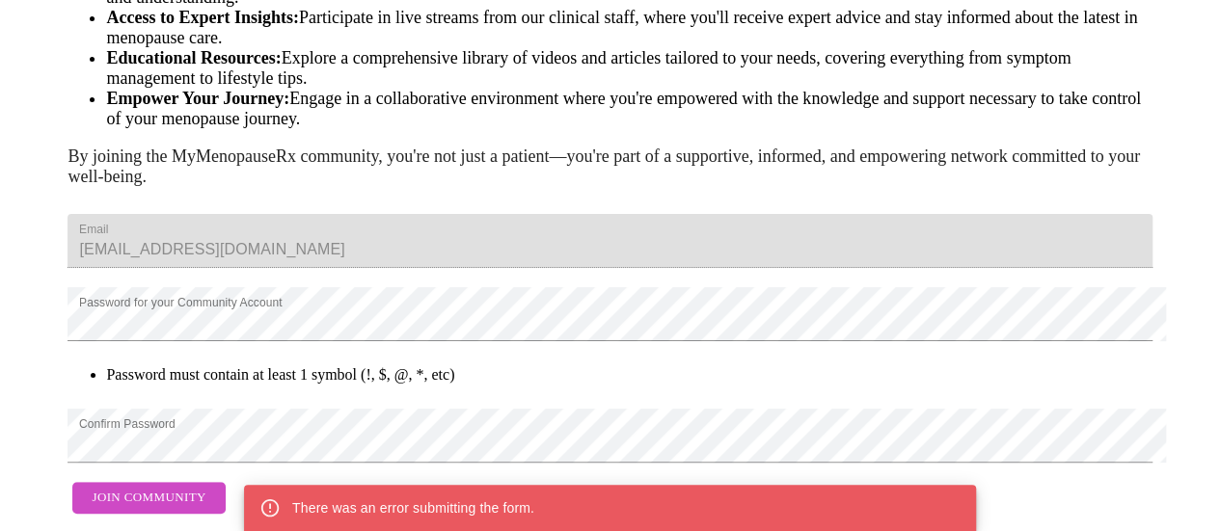
click at [165, 487] on span "Join Community" at bounding box center [149, 498] width 114 height 22
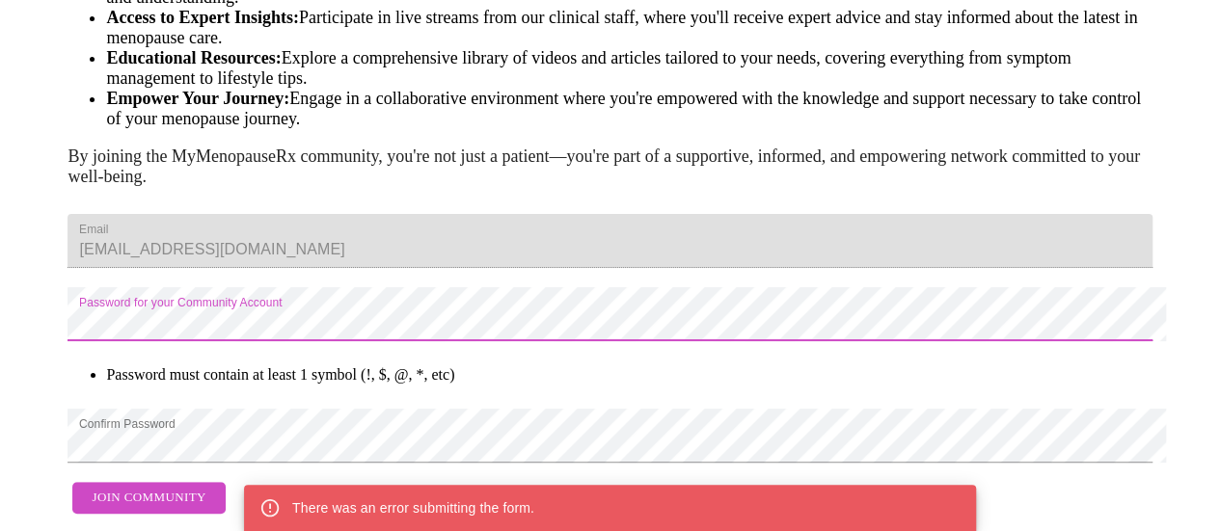
click at [0, 261] on html "MyMenopauseRx Appointments Messaging Labs Uploads Medications Community Refer a…" at bounding box center [610, 120] width 1220 height 824
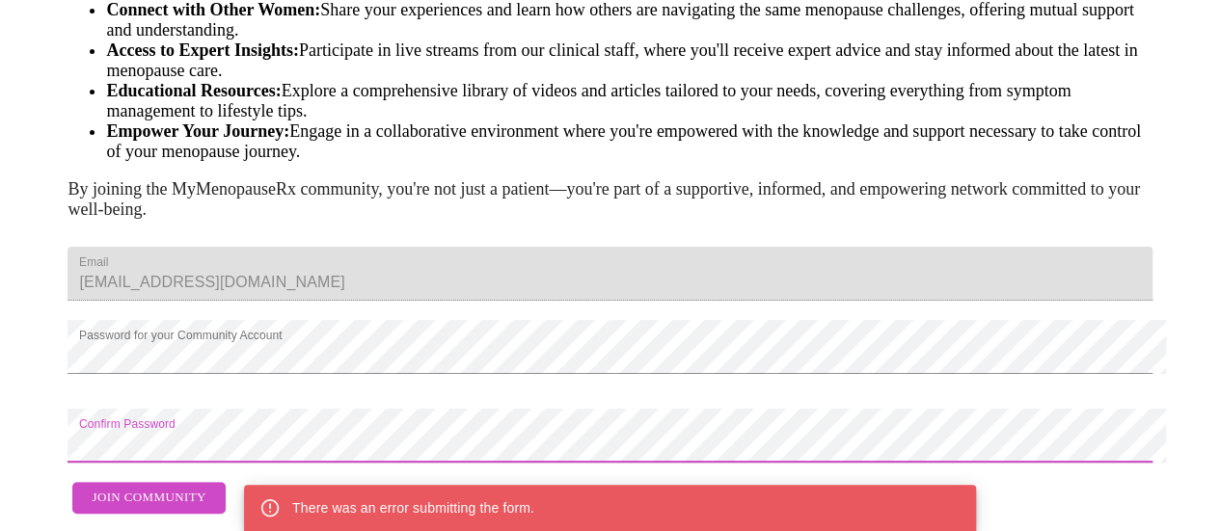
click at [158, 487] on span "Join Community" at bounding box center [149, 498] width 114 height 22
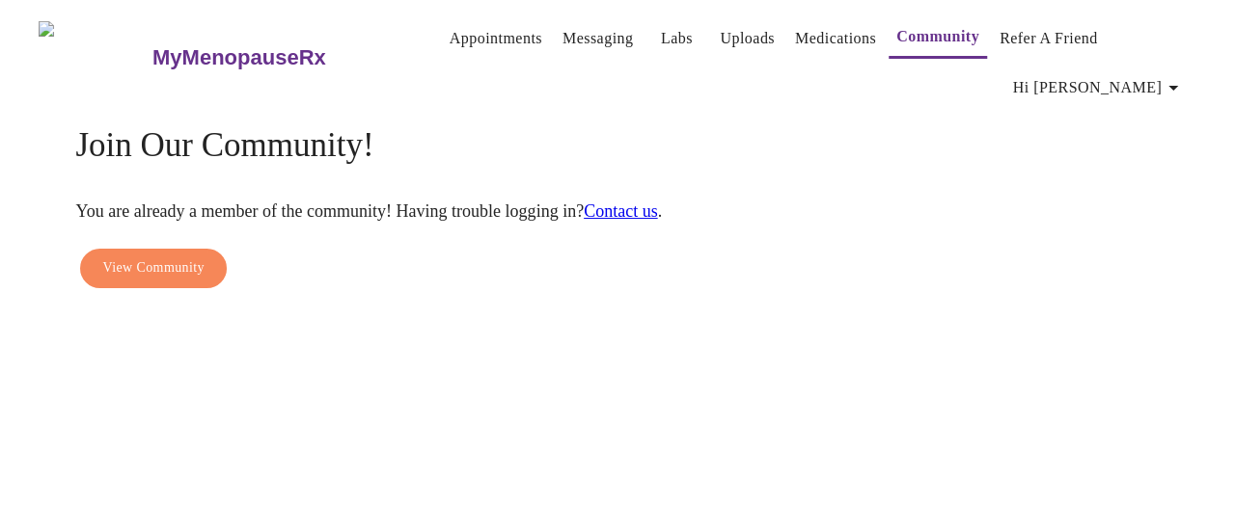
scroll to position [0, 0]
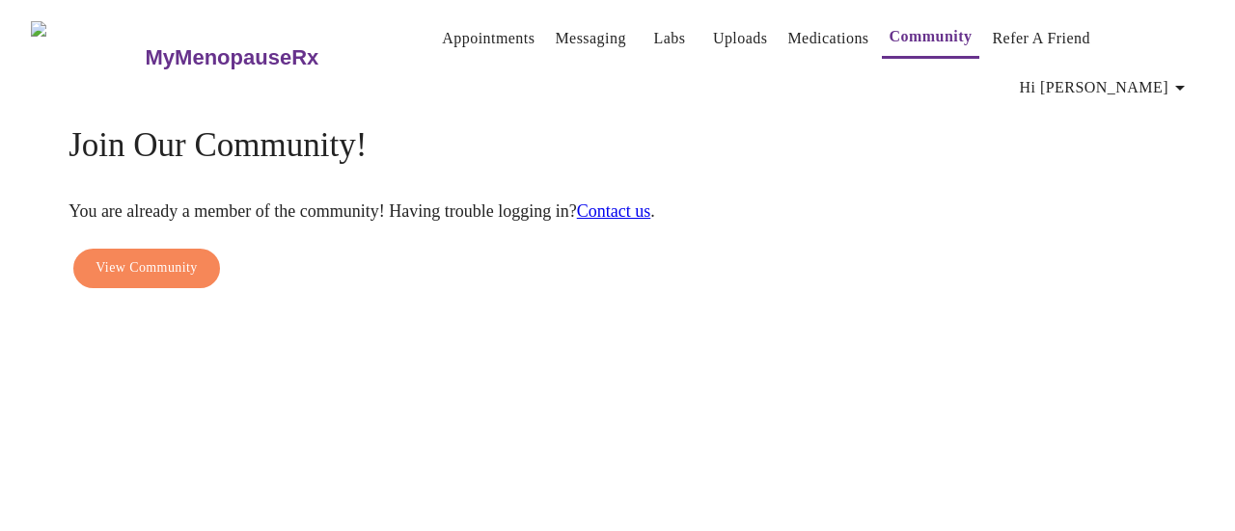
click at [141, 257] on span "View Community" at bounding box center [145, 269] width 101 height 24
